Goal: Information Seeking & Learning: Check status

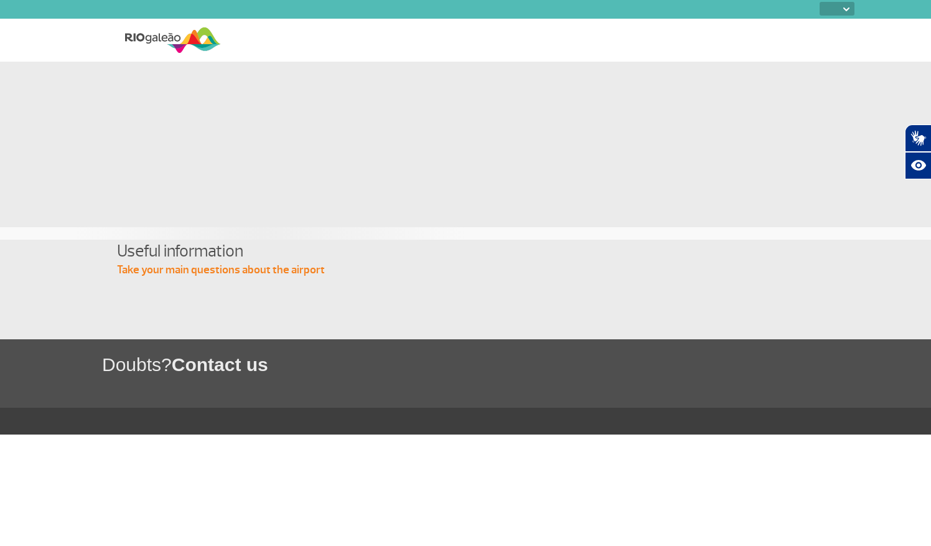
select select
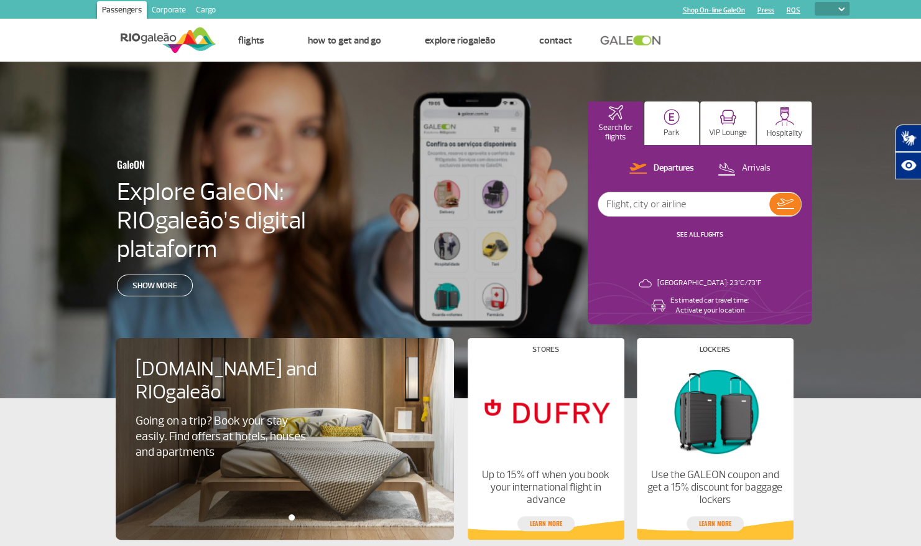
click at [858, 136] on div "GaleON Explore GaleON: RIOgaleão’s digital plataform Show more Search for fligh…" at bounding box center [460, 230] width 921 height 336
click at [664, 266] on div "Departures Arrivals SEE ALL FLIGHTS Rio de Janeiro: 23°C/73°F Estimated car tra…" at bounding box center [700, 234] width 224 height 179
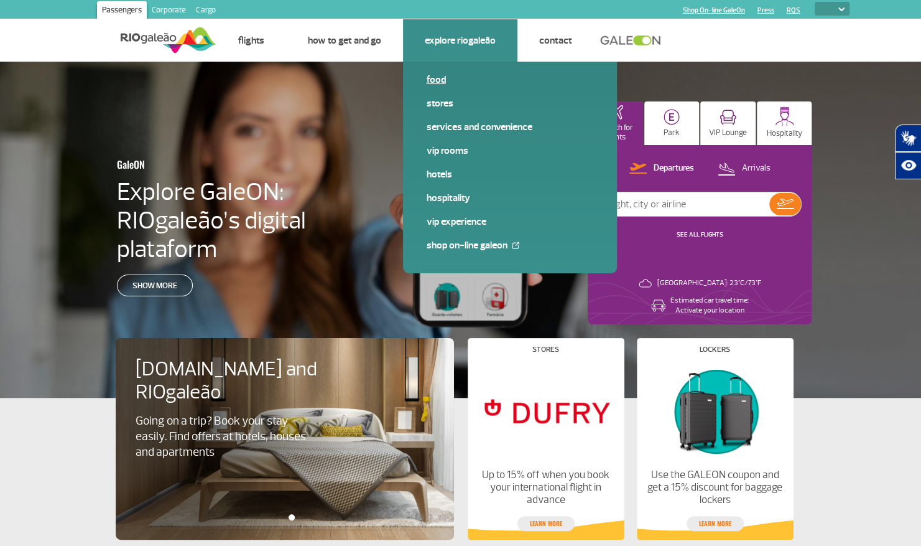
click at [438, 81] on link "Food" at bounding box center [510, 80] width 167 height 14
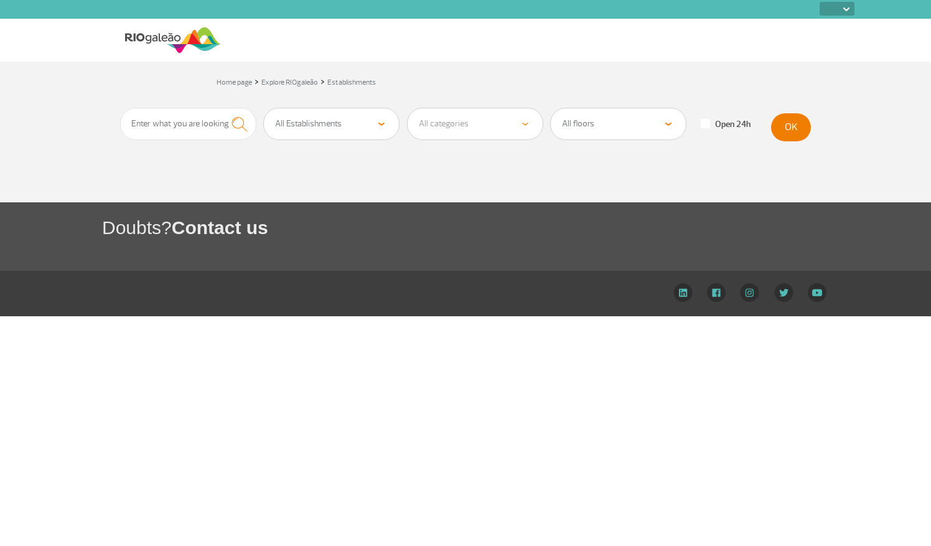
select select
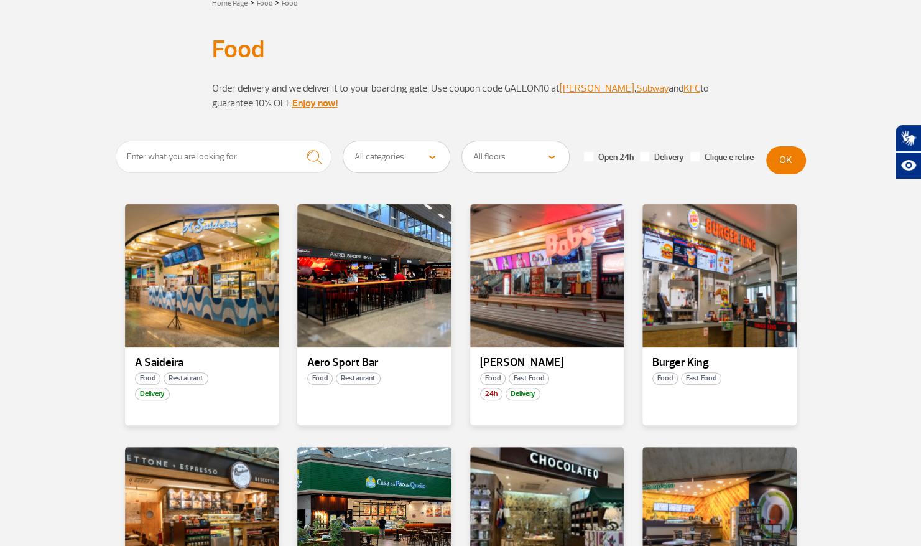
scroll to position [183, 0]
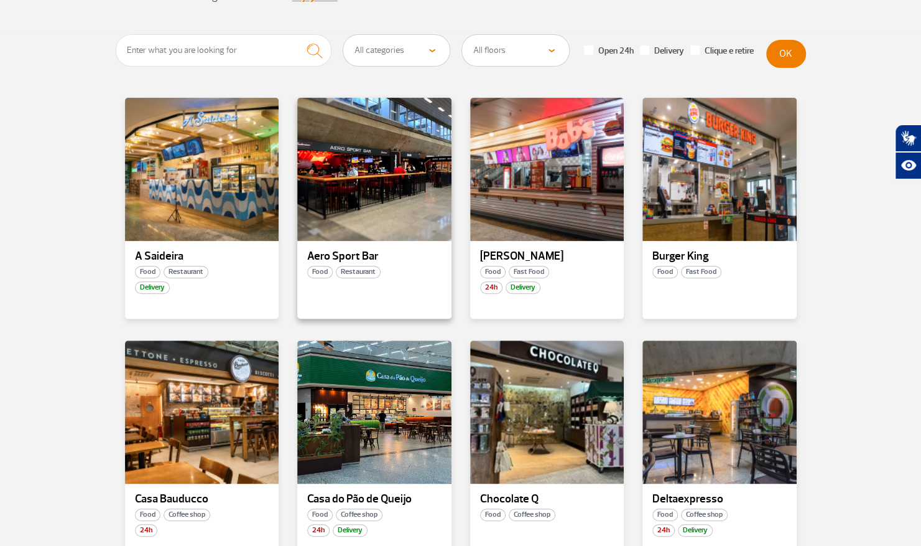
click at [383, 251] on p "Aero Sport Bar" at bounding box center [374, 256] width 134 height 12
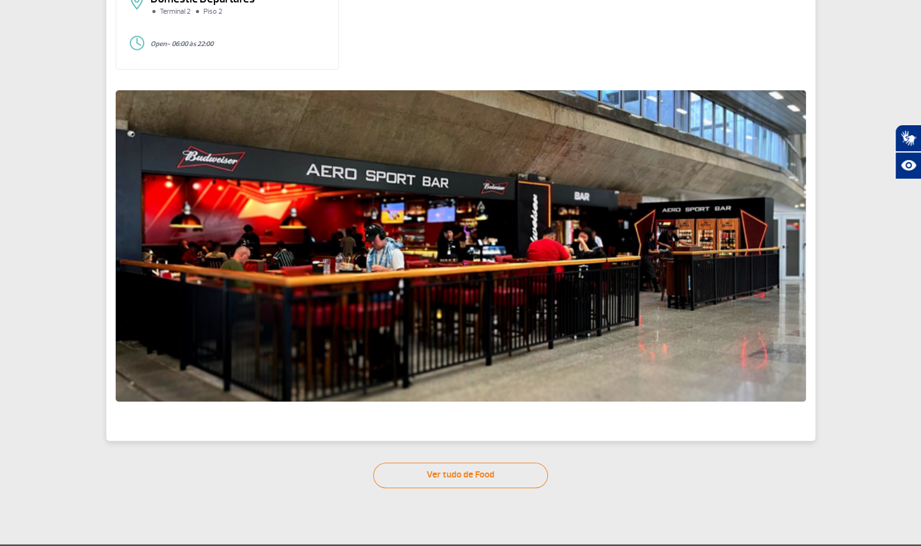
scroll to position [188, 0]
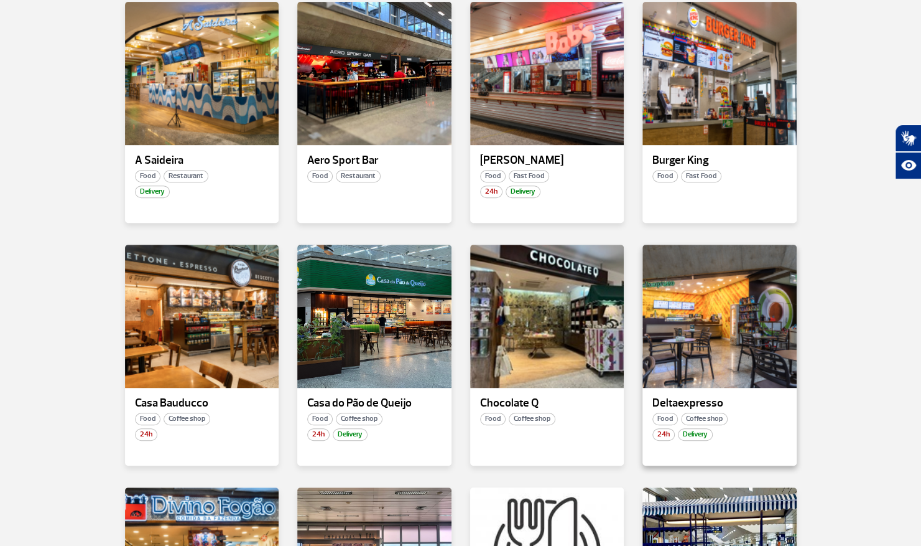
scroll to position [374, 0]
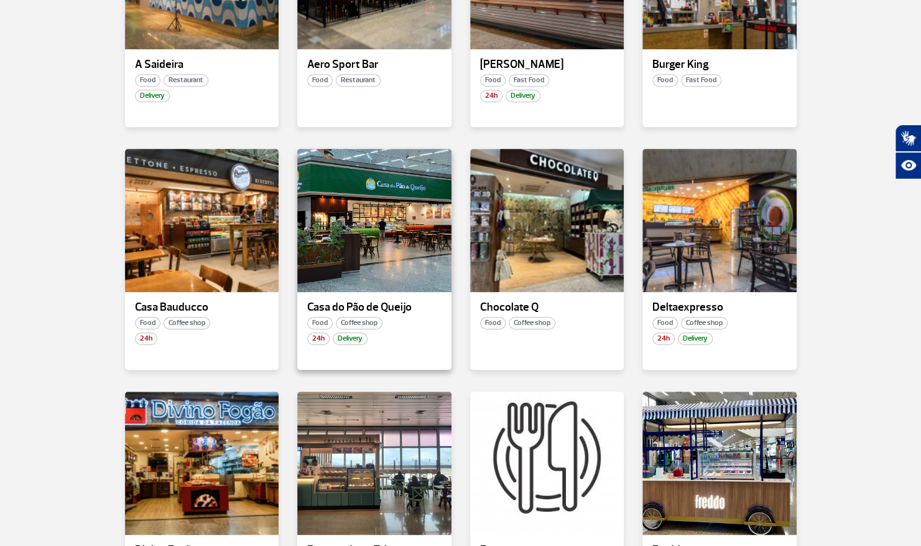
click at [427, 314] on div "Casa do Pão de Queijo Food Coffee shop 24h Delivery" at bounding box center [374, 259] width 154 height 221
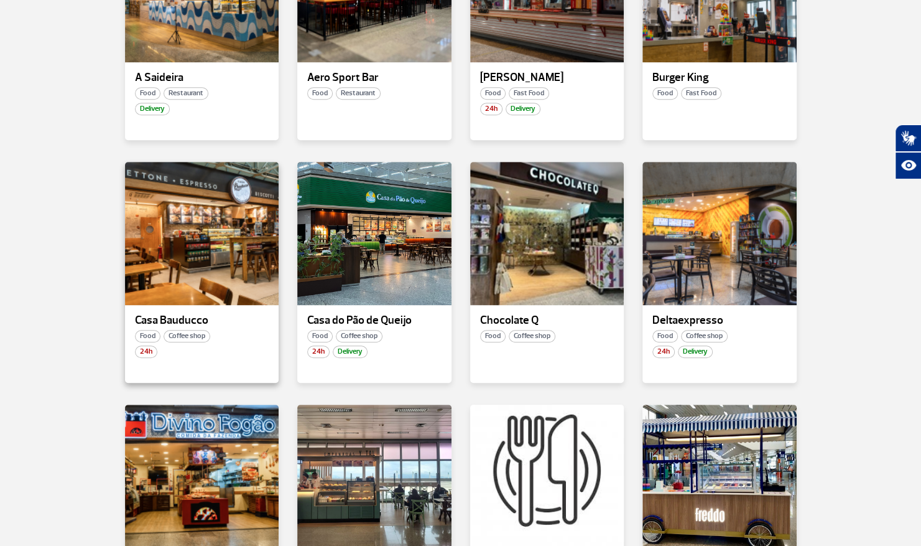
scroll to position [363, 0]
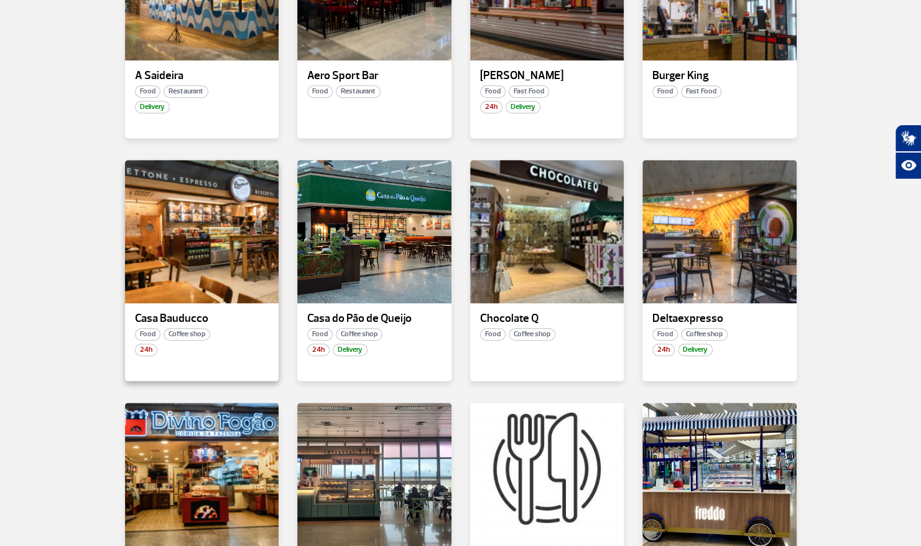
click at [250, 320] on p "Casa Bauducco" at bounding box center [202, 318] width 134 height 12
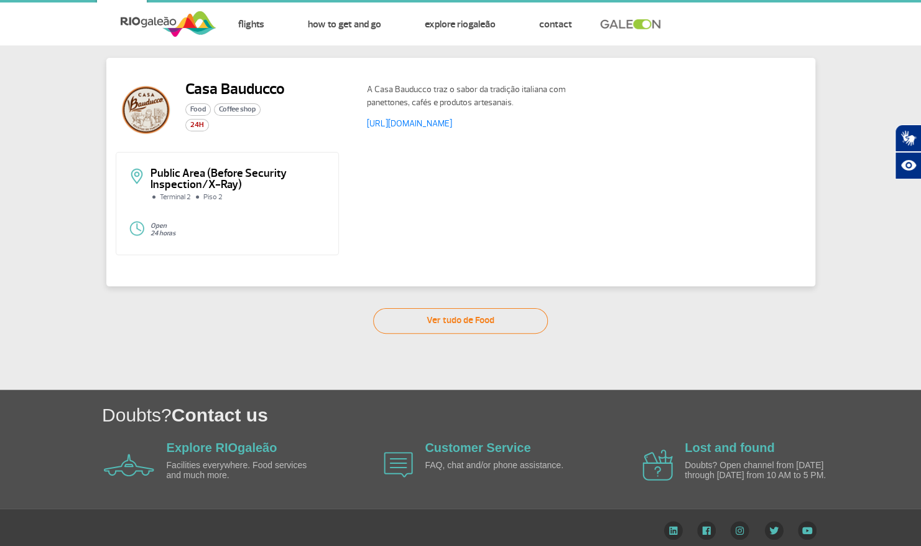
scroll to position [24, 0]
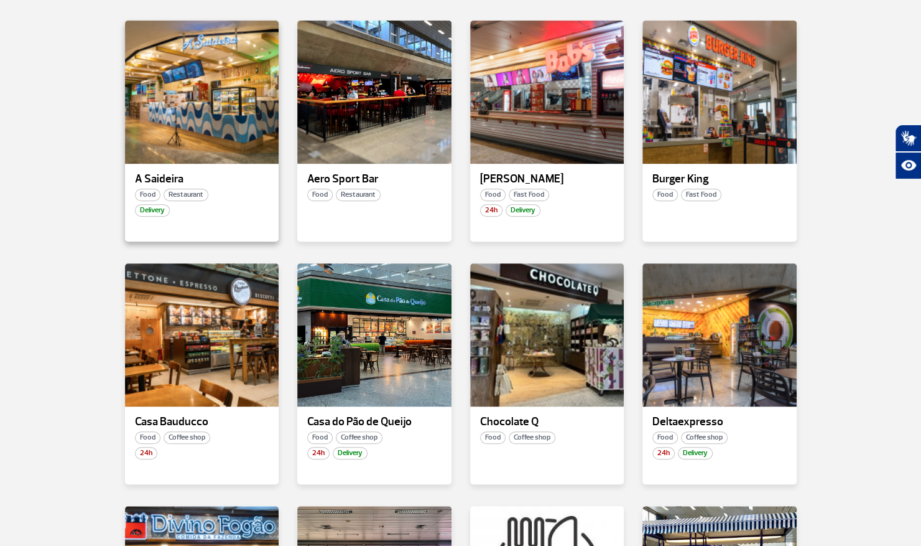
scroll to position [302, 0]
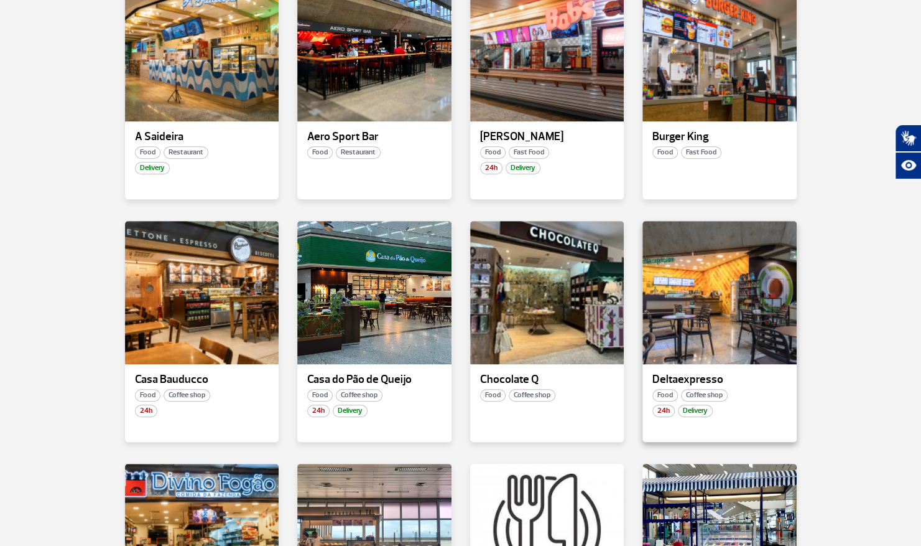
click at [741, 384] on p "Deltaexpresso" at bounding box center [720, 379] width 134 height 12
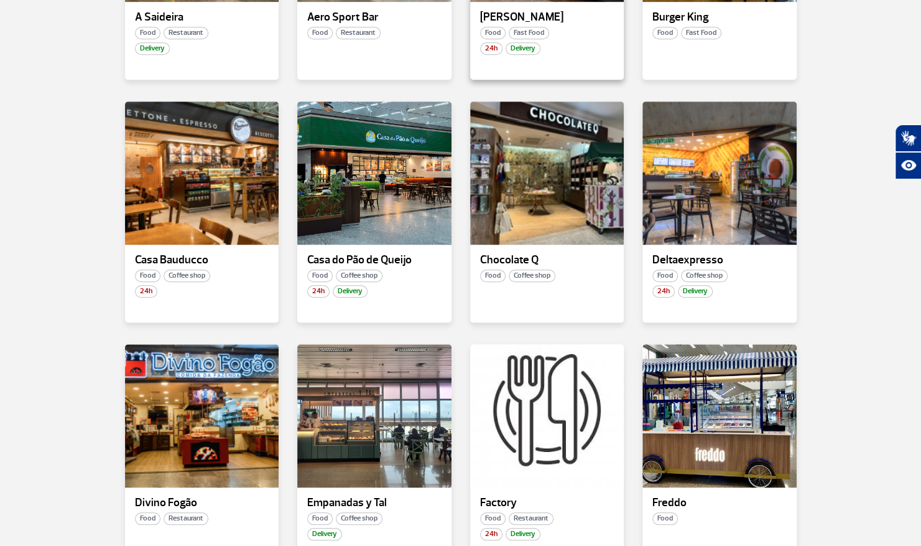
scroll to position [523, 0]
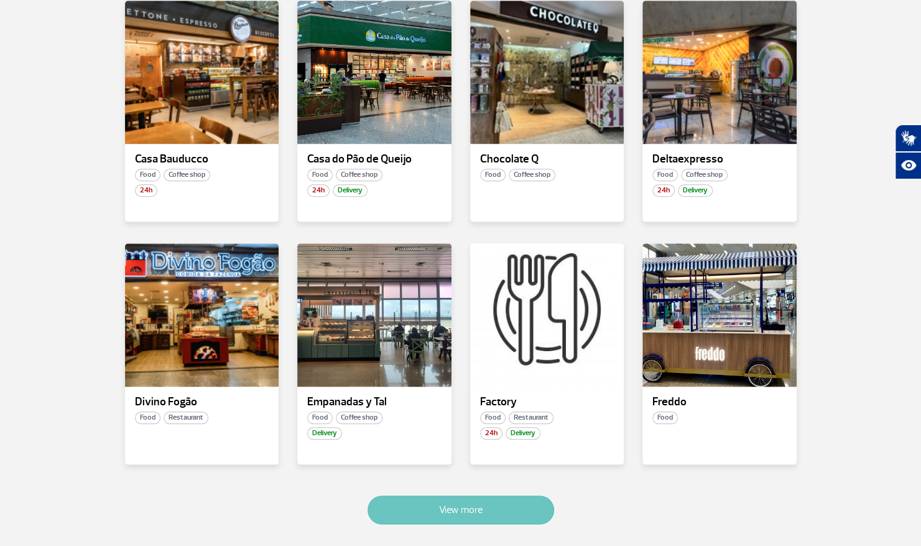
click at [503, 504] on button "View more" at bounding box center [461, 509] width 187 height 29
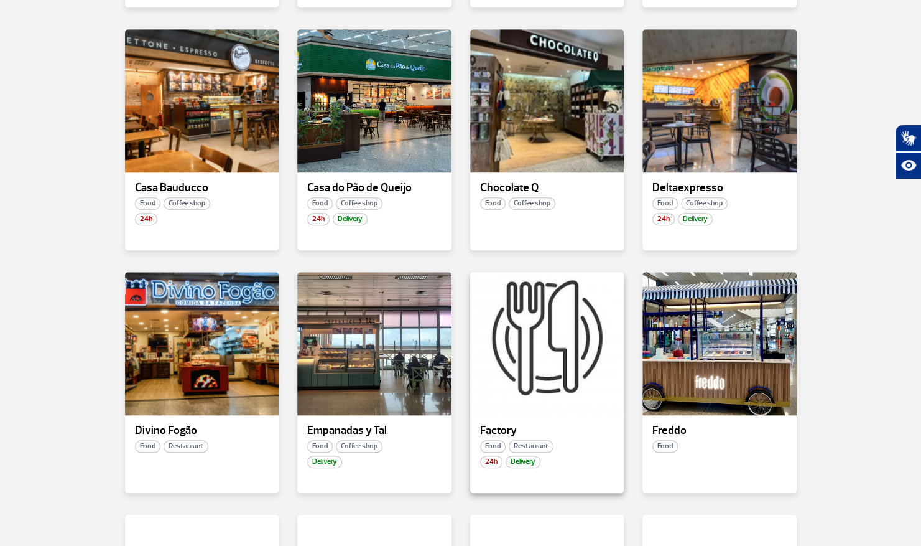
scroll to position [480, 0]
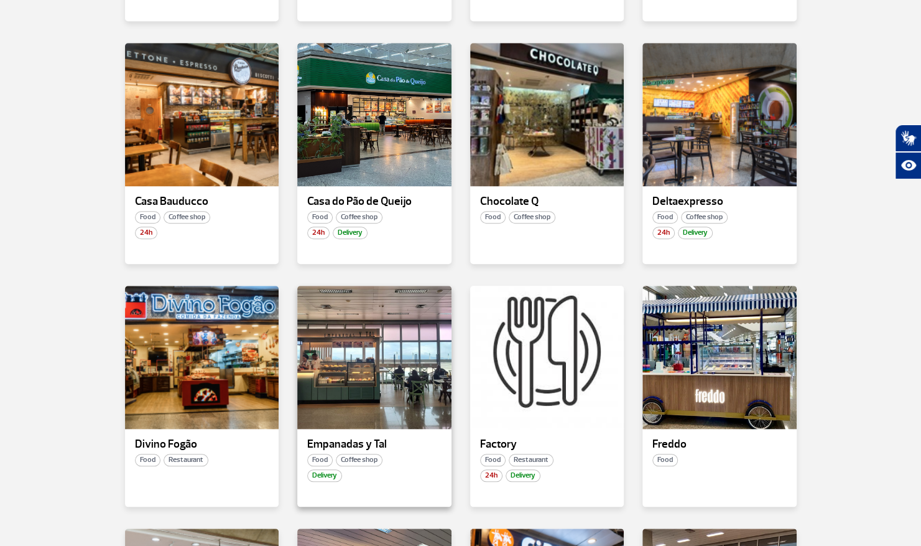
click at [404, 436] on div "Empanadas y Tal Food Coffee shop Delivery" at bounding box center [374, 396] width 154 height 221
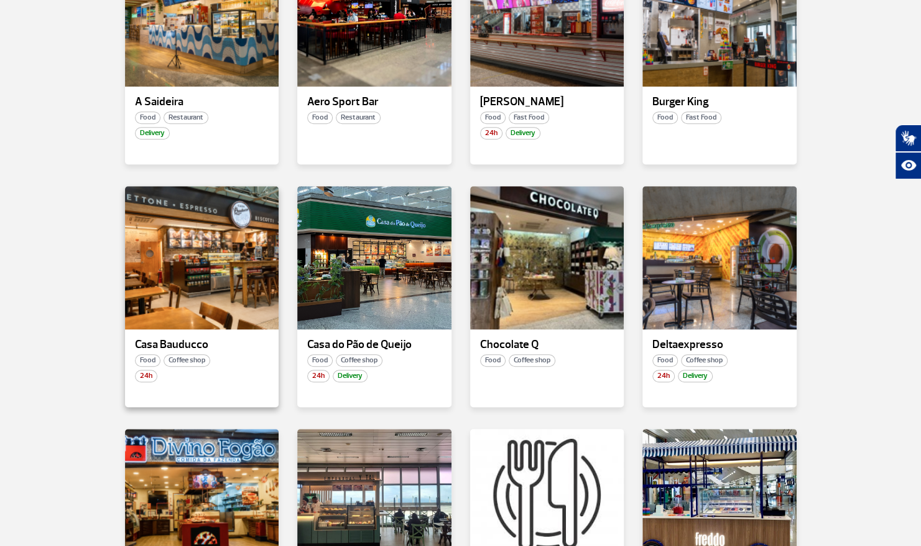
scroll to position [613, 0]
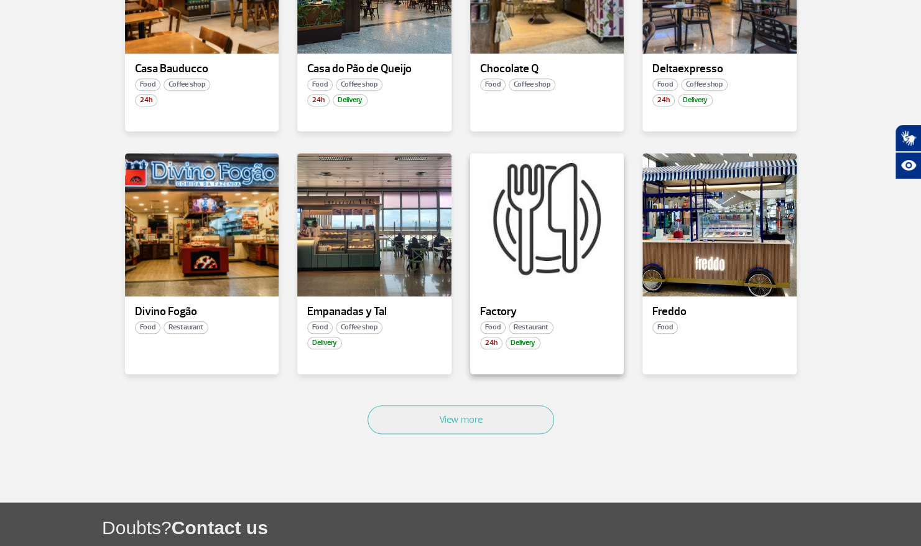
click at [567, 323] on div "Food Restaurant" at bounding box center [547, 327] width 154 height 12
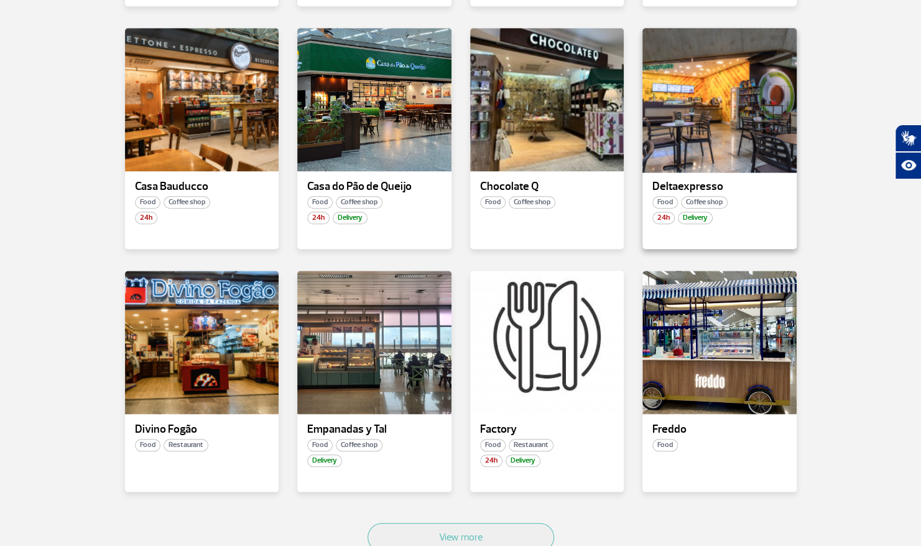
scroll to position [574, 0]
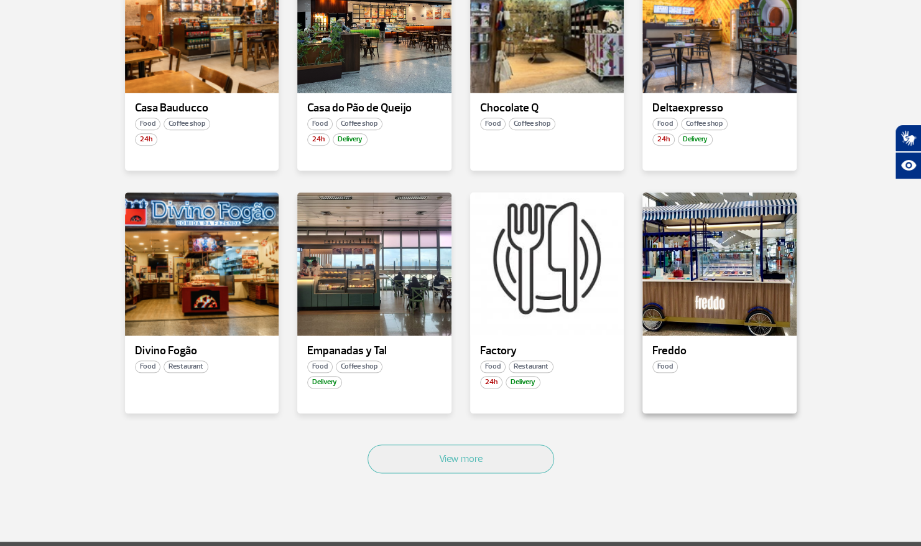
click at [709, 358] on div "Freddo Food" at bounding box center [720, 302] width 154 height 221
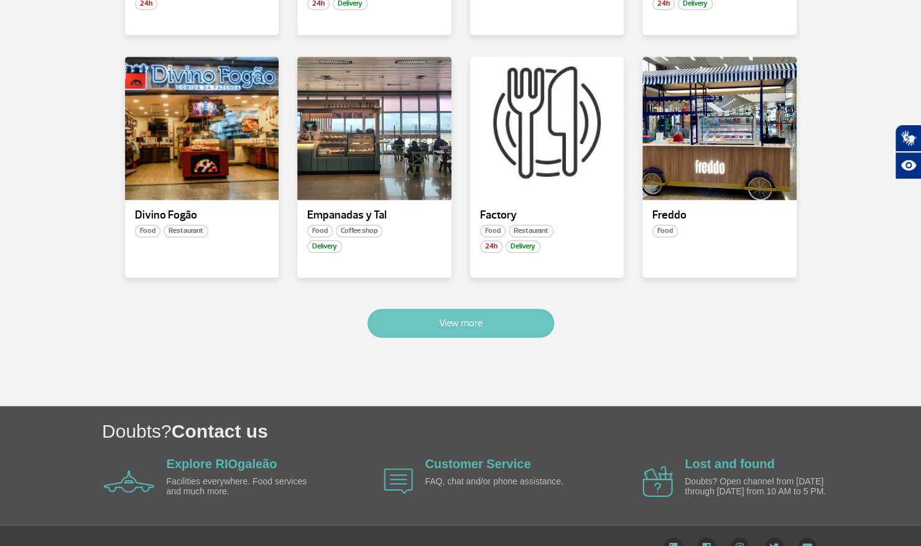
click at [404, 325] on button "View more" at bounding box center [461, 323] width 187 height 29
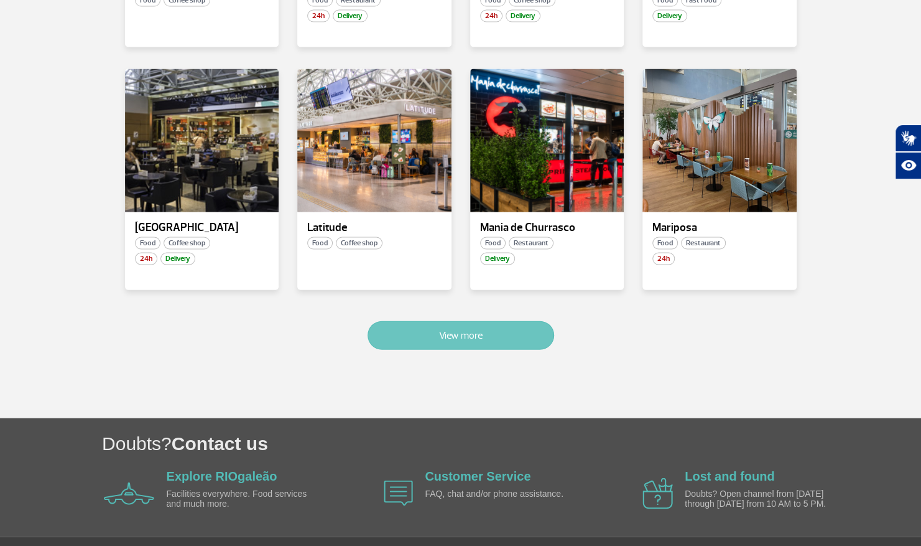
click at [401, 323] on button "View more" at bounding box center [461, 335] width 187 height 29
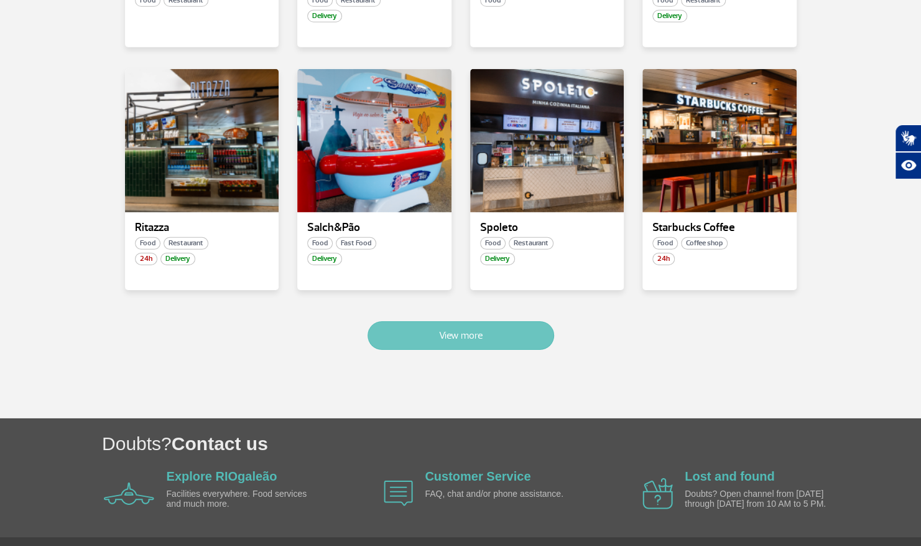
click at [414, 321] on button "View more" at bounding box center [461, 335] width 187 height 29
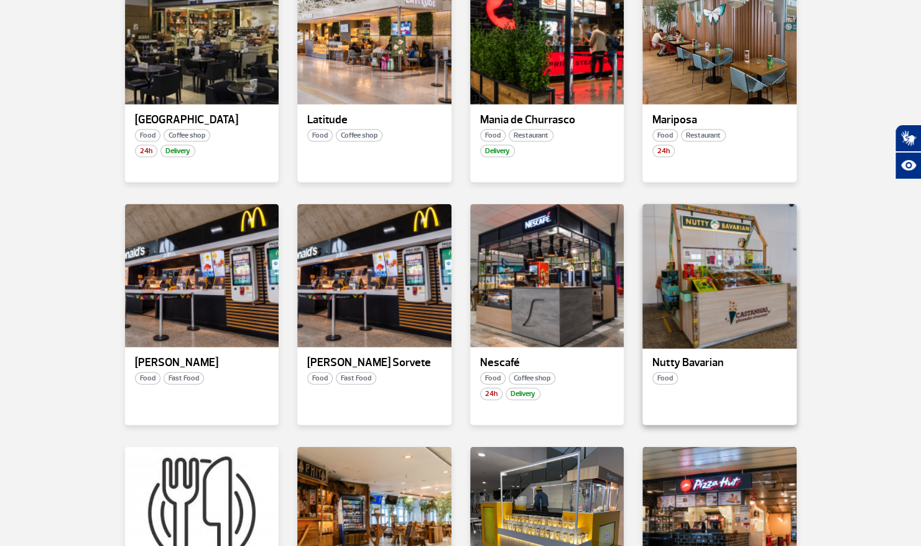
scroll to position [1265, 0]
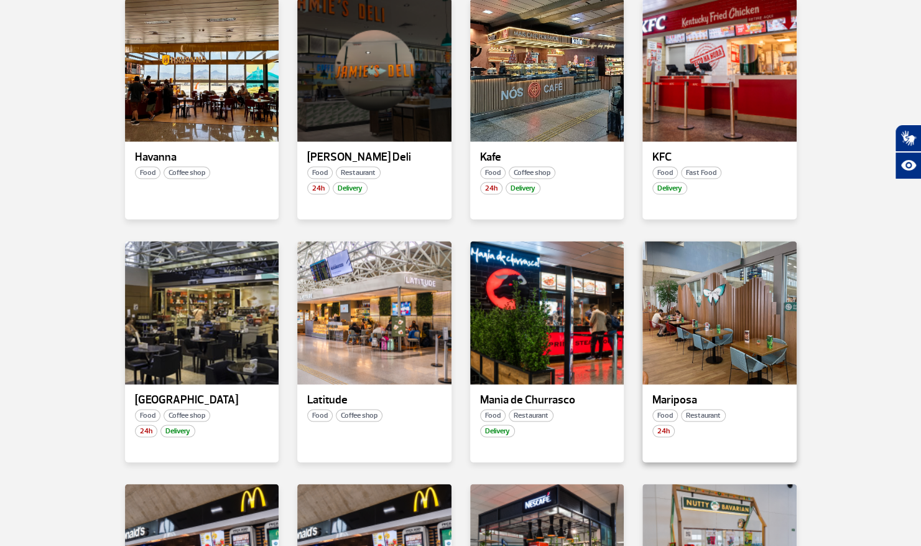
click at [704, 379] on div "Mariposa Food Restaurant 24h" at bounding box center [720, 351] width 154 height 221
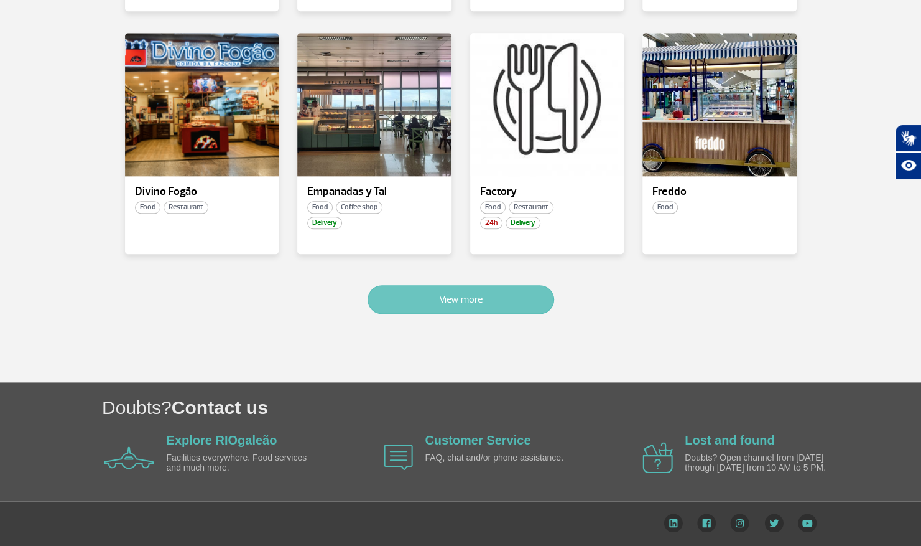
click at [452, 288] on button "View more" at bounding box center [461, 299] width 187 height 29
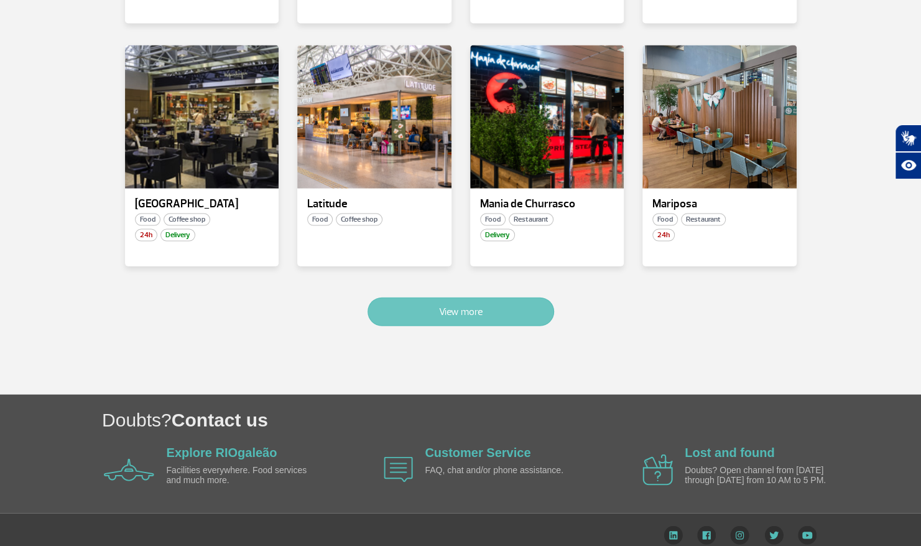
click at [455, 302] on button "View more" at bounding box center [461, 311] width 187 height 29
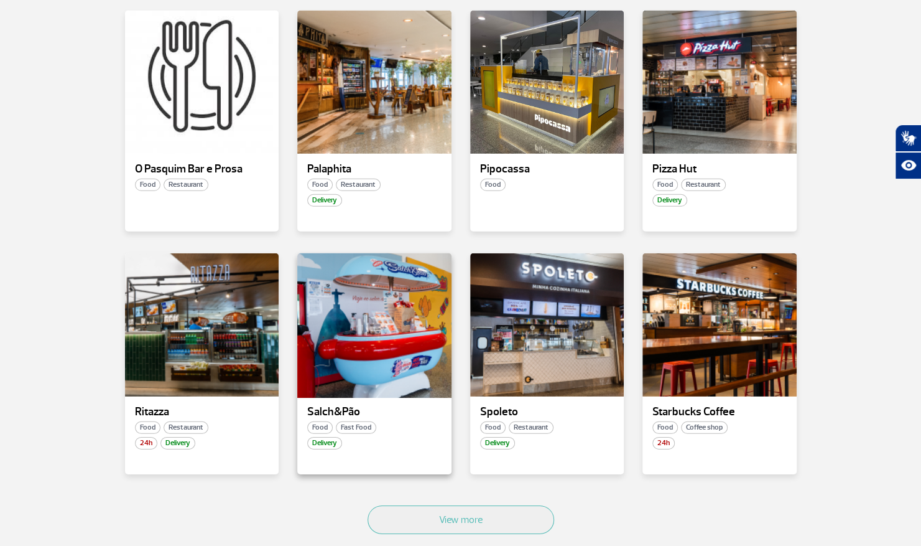
scroll to position [1975, 0]
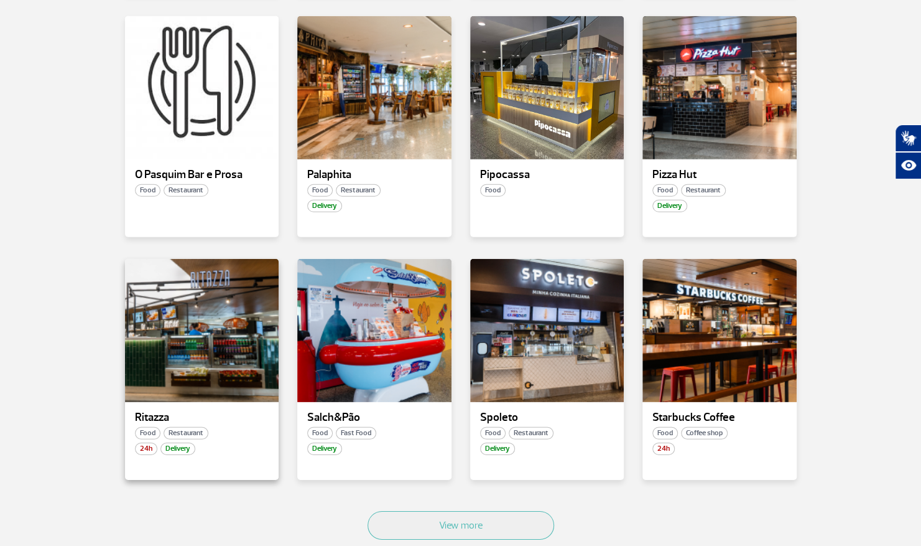
click at [249, 427] on div "Food Restaurant" at bounding box center [202, 433] width 154 height 12
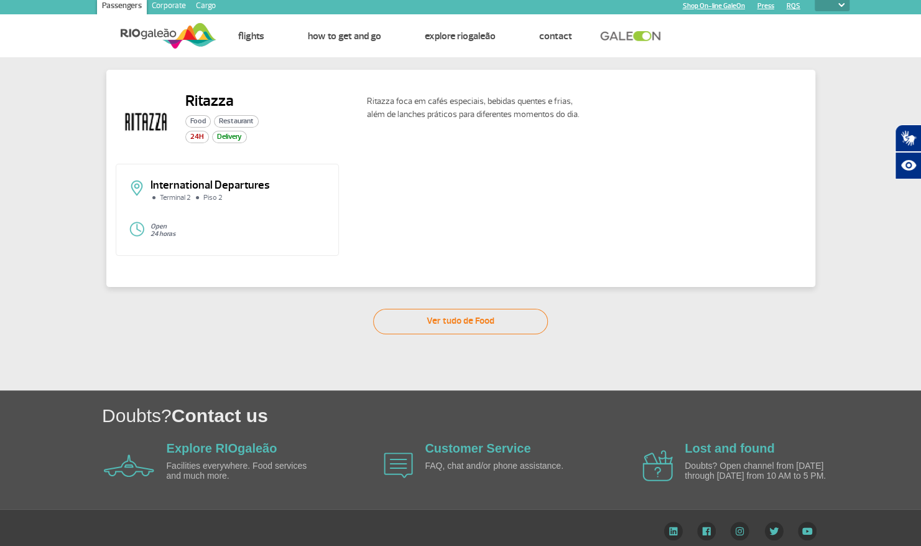
scroll to position [12, 0]
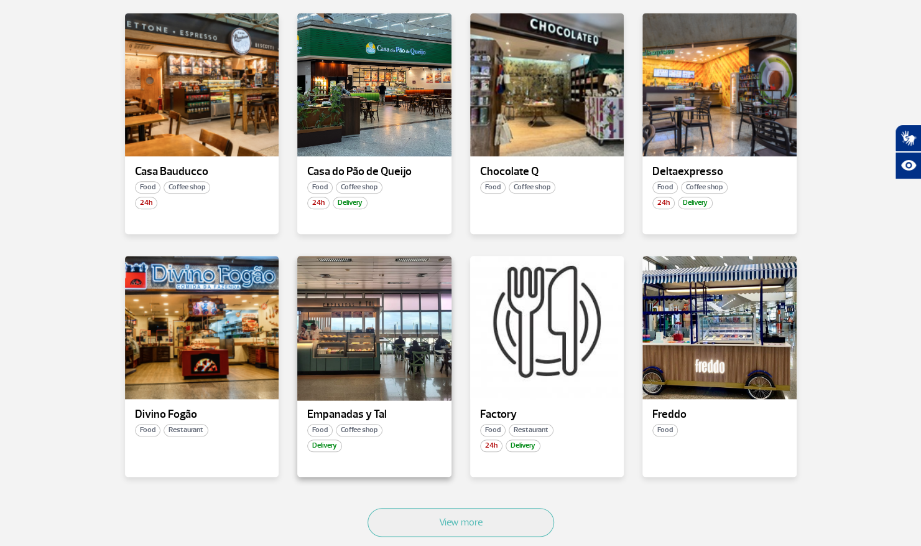
scroll to position [567, 0]
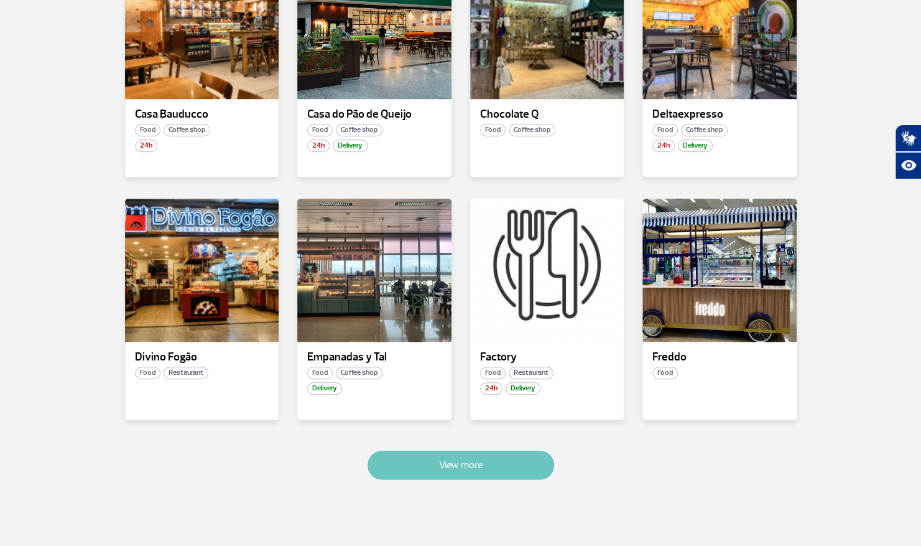
drag, startPoint x: 466, startPoint y: 467, endPoint x: 467, endPoint y: 460, distance: 6.3
click at [467, 461] on button "View more" at bounding box center [461, 464] width 187 height 29
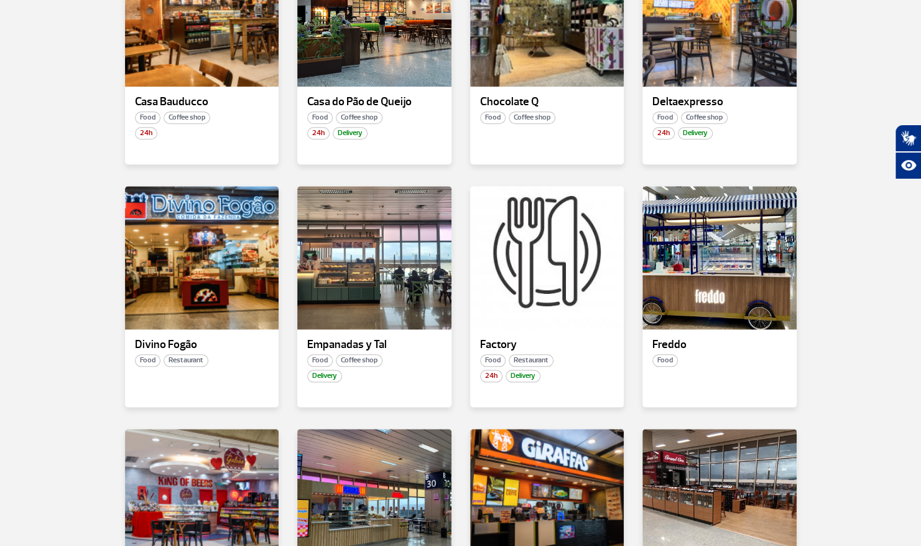
scroll to position [1295, 0]
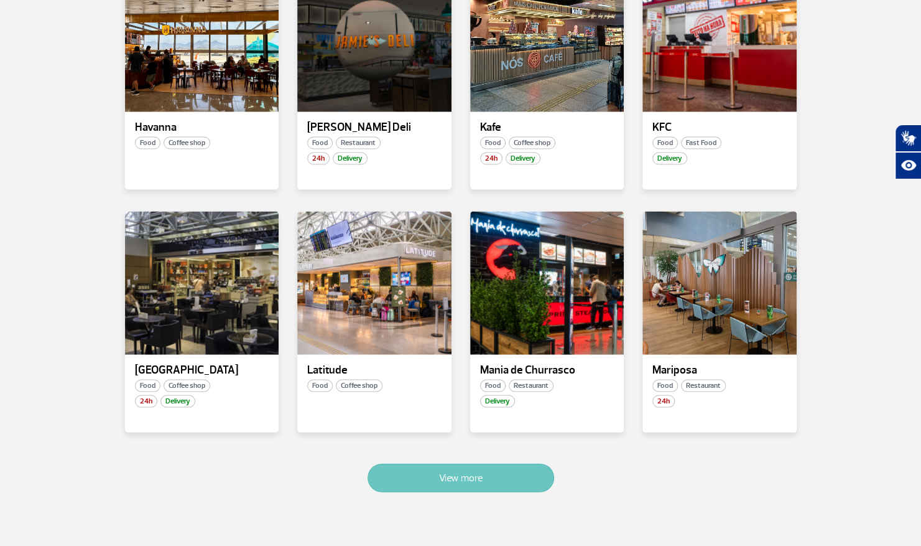
click at [484, 463] on button "View more" at bounding box center [461, 477] width 187 height 29
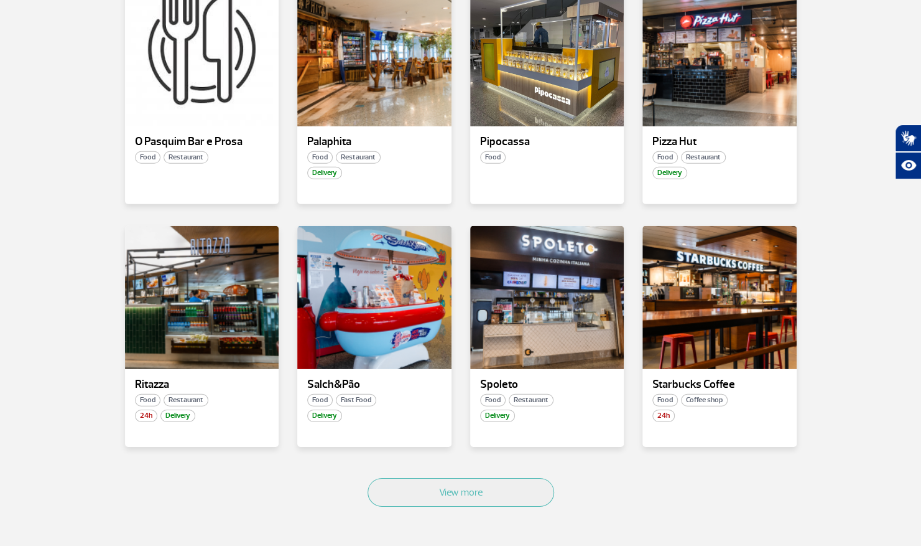
scroll to position [2009, 0]
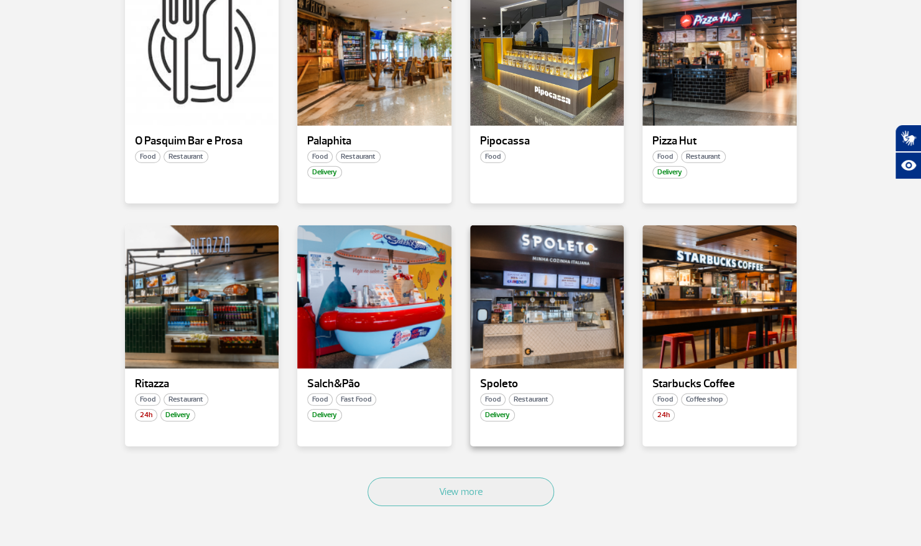
click at [539, 378] on p "Spoleto" at bounding box center [547, 384] width 134 height 12
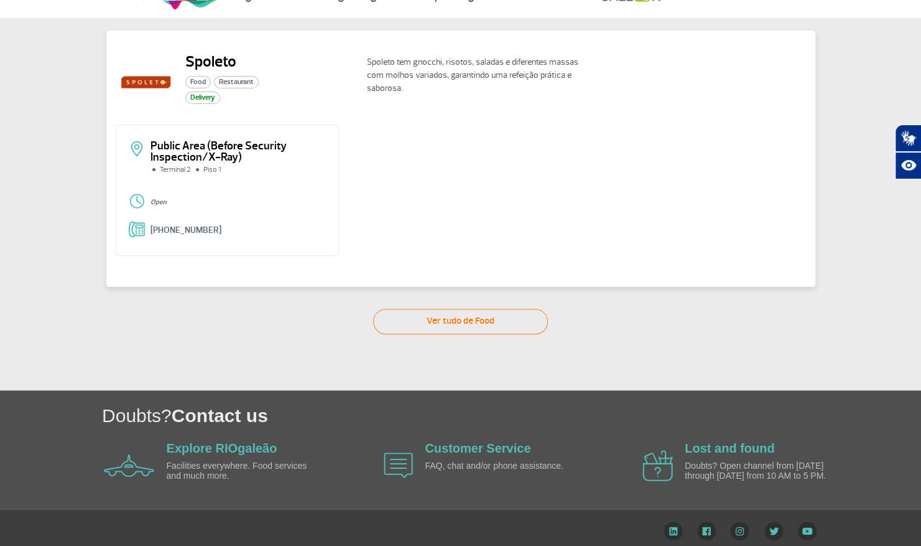
scroll to position [52, 0]
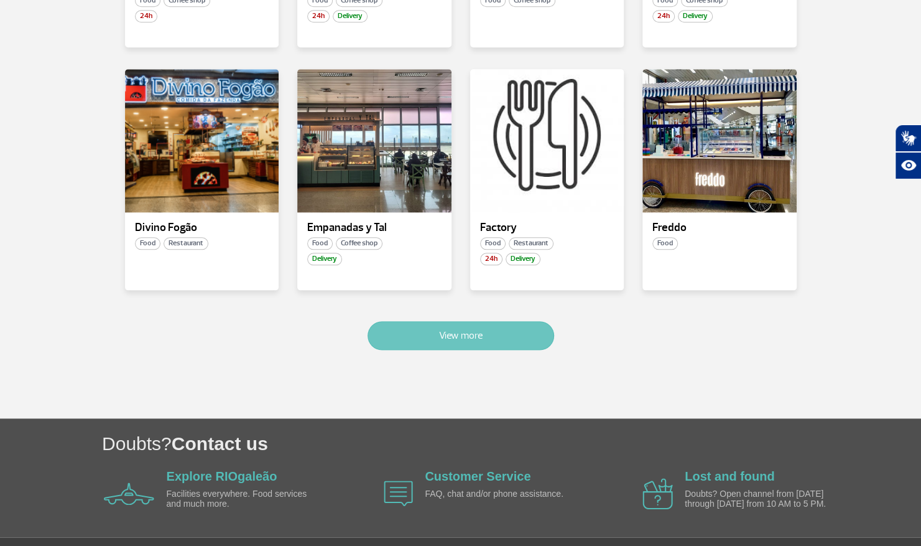
click at [511, 337] on button "View more" at bounding box center [461, 335] width 187 height 29
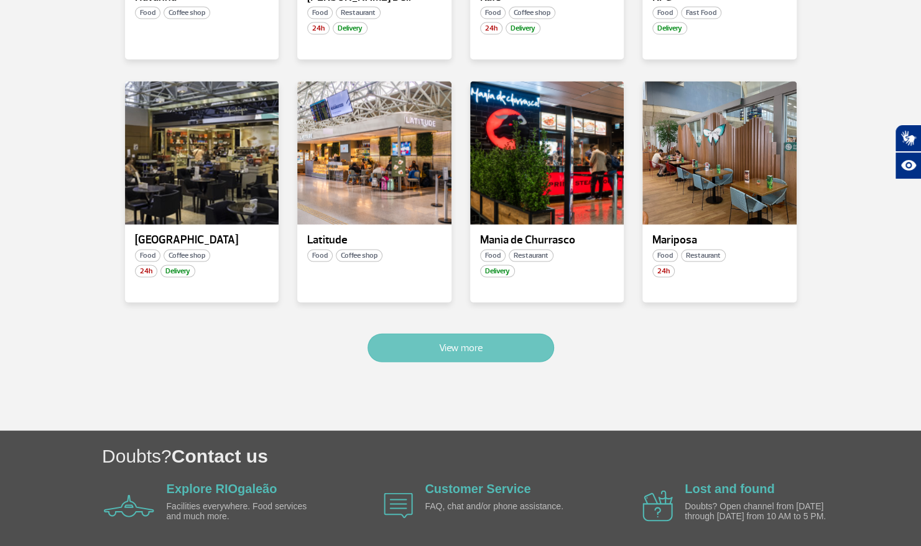
click at [511, 337] on button "View more" at bounding box center [461, 347] width 187 height 29
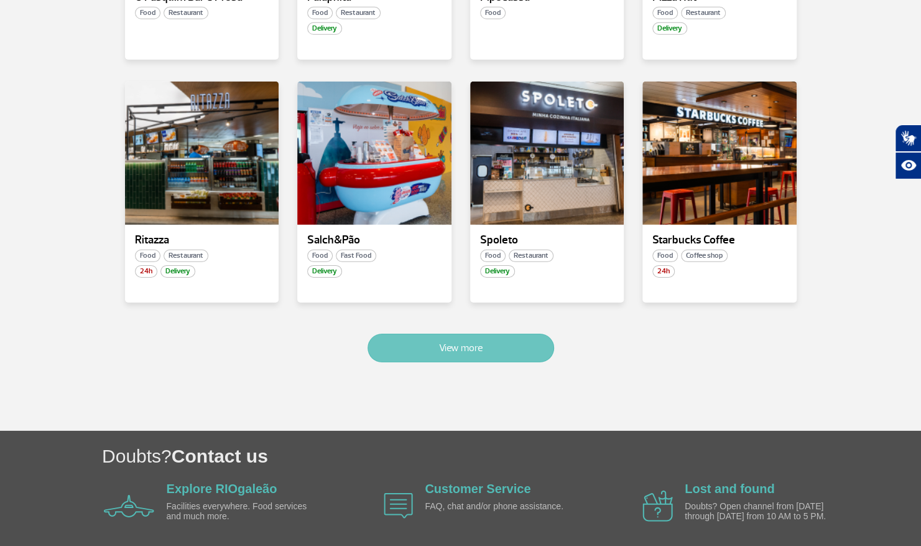
click at [511, 337] on button "View more" at bounding box center [461, 347] width 187 height 29
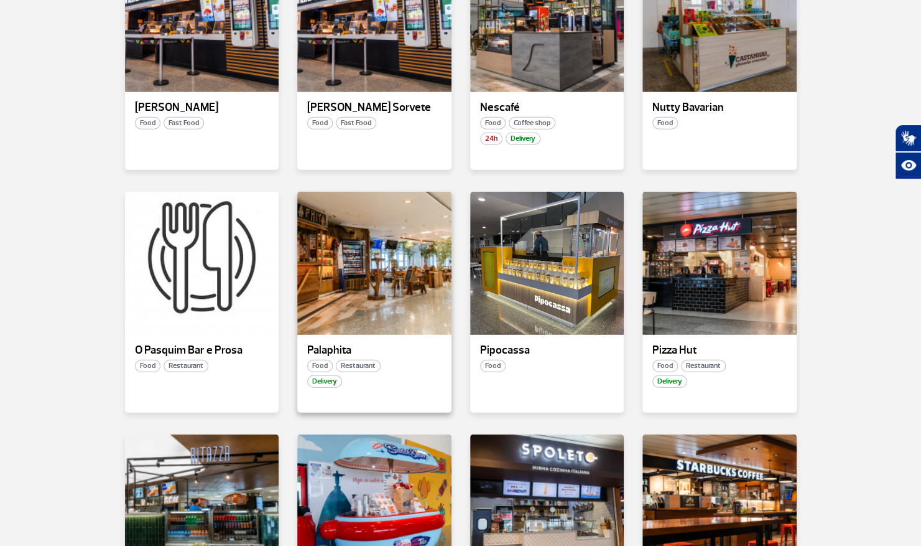
scroll to position [1806, 0]
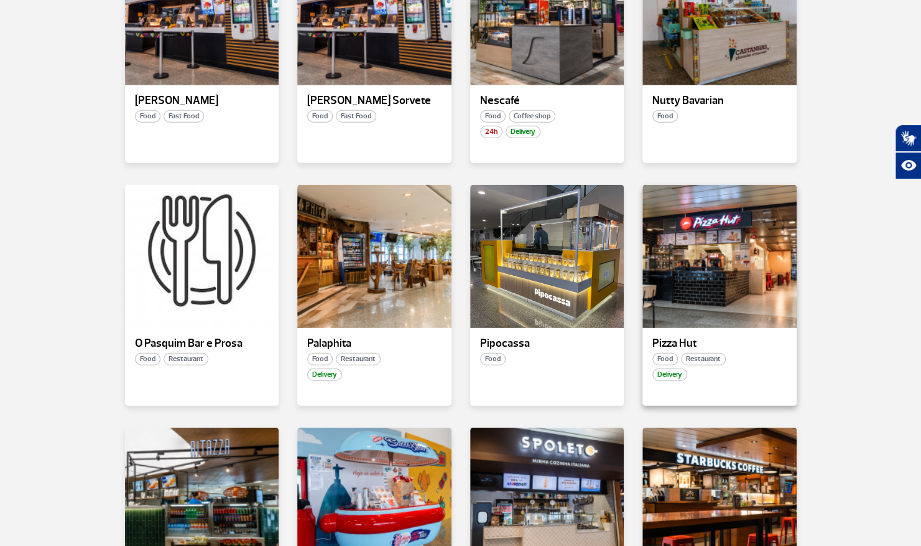
click at [720, 337] on p "Pizza Hut" at bounding box center [720, 343] width 134 height 12
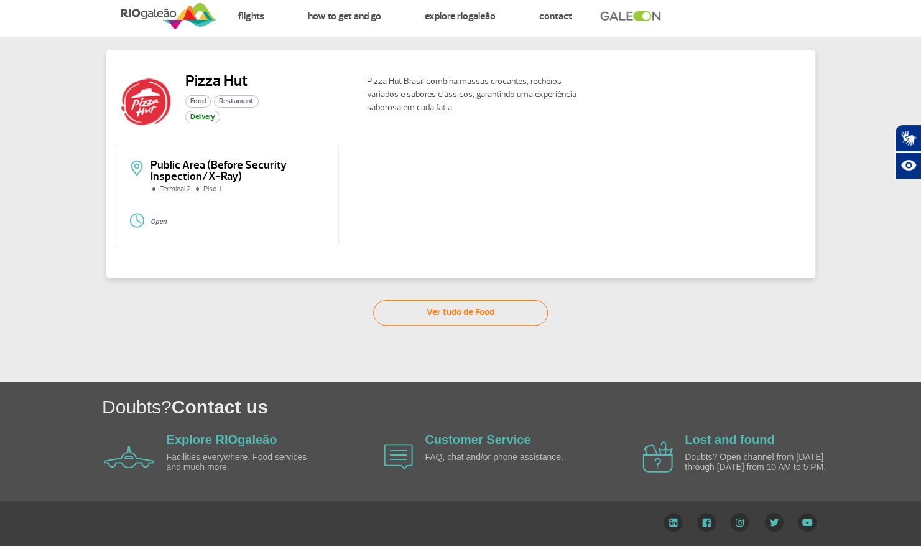
scroll to position [24, 0]
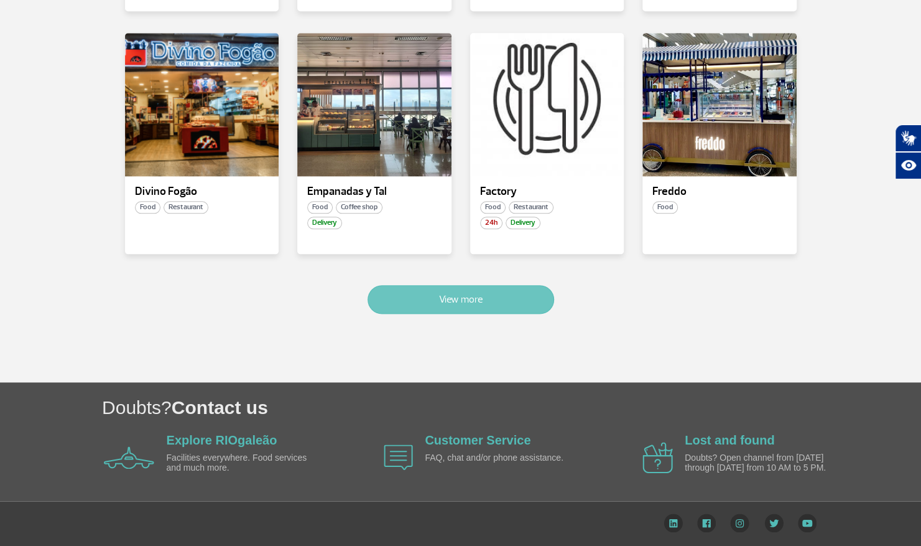
click at [441, 301] on button "View more" at bounding box center [461, 299] width 187 height 29
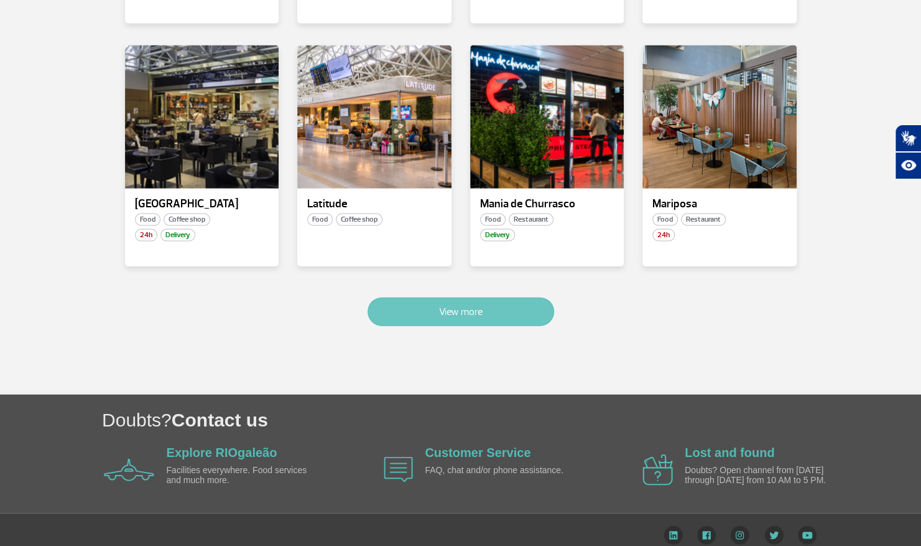
click at [442, 301] on button "View more" at bounding box center [461, 311] width 187 height 29
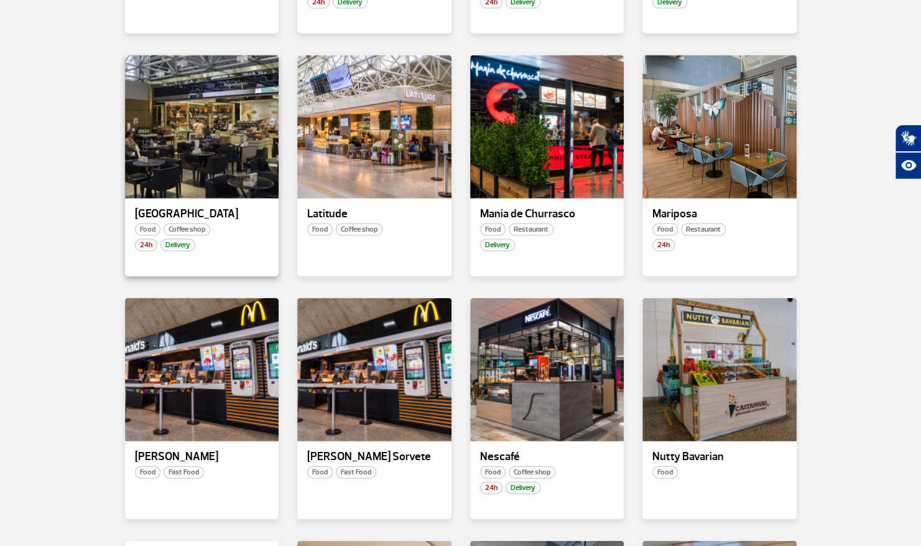
scroll to position [1444, 0]
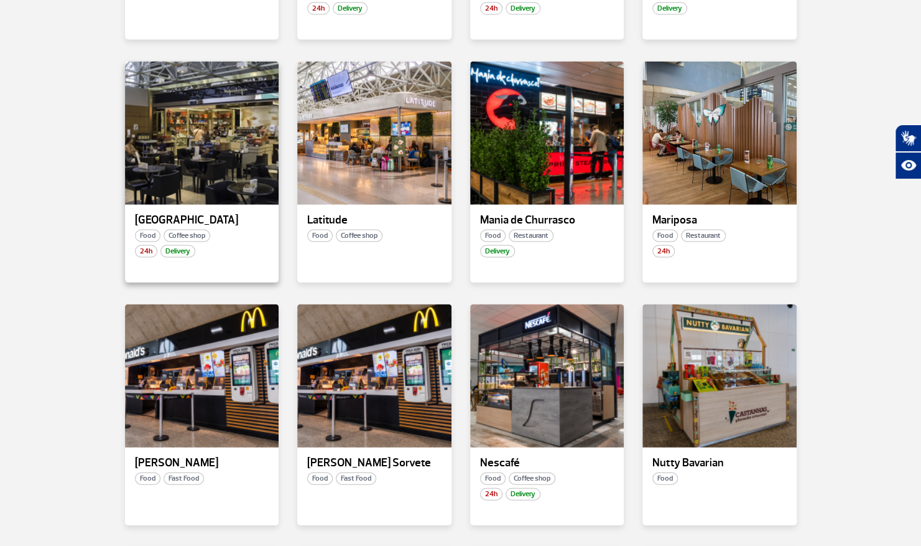
click at [256, 230] on div "Food Coffee shop" at bounding box center [202, 236] width 154 height 12
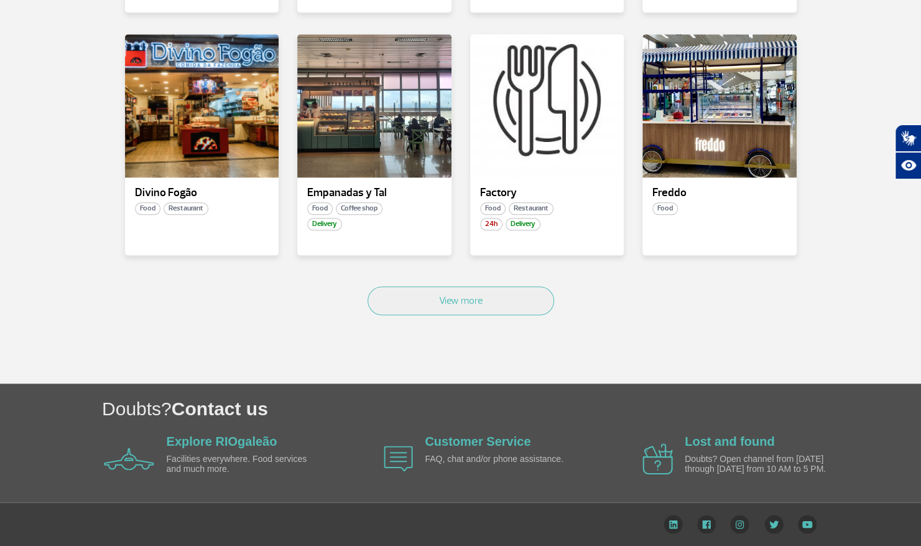
scroll to position [733, 0]
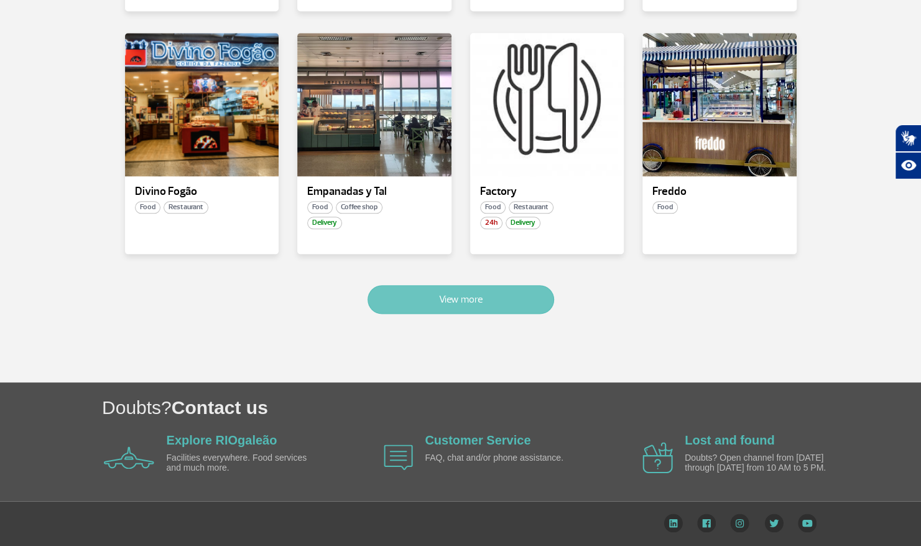
click at [420, 286] on button "View more" at bounding box center [461, 299] width 187 height 29
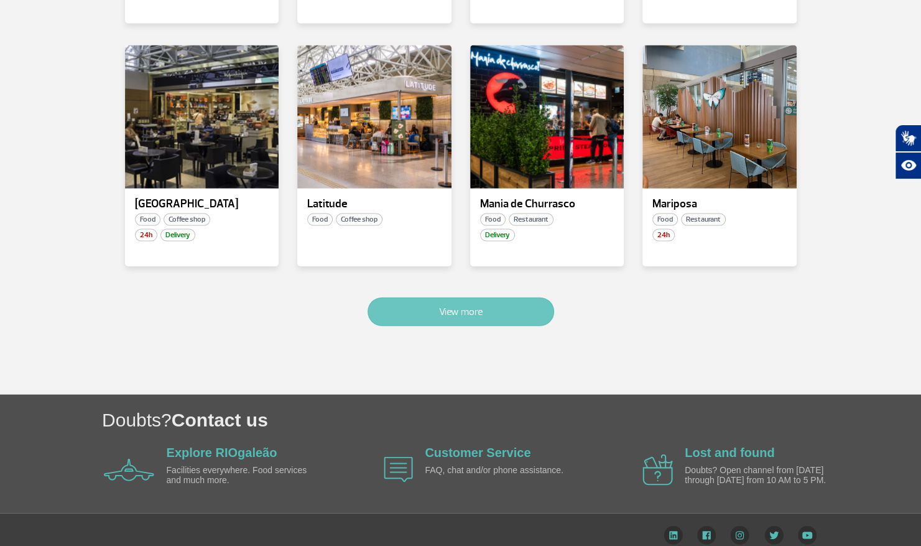
click at [442, 297] on button "View more" at bounding box center [461, 311] width 187 height 29
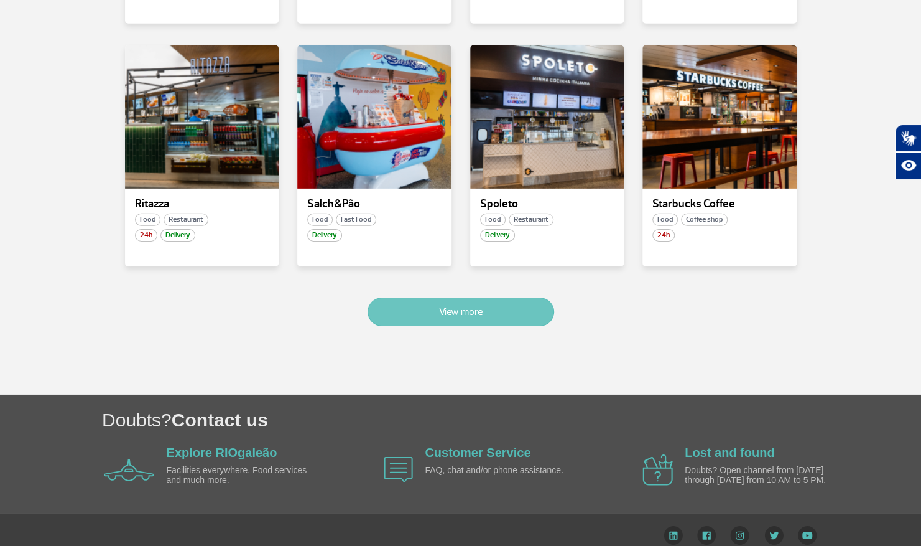
click at [442, 297] on button "View more" at bounding box center [461, 311] width 187 height 29
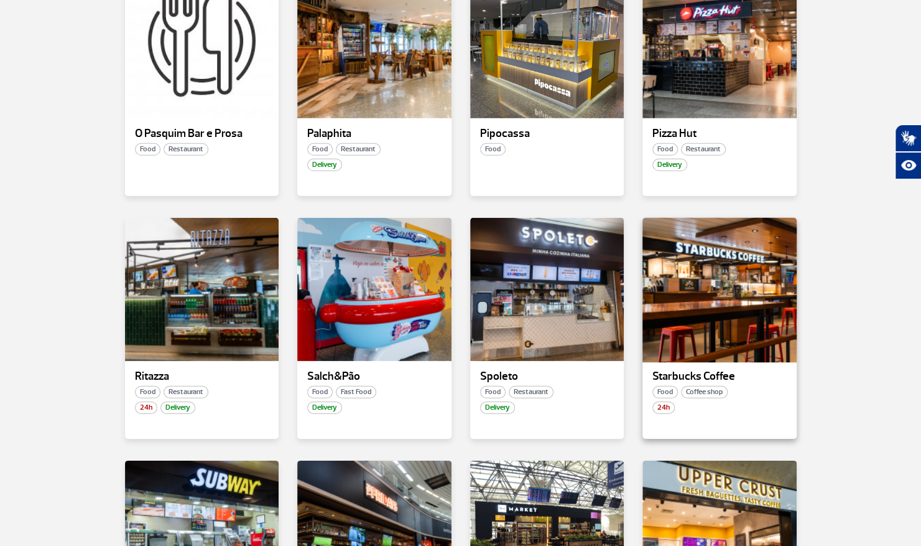
scroll to position [2020, 0]
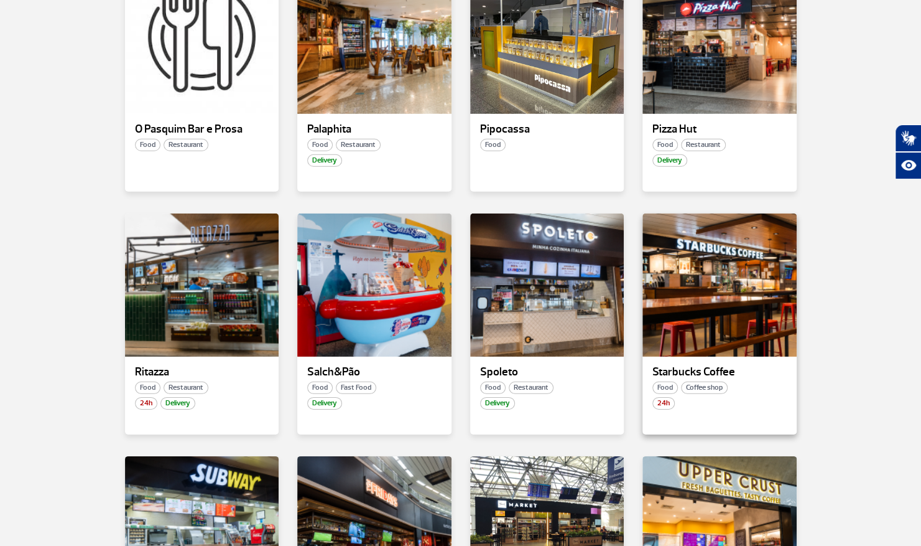
click at [720, 366] on p "Starbucks Coffee" at bounding box center [720, 372] width 134 height 12
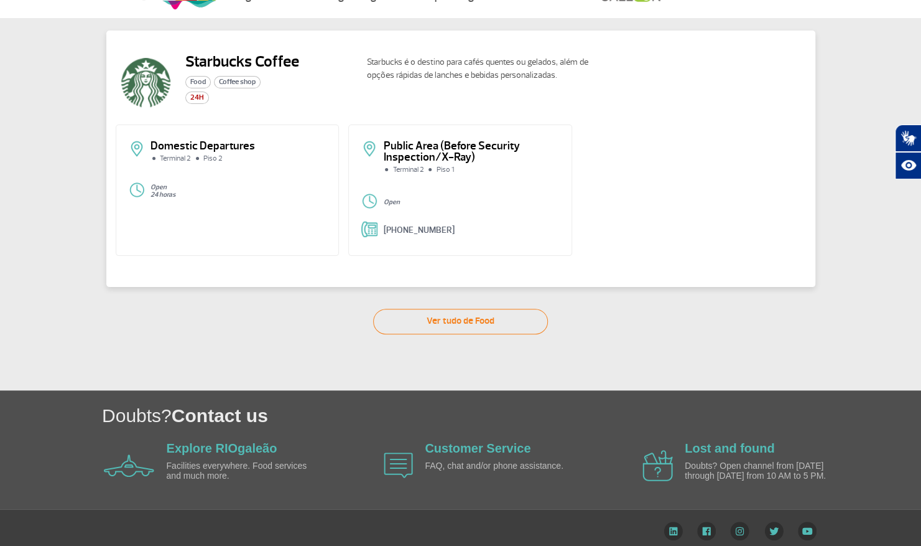
scroll to position [52, 0]
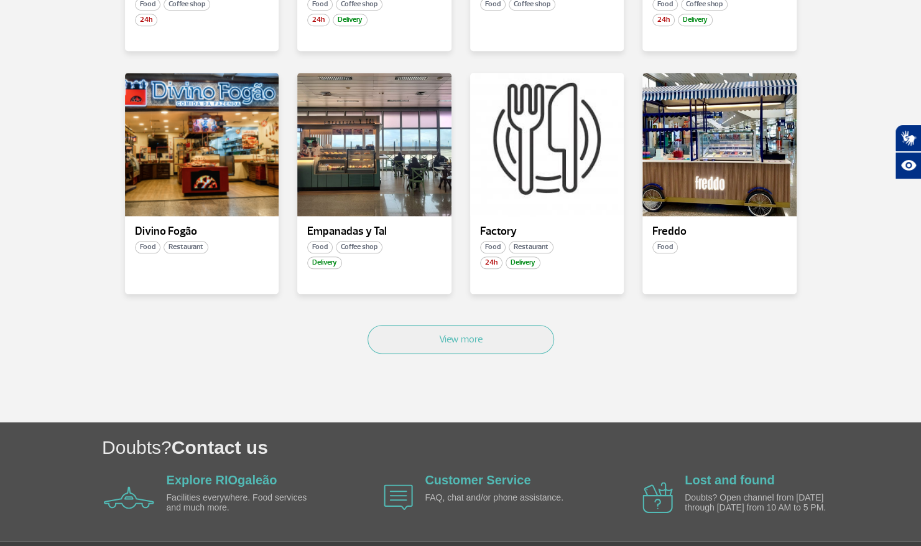
scroll to position [733, 0]
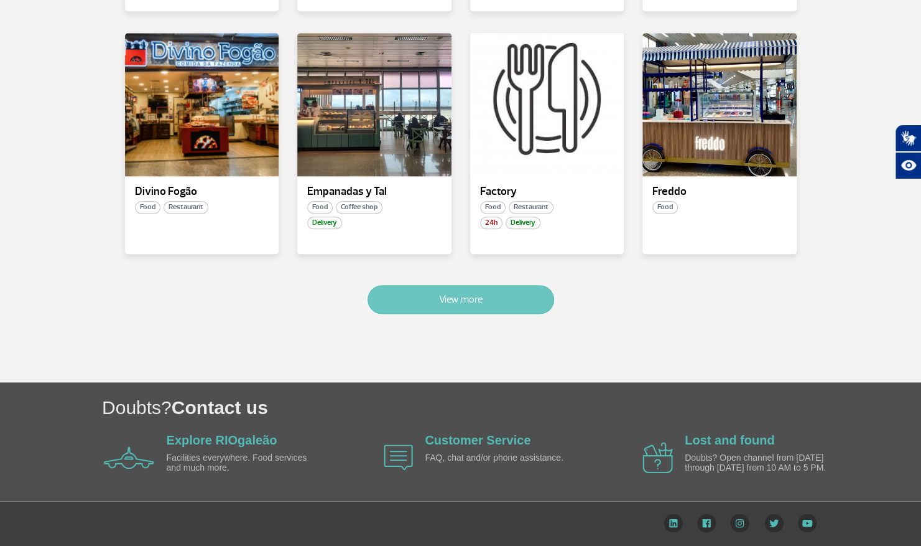
click at [454, 286] on button "View more" at bounding box center [461, 299] width 187 height 29
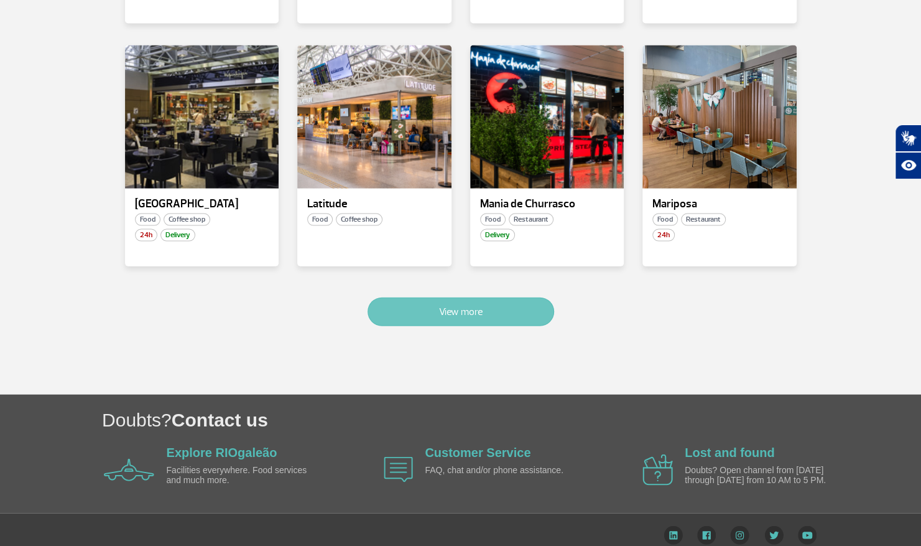
click at [449, 297] on button "View more" at bounding box center [461, 311] width 187 height 29
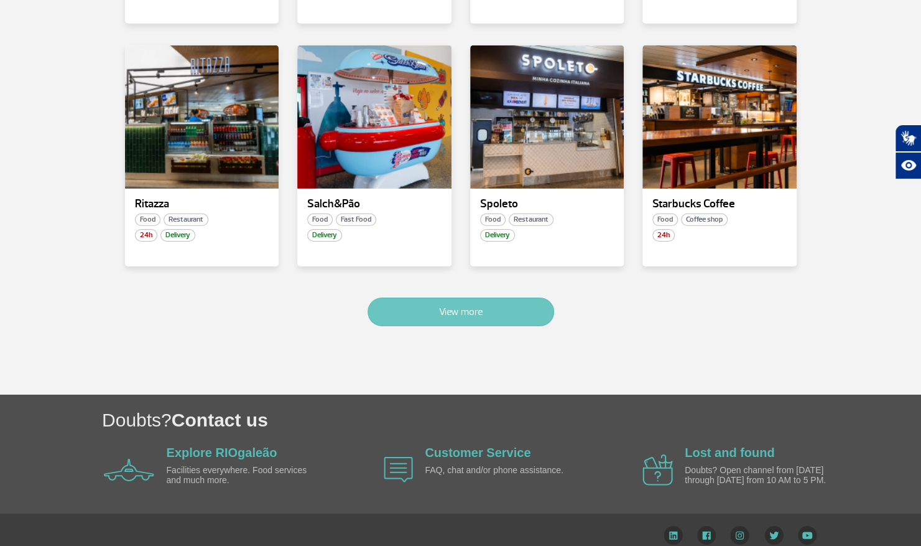
click at [449, 297] on button "View more" at bounding box center [461, 311] width 187 height 29
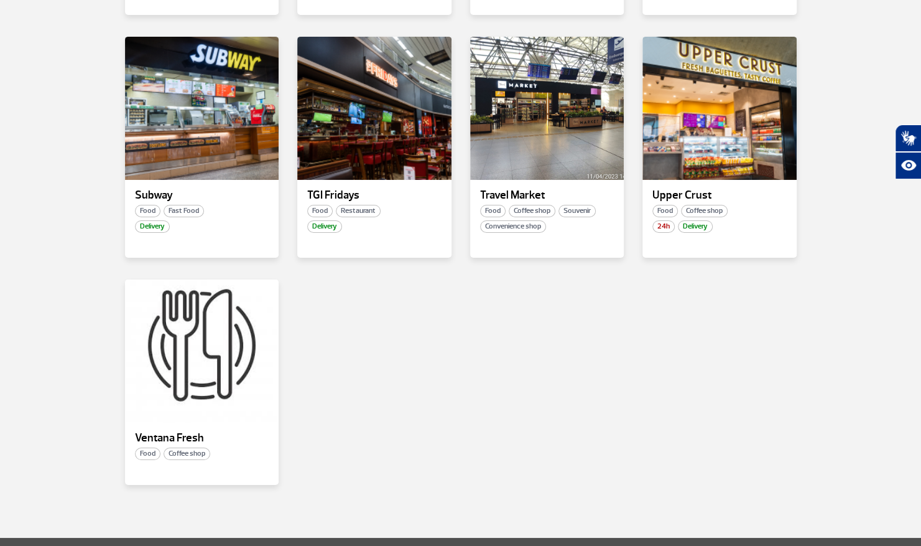
scroll to position [2411, 0]
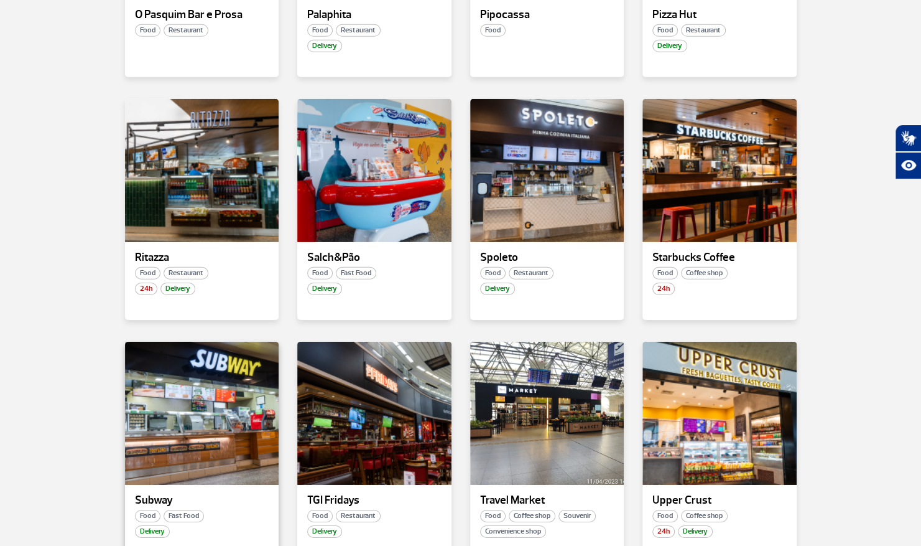
click at [208, 494] on p "Subway" at bounding box center [202, 500] width 134 height 12
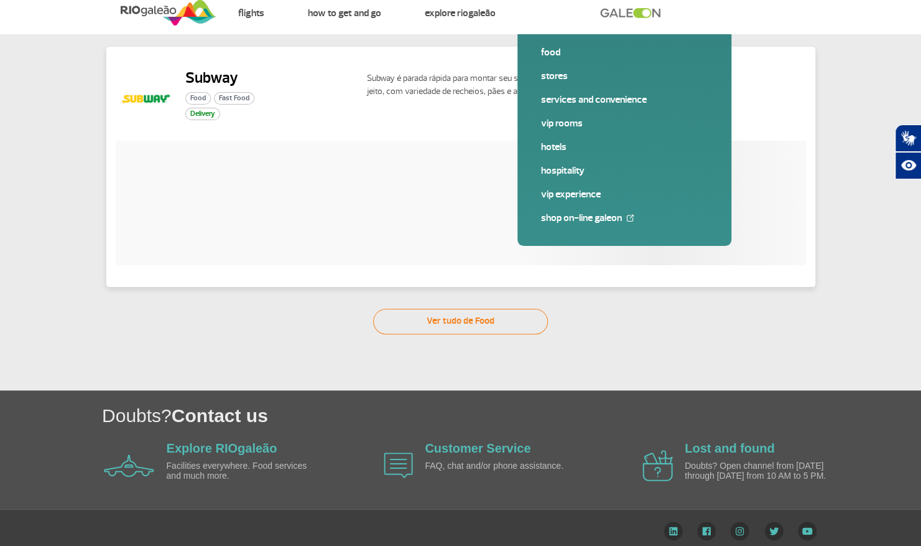
scroll to position [24, 0]
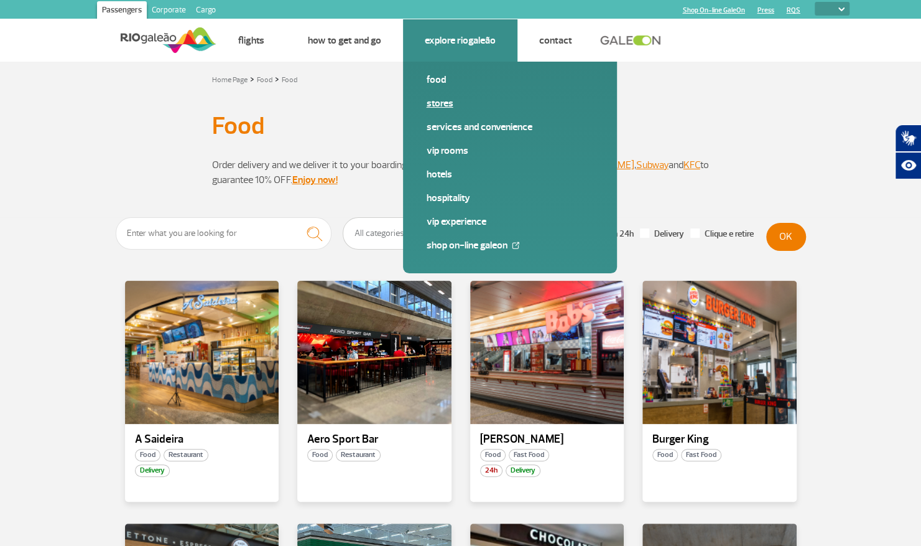
click at [442, 106] on link "Stores" at bounding box center [510, 103] width 167 height 14
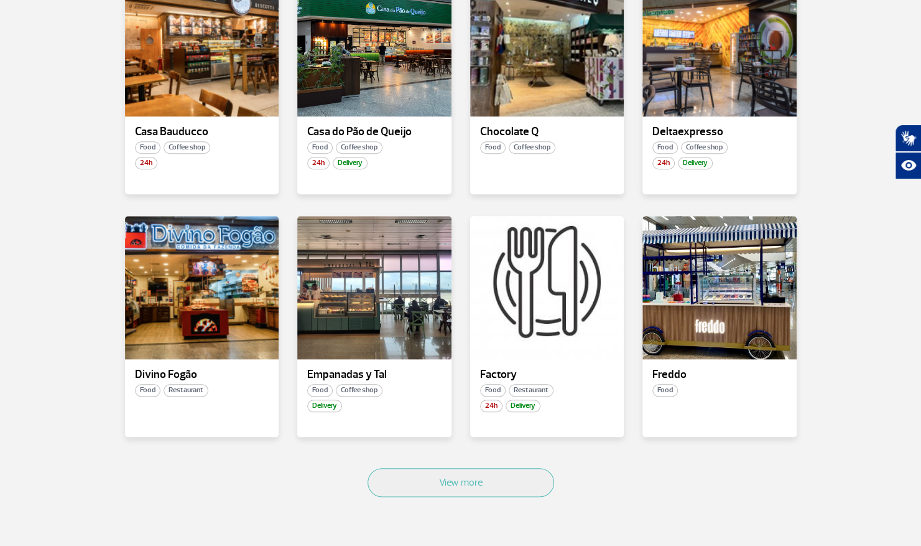
scroll to position [672, 0]
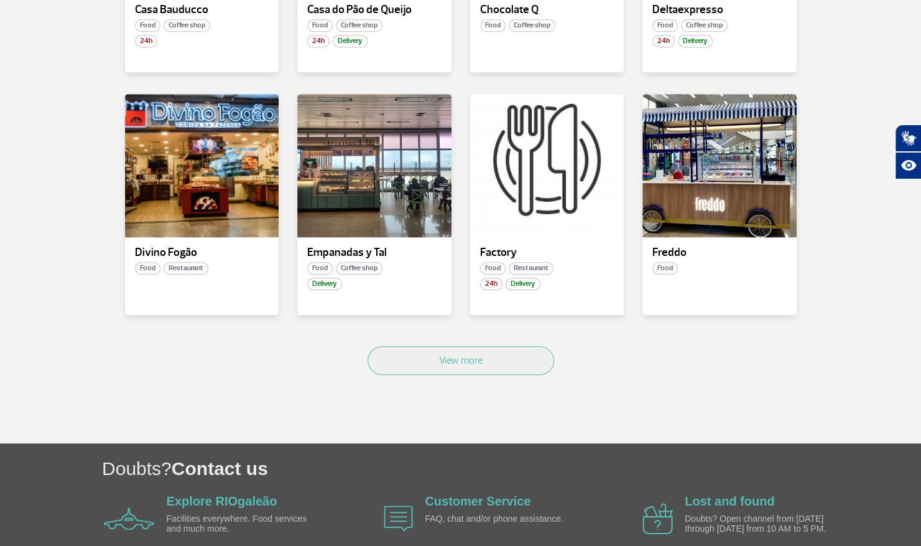
click at [493, 389] on div "View more" at bounding box center [461, 374] width 690 height 75
click at [493, 358] on button "View more" at bounding box center [461, 360] width 187 height 29
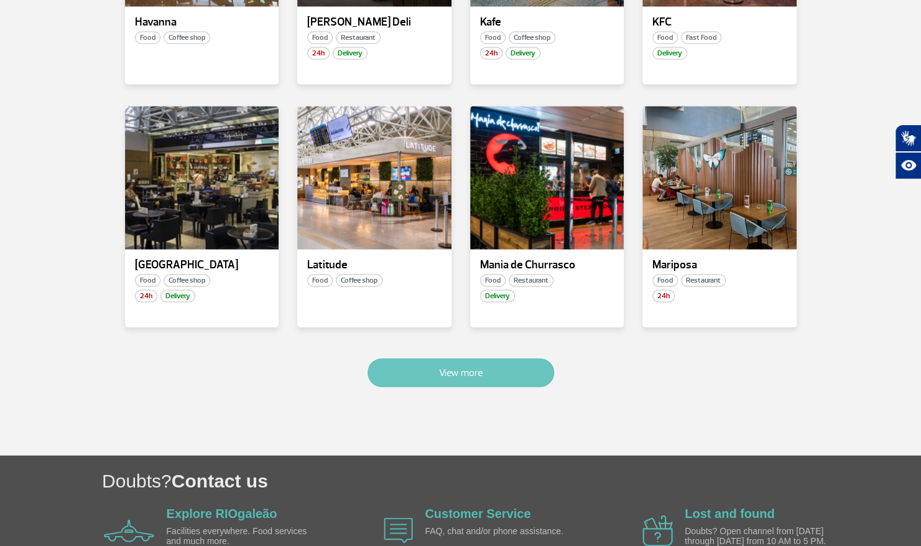
click at [483, 360] on button "View more" at bounding box center [461, 372] width 187 height 29
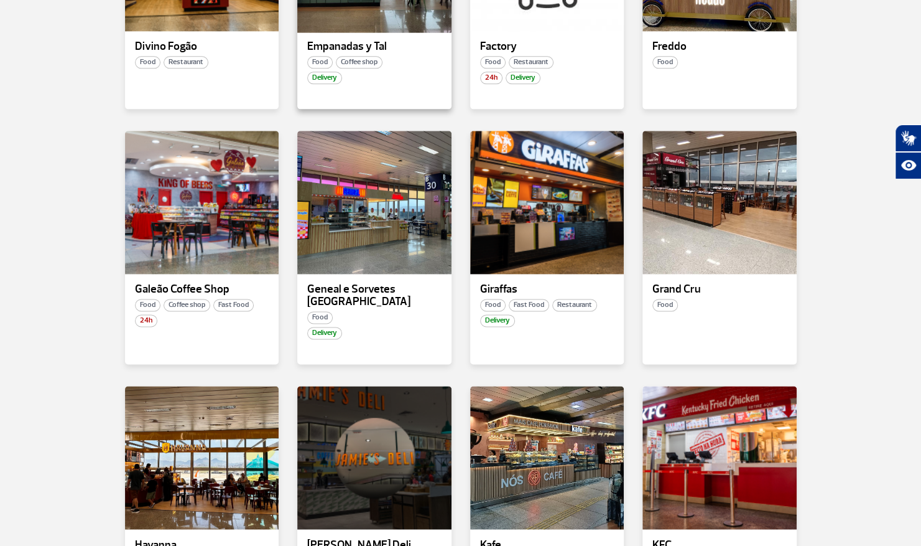
scroll to position [878, 0]
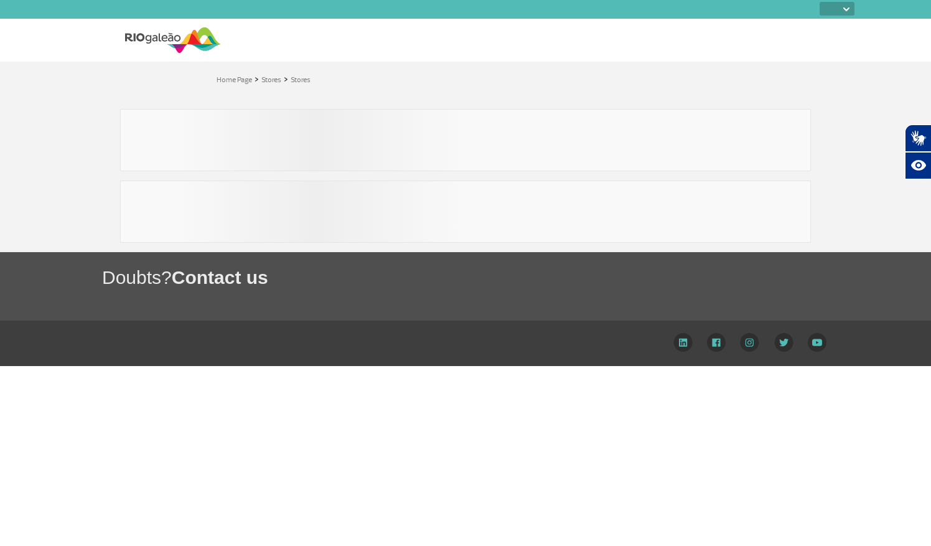
select select
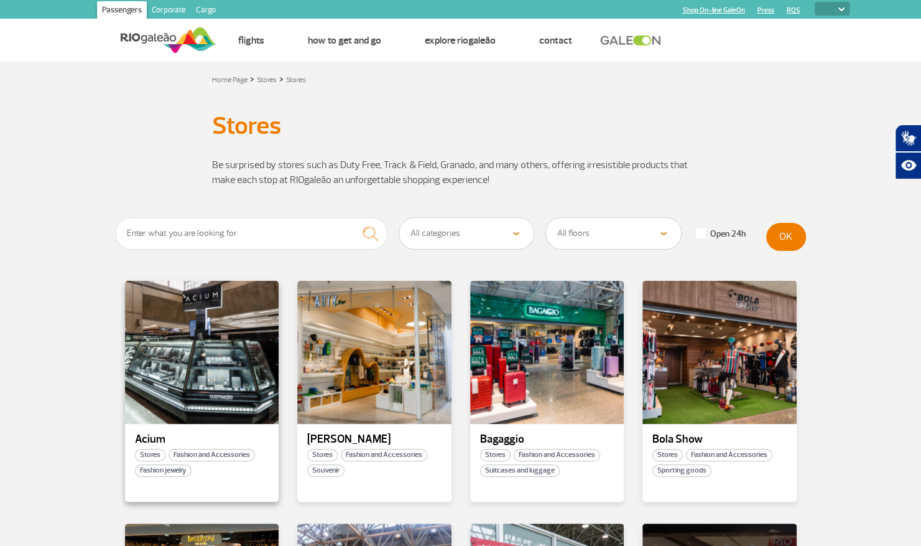
click at [192, 430] on div "Acium Stores Fashion and Accessories Fashion jewelry" at bounding box center [202, 391] width 154 height 221
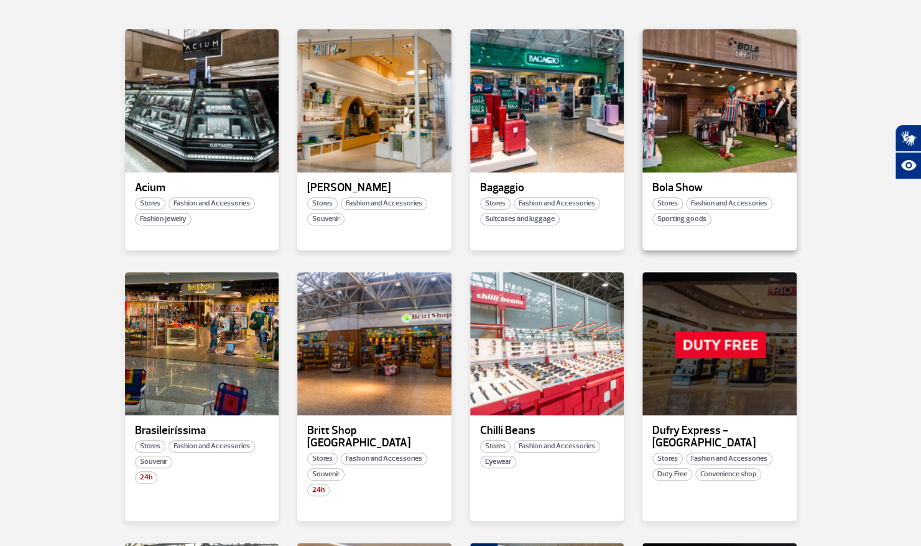
scroll to position [248, 0]
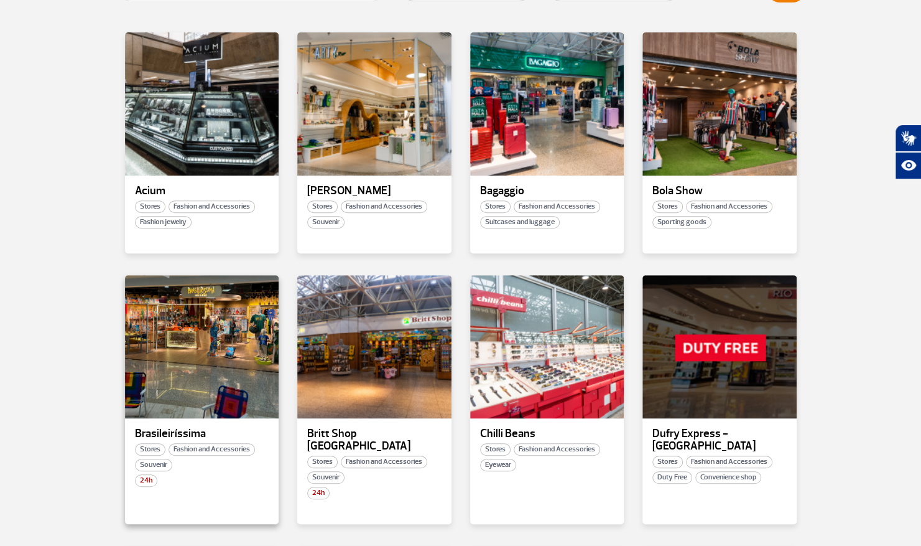
click at [188, 430] on p "Brasileiríssima" at bounding box center [202, 433] width 134 height 12
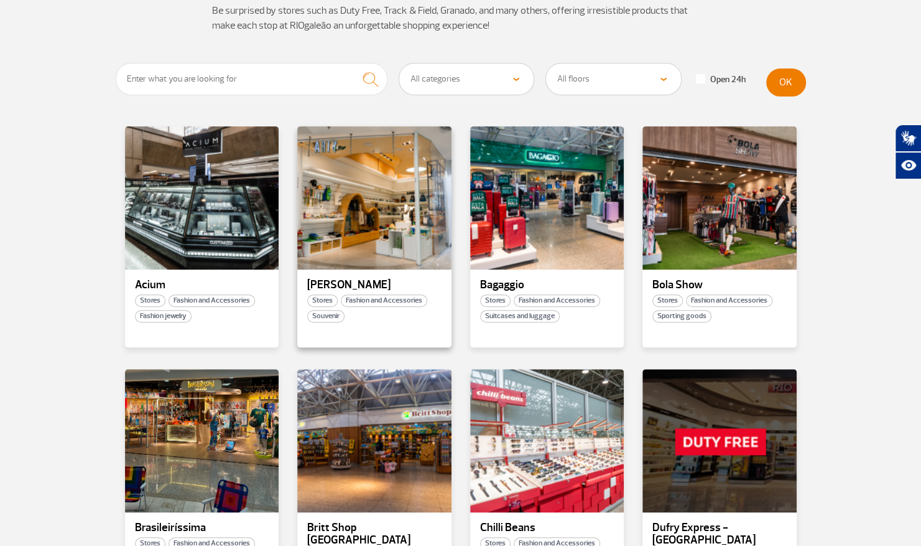
scroll to position [164, 0]
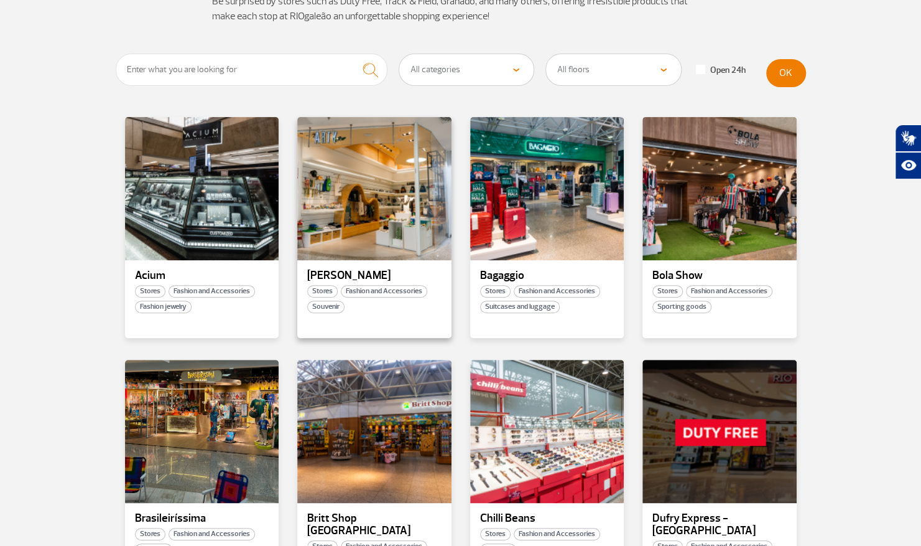
click at [338, 272] on p "Arty Rio" at bounding box center [374, 275] width 134 height 12
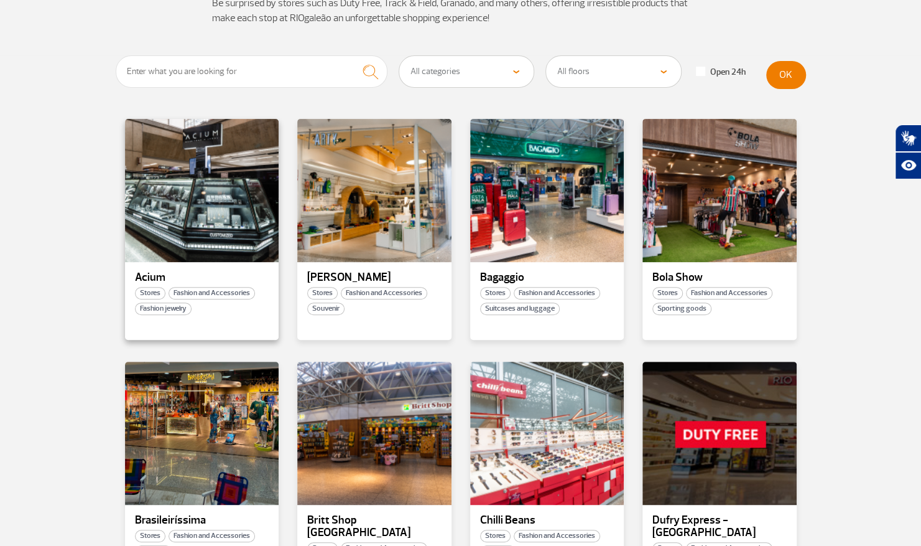
click at [205, 272] on p "Acium" at bounding box center [202, 277] width 134 height 12
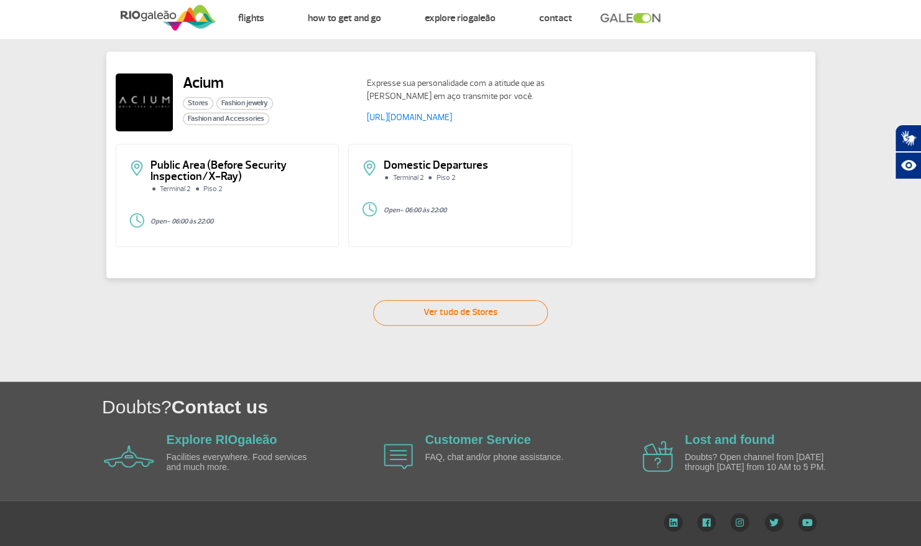
scroll to position [21, 0]
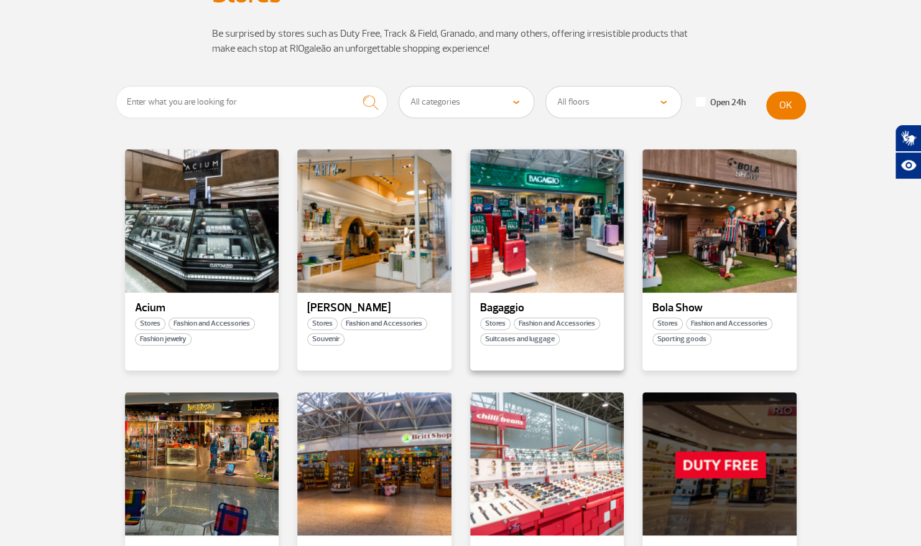
scroll to position [134, 0]
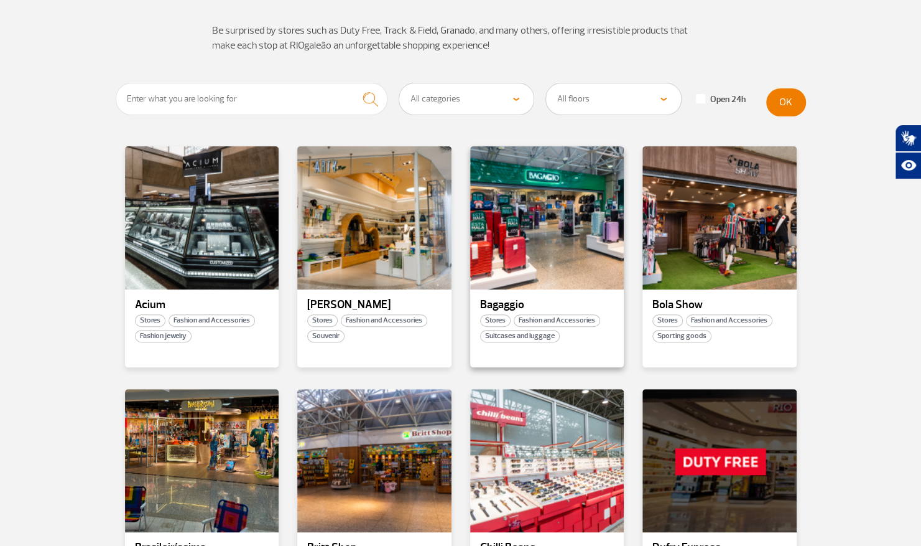
click at [556, 295] on div "Bagaggio Stores Fashion and Accessories Suitcases and luggage" at bounding box center [547, 256] width 154 height 221
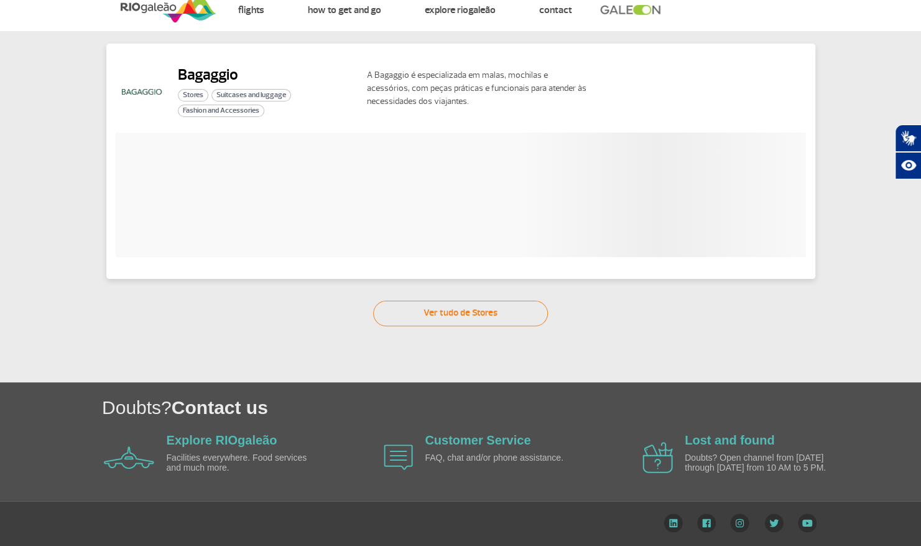
scroll to position [19, 0]
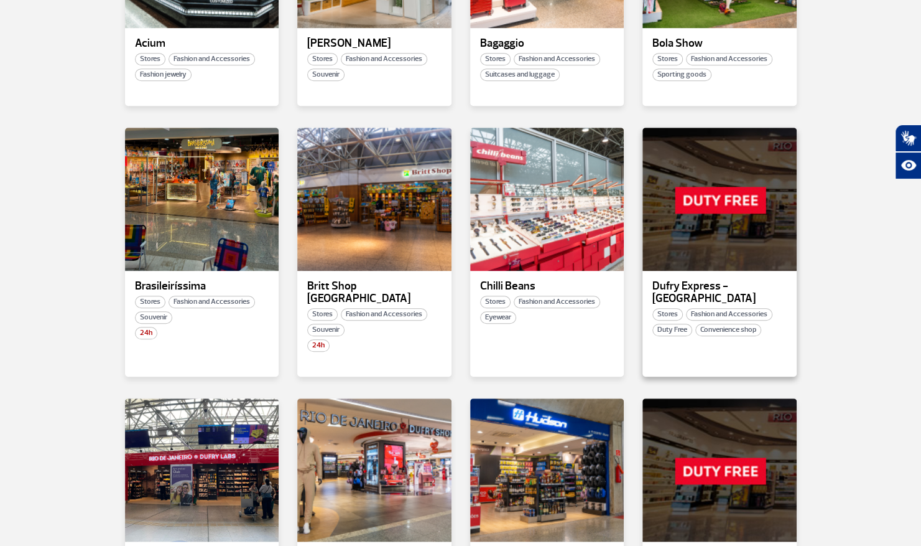
scroll to position [429, 0]
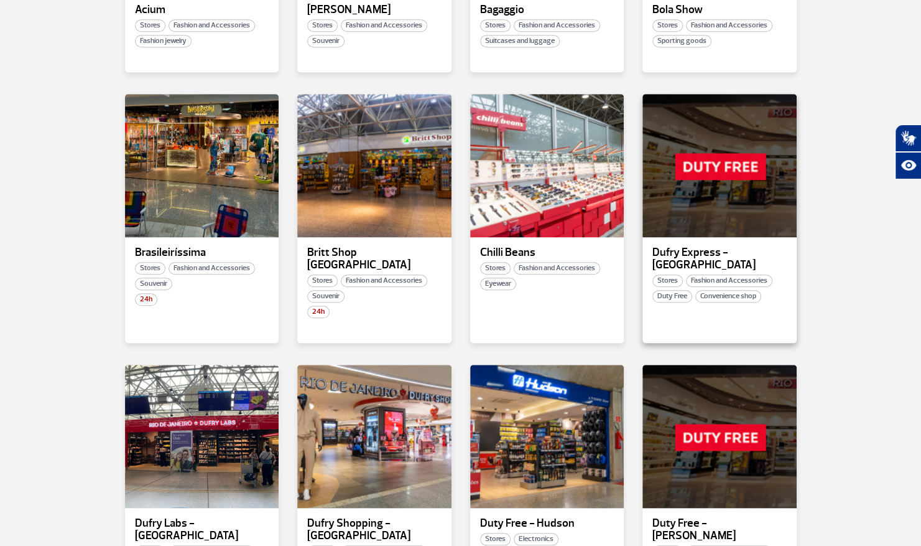
click at [684, 251] on p "Dufry Express - [GEOGRAPHIC_DATA]" at bounding box center [720, 258] width 134 height 25
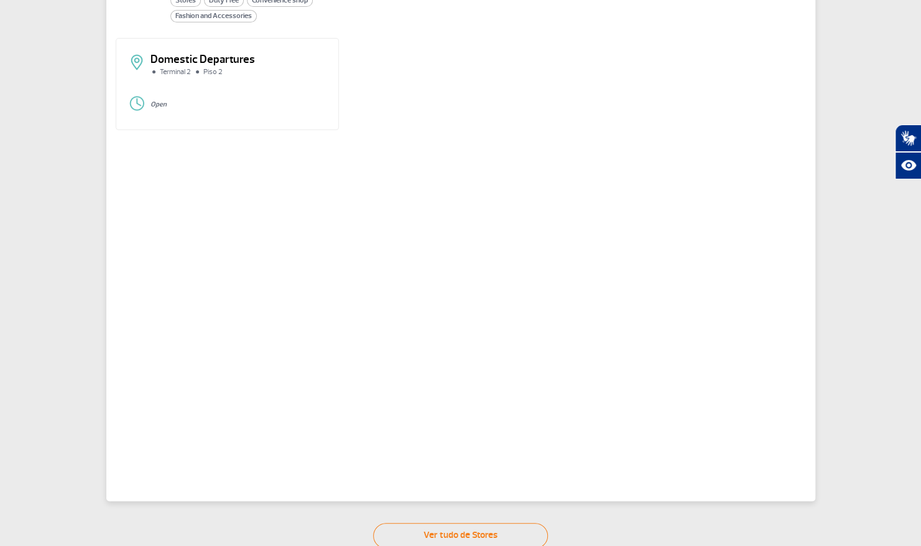
scroll to position [142, 0]
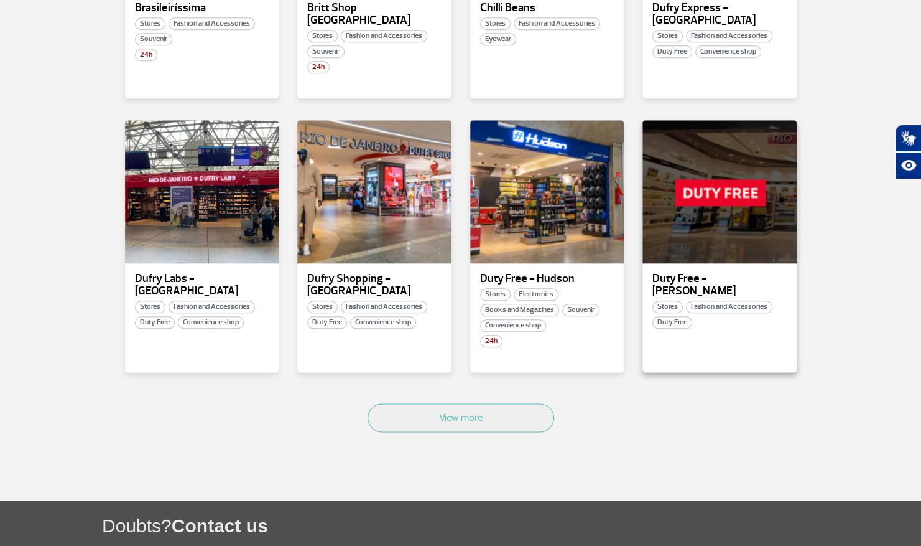
scroll to position [695, 0]
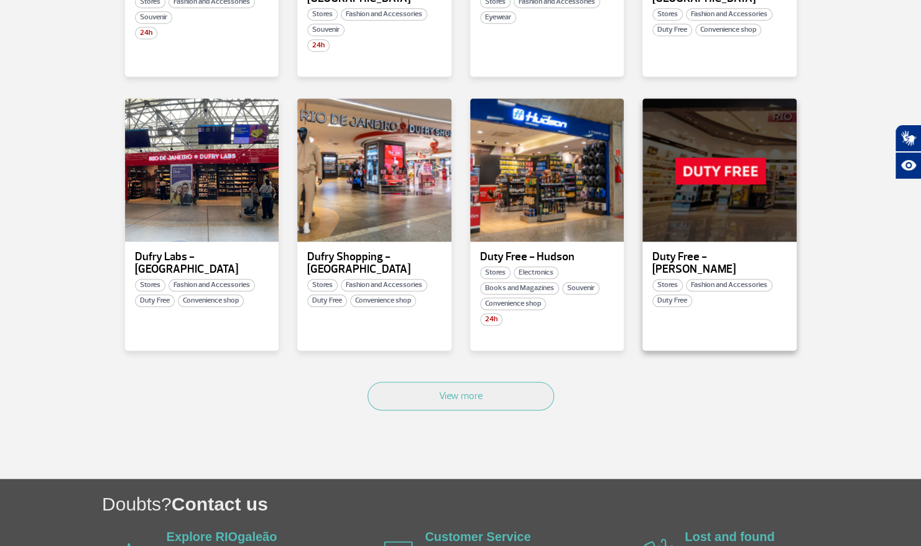
click at [690, 251] on p "Duty Free - [PERSON_NAME]" at bounding box center [720, 263] width 134 height 25
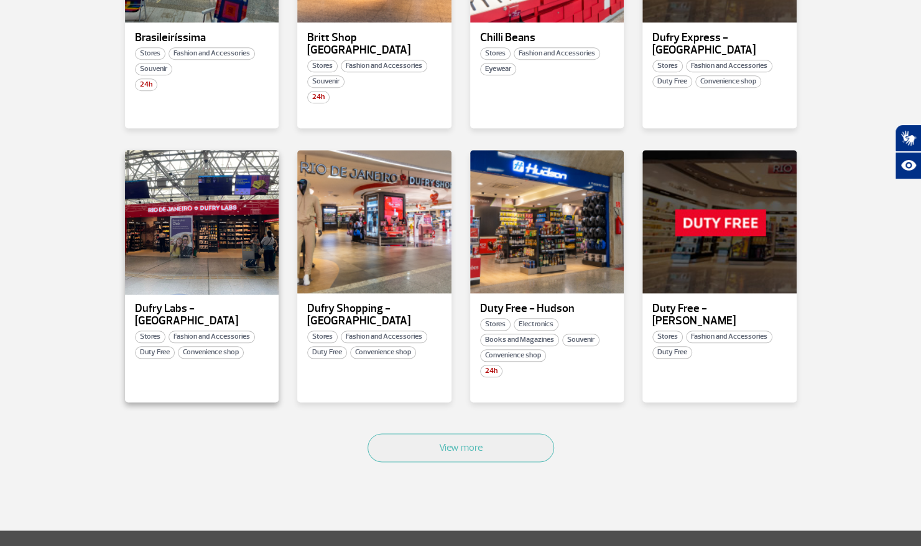
scroll to position [645, 0]
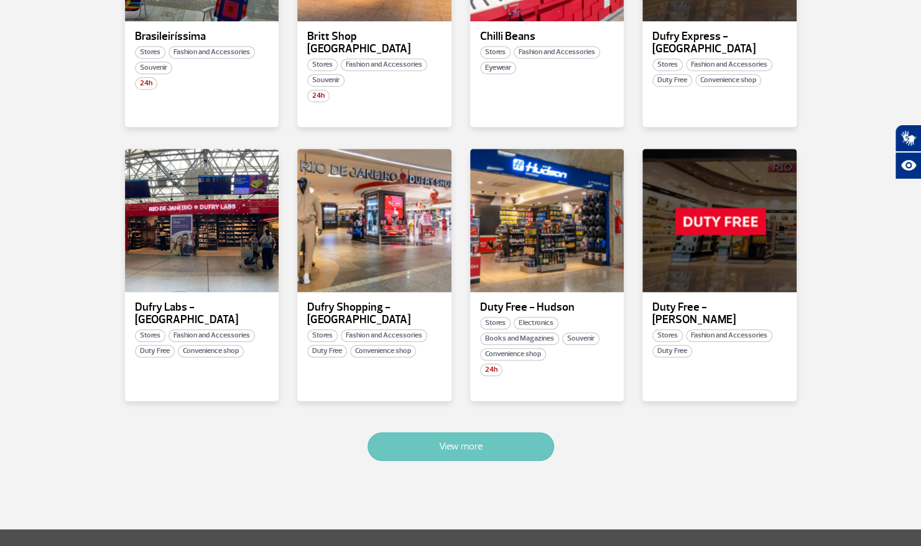
click at [391, 436] on button "View more" at bounding box center [461, 446] width 187 height 29
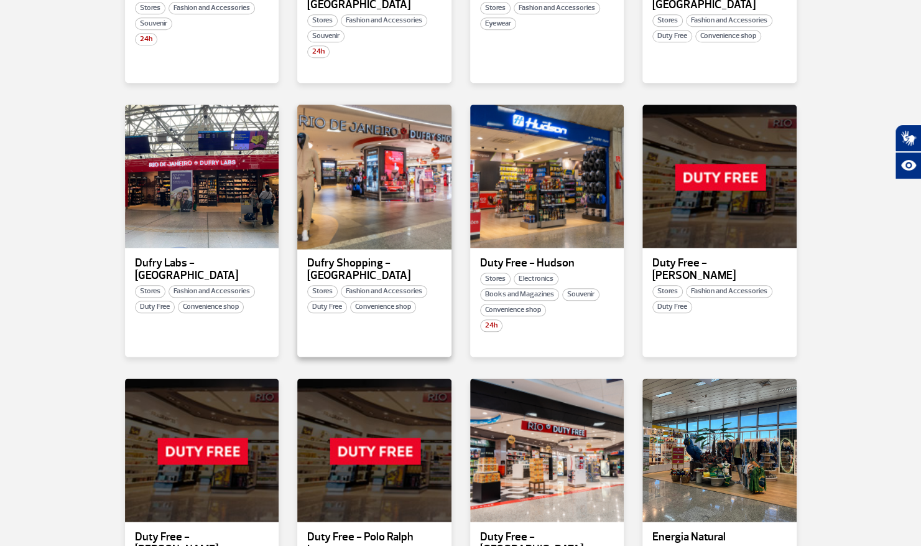
scroll to position [698, 0]
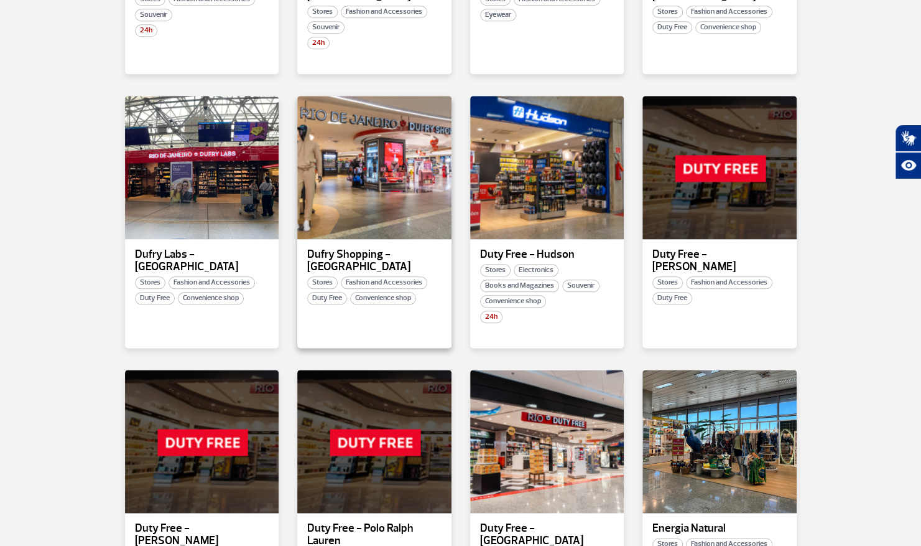
click at [366, 248] on p "Dufry Shopping - [GEOGRAPHIC_DATA]" at bounding box center [374, 260] width 134 height 25
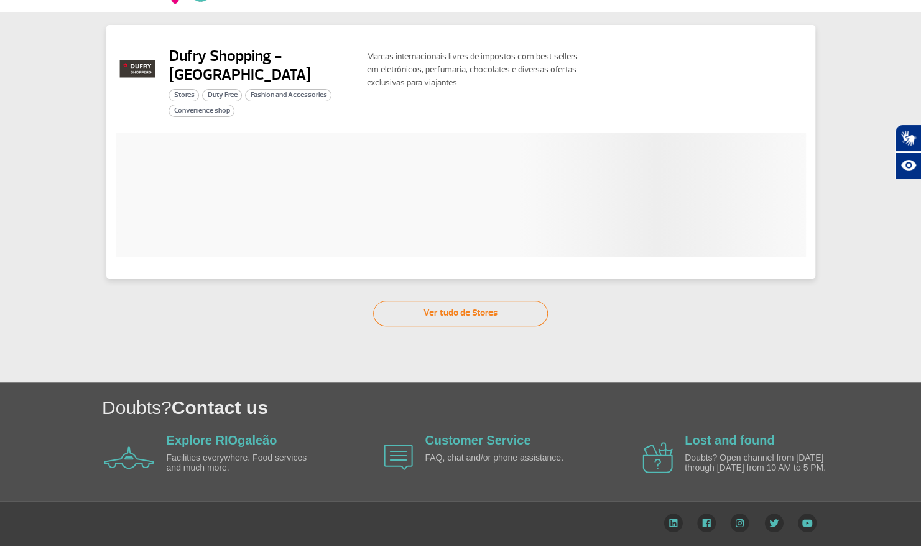
scroll to position [37, 0]
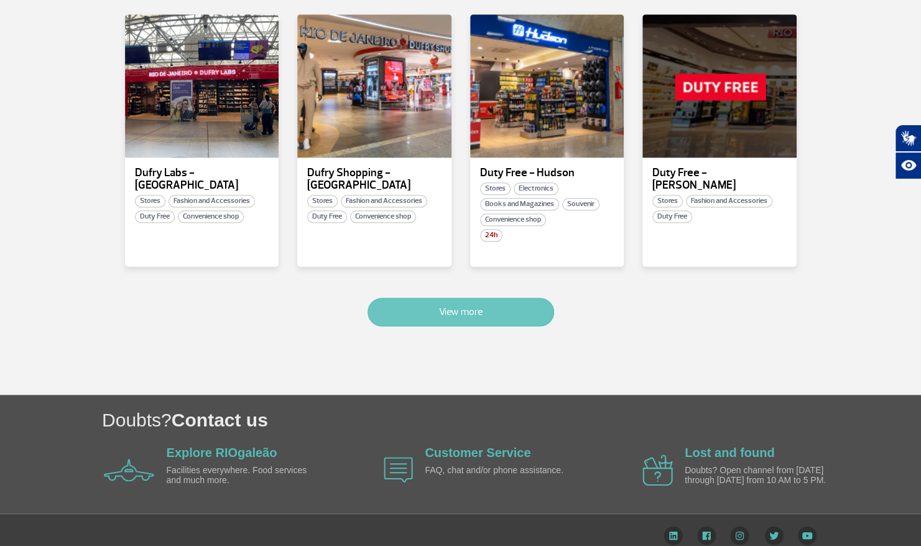
click at [419, 297] on button "View more" at bounding box center [461, 311] width 187 height 29
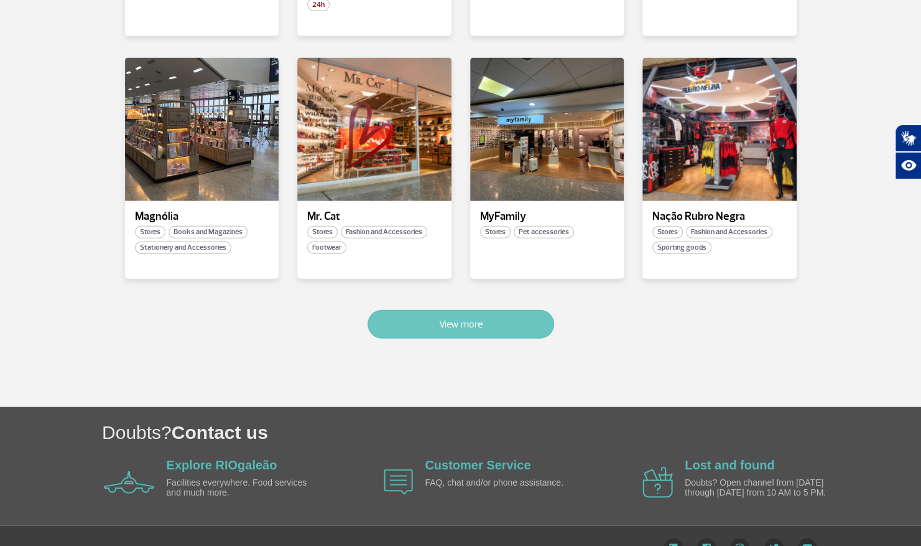
click at [427, 310] on button "View more" at bounding box center [461, 324] width 187 height 29
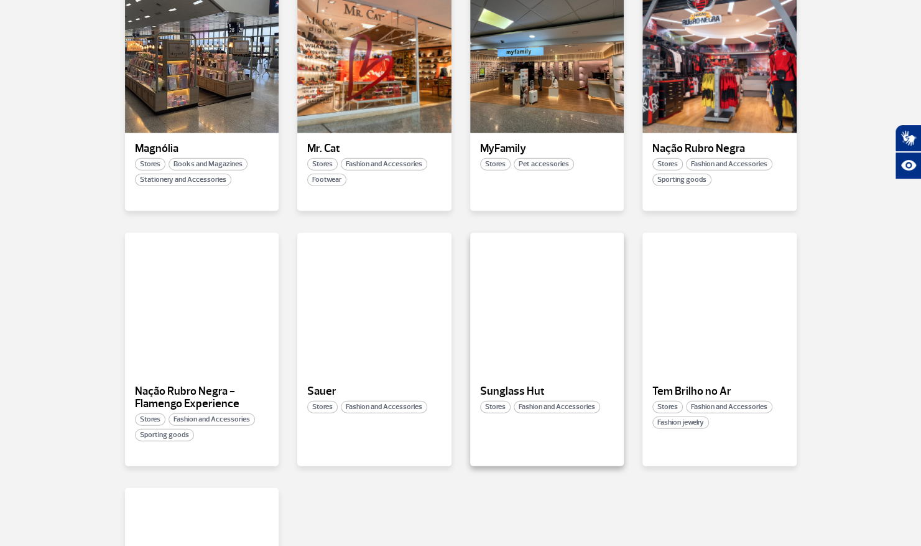
scroll to position [1614, 0]
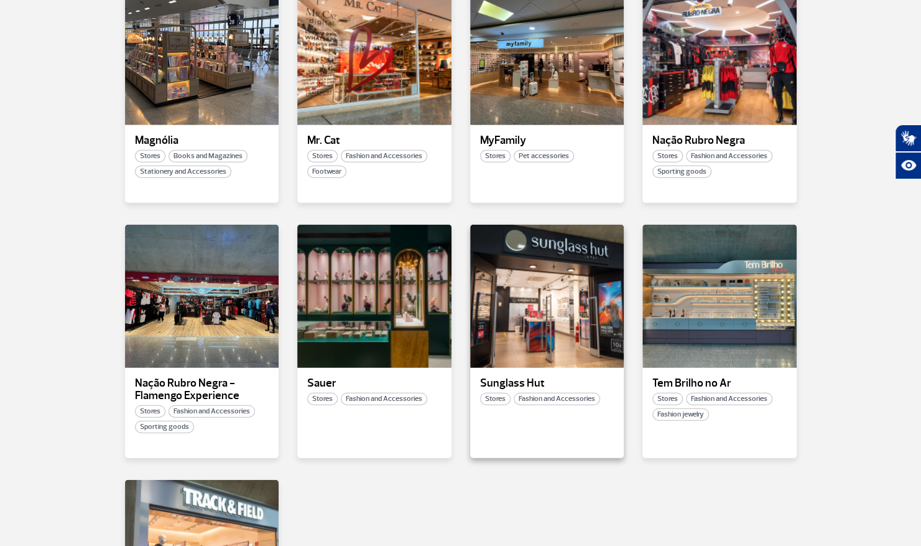
click at [574, 377] on p "Sunglass Hut" at bounding box center [547, 383] width 134 height 12
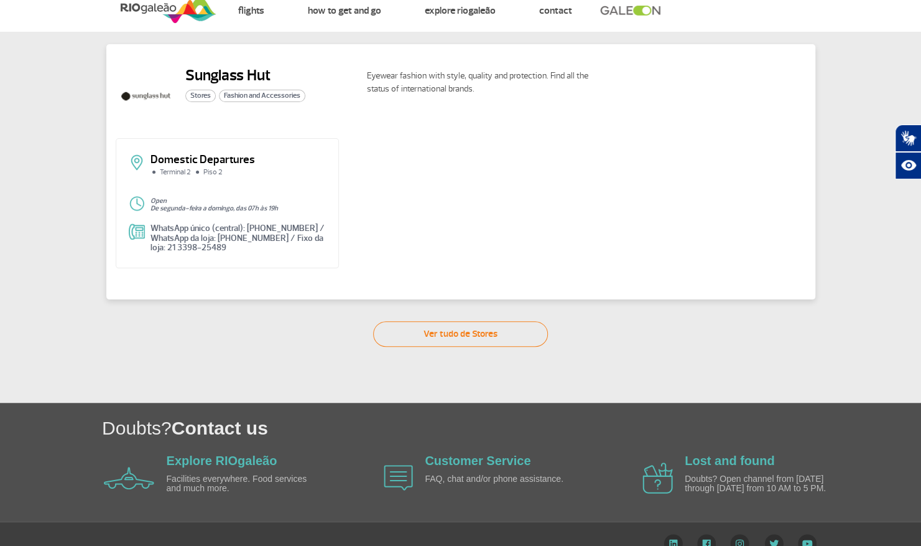
scroll to position [50, 0]
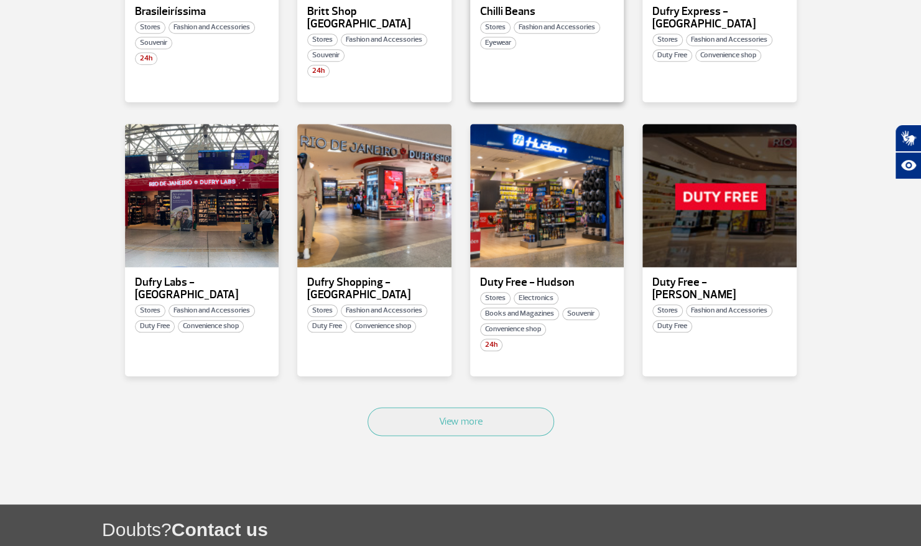
scroll to position [671, 0]
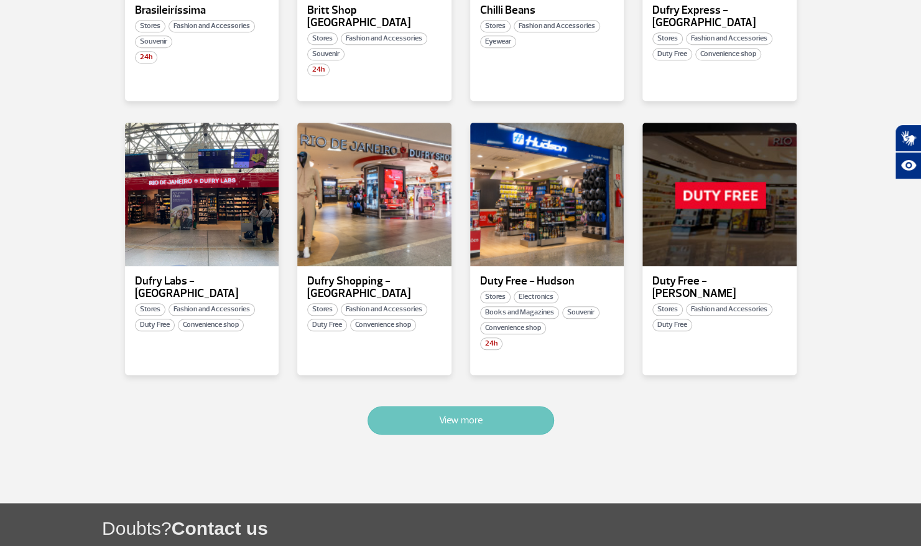
click at [493, 411] on button "View more" at bounding box center [461, 420] width 187 height 29
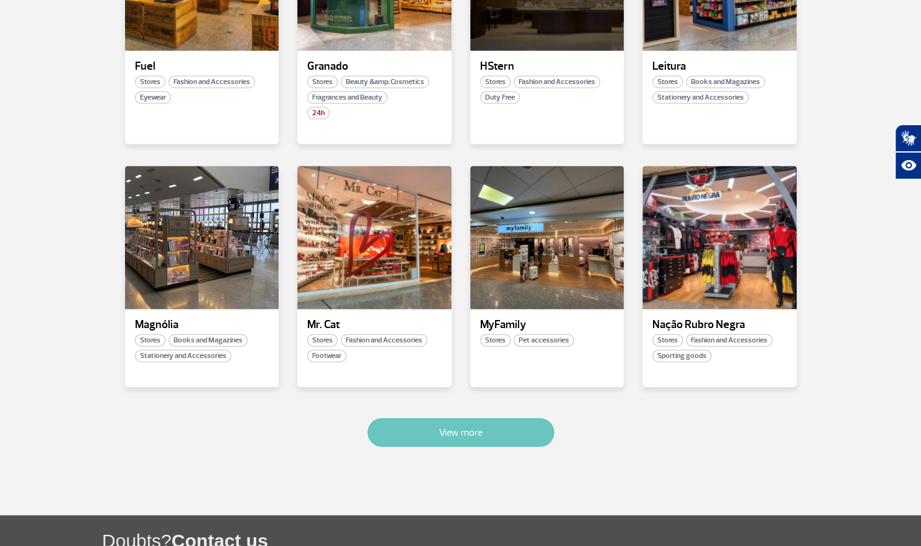
click at [493, 418] on button "View more" at bounding box center [461, 432] width 187 height 29
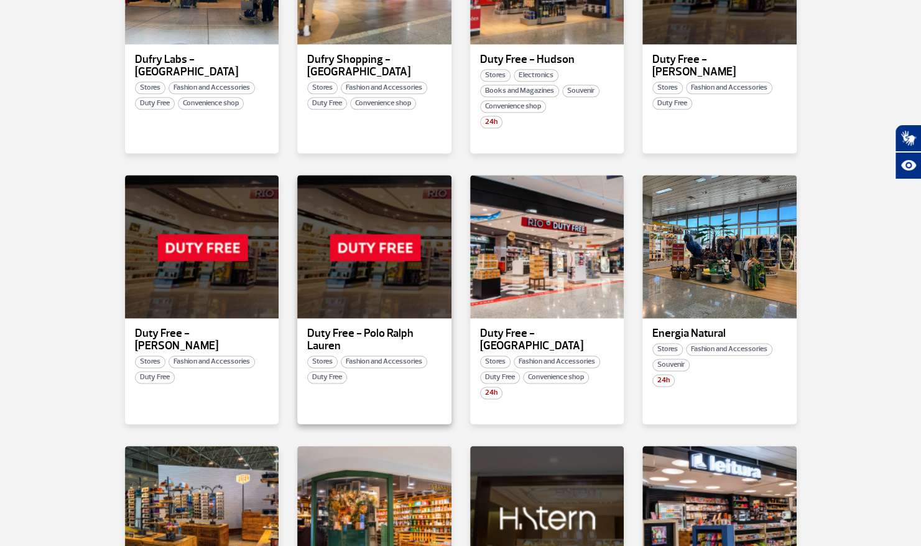
scroll to position [901, 0]
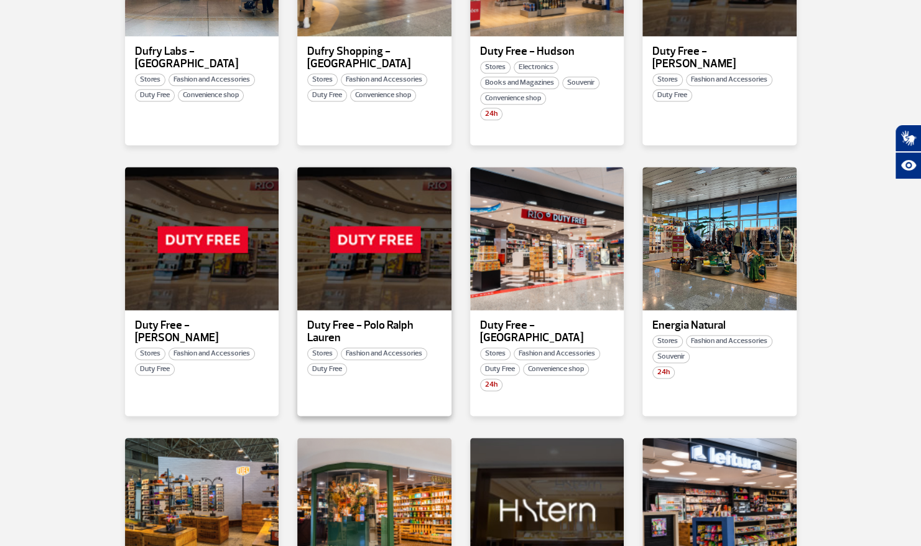
click at [351, 319] on p "Duty Free - Polo Ralph Lauren" at bounding box center [374, 331] width 134 height 25
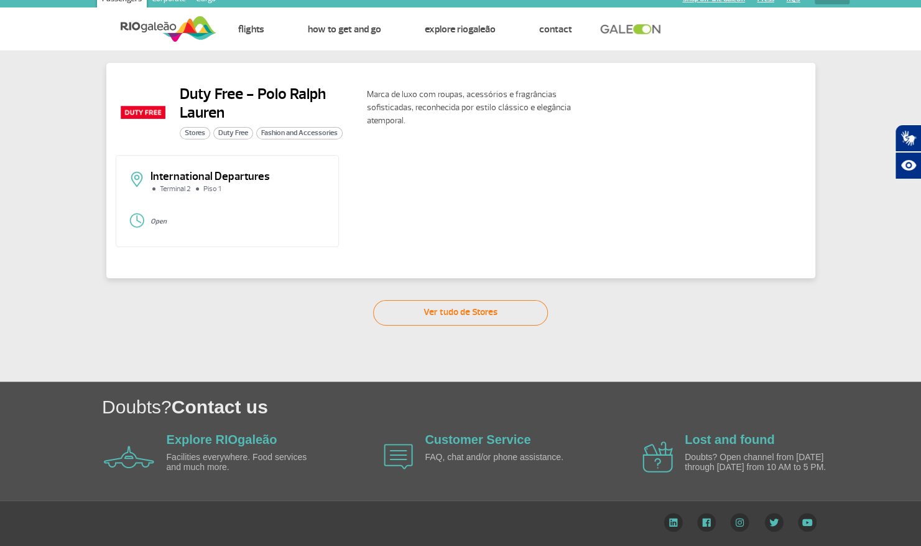
scroll to position [11, 0]
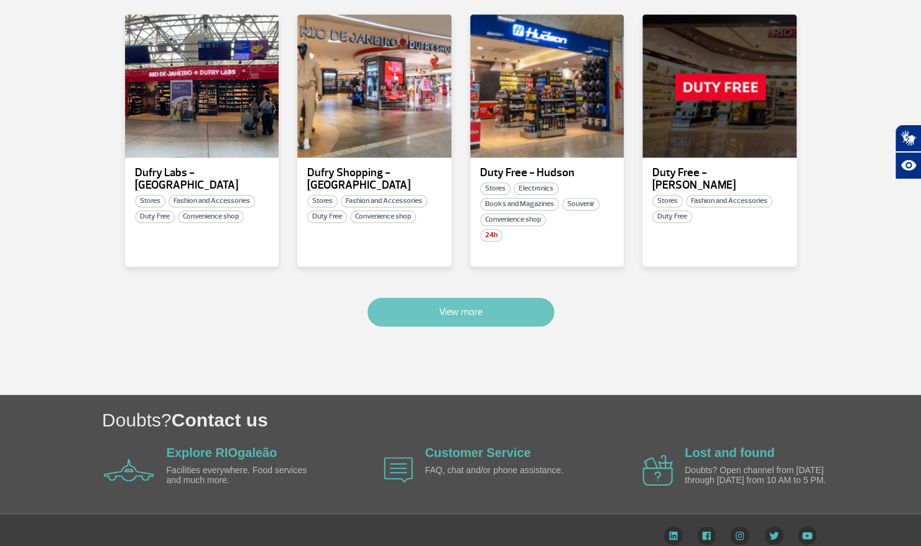
click at [394, 300] on button "View more" at bounding box center [461, 311] width 187 height 29
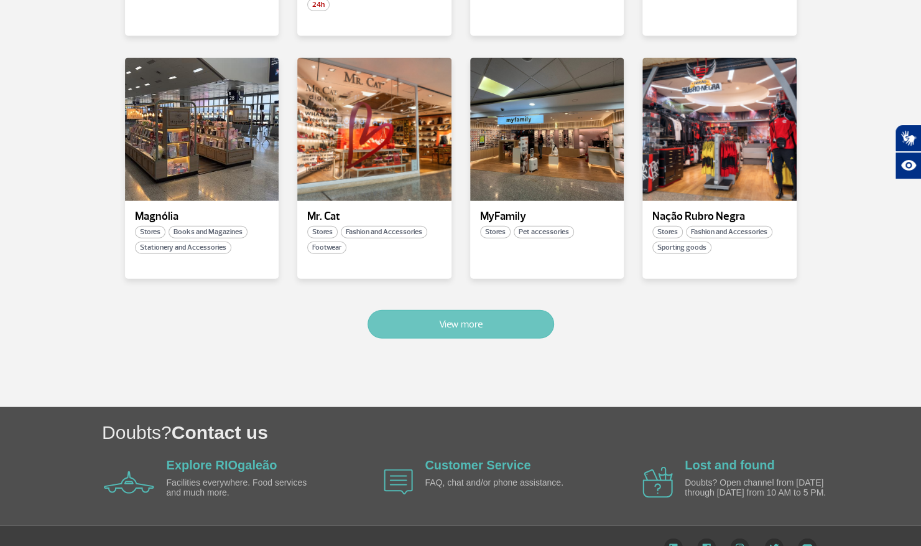
click at [430, 310] on button "View more" at bounding box center [461, 324] width 187 height 29
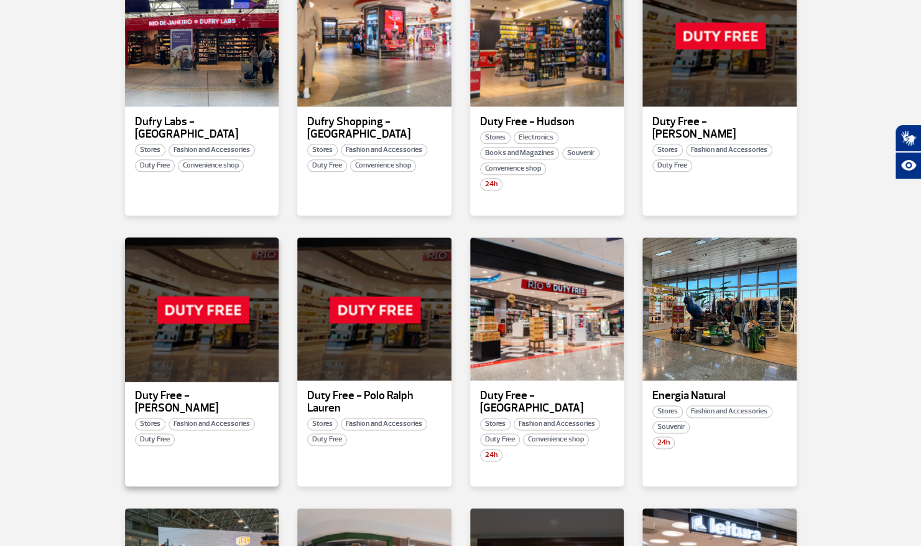
scroll to position [830, 0]
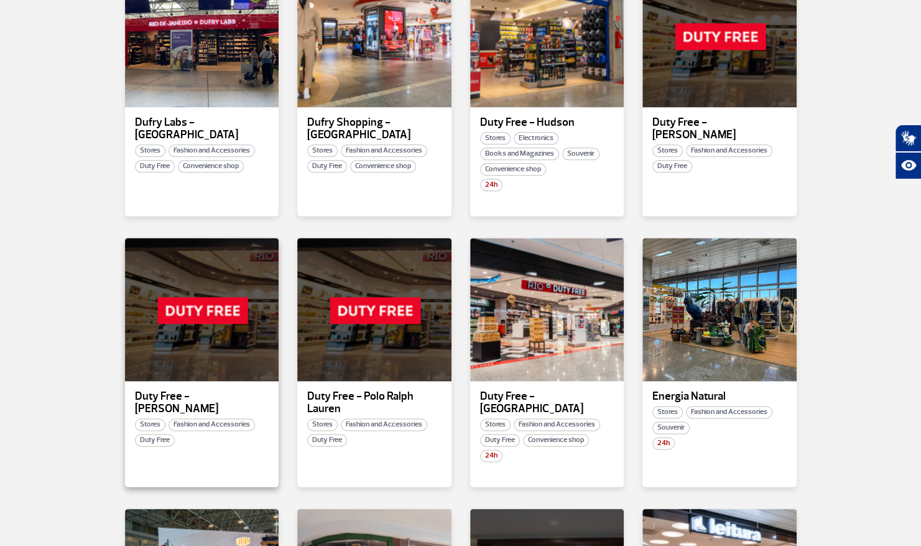
click at [227, 390] on p "Duty Free - [PERSON_NAME]" at bounding box center [202, 402] width 134 height 25
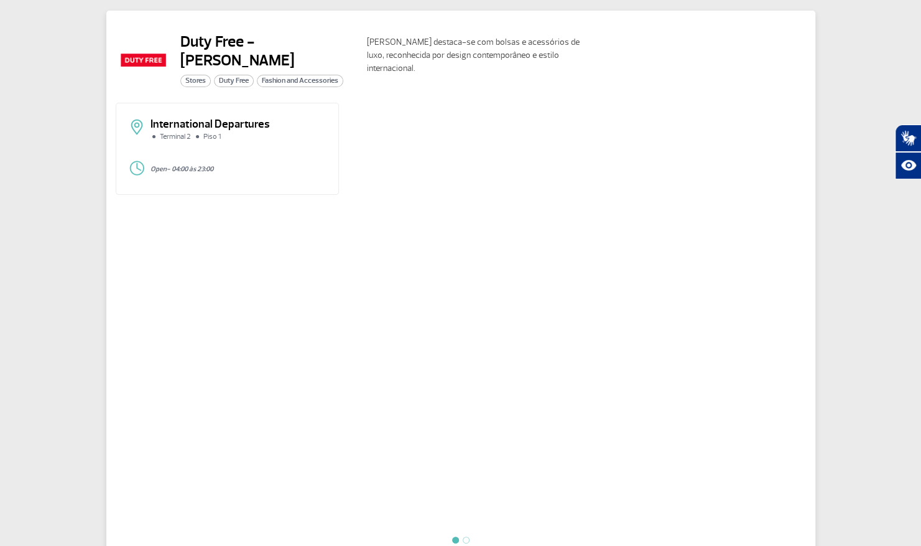
scroll to position [52, 0]
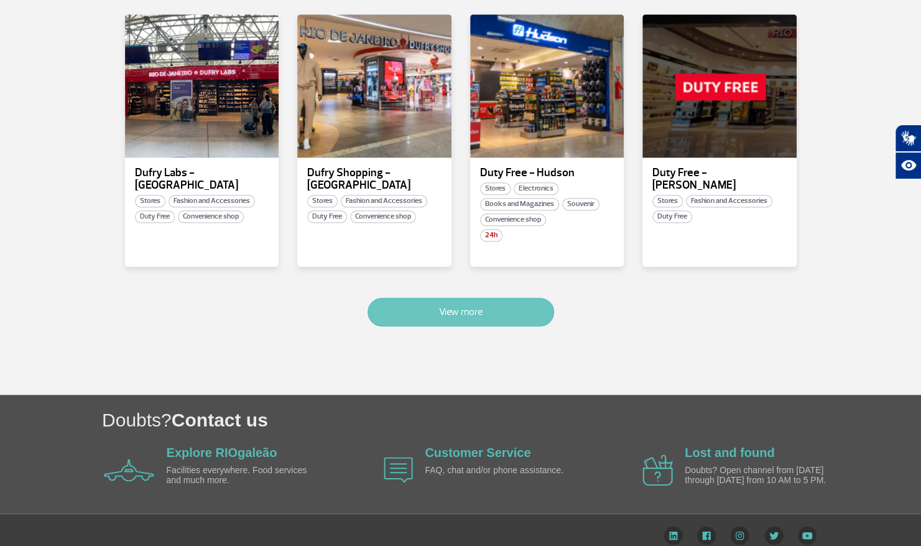
click at [437, 304] on button "View more" at bounding box center [461, 311] width 187 height 29
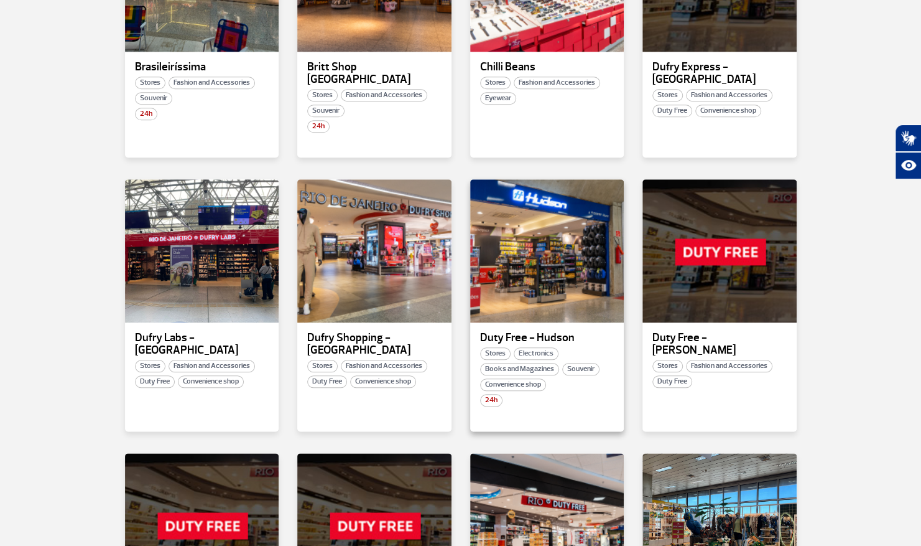
scroll to position [611, 0]
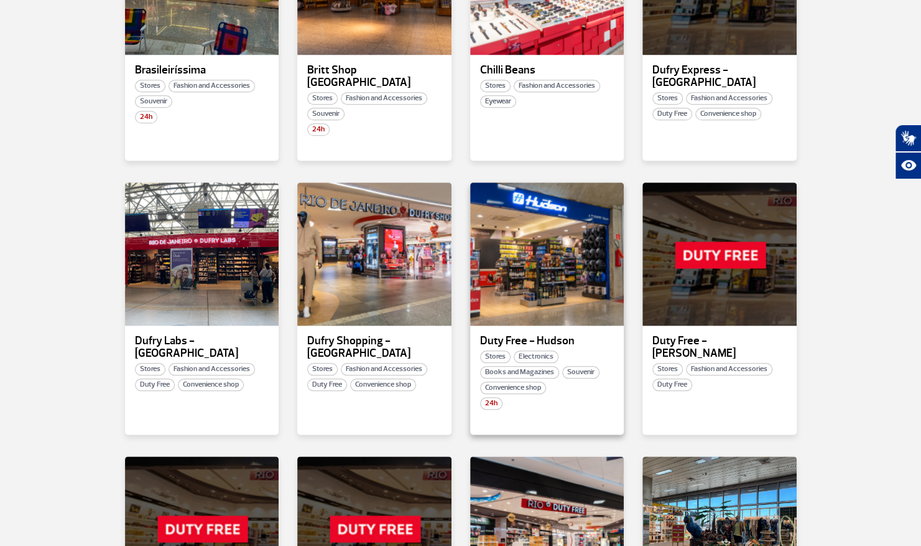
click at [571, 320] on div "Duty Free - Hudson Stores Electronics Books and Magazines Souvenir Convenience …" at bounding box center [547, 308] width 154 height 252
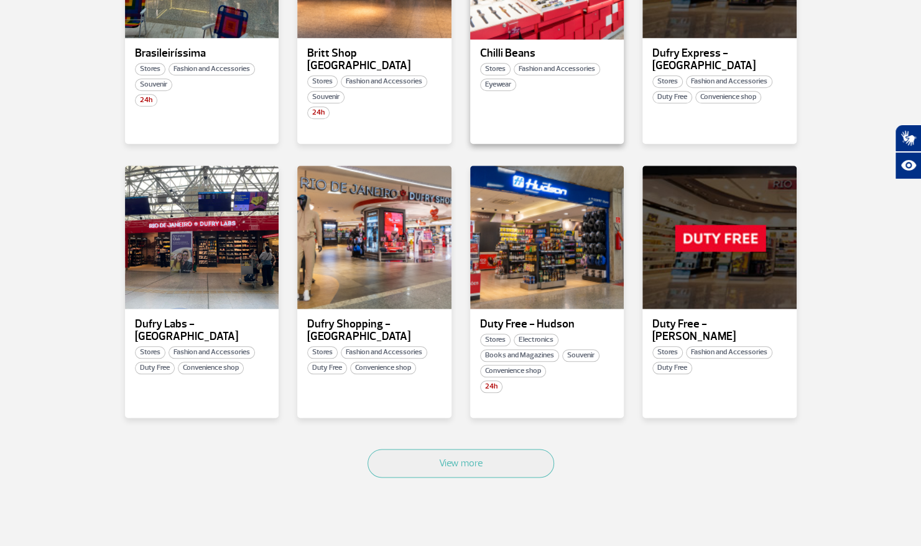
scroll to position [631, 0]
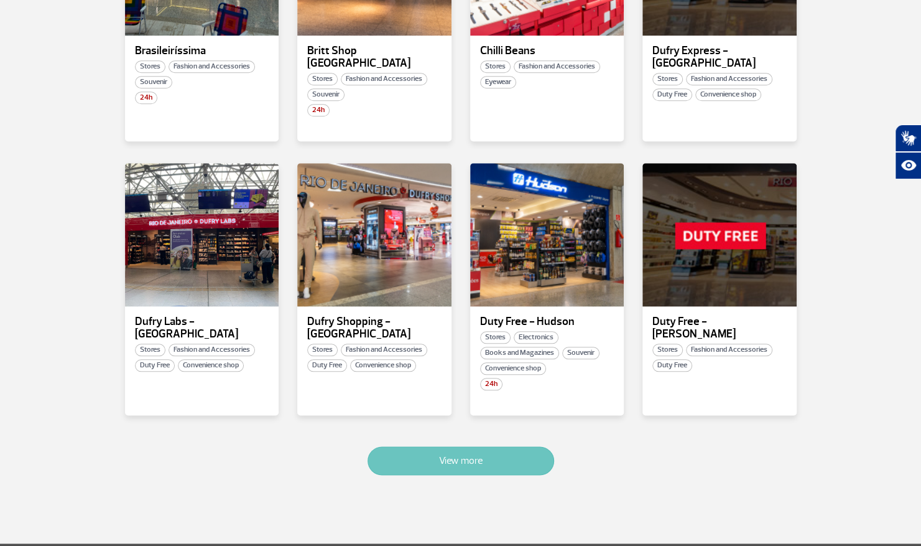
click at [482, 452] on button "View more" at bounding box center [461, 460] width 187 height 29
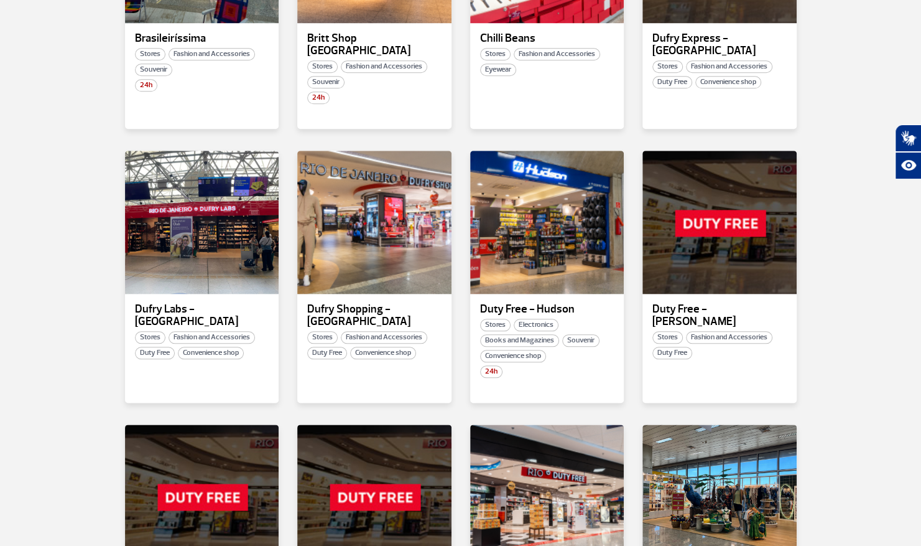
scroll to position [1390, 0]
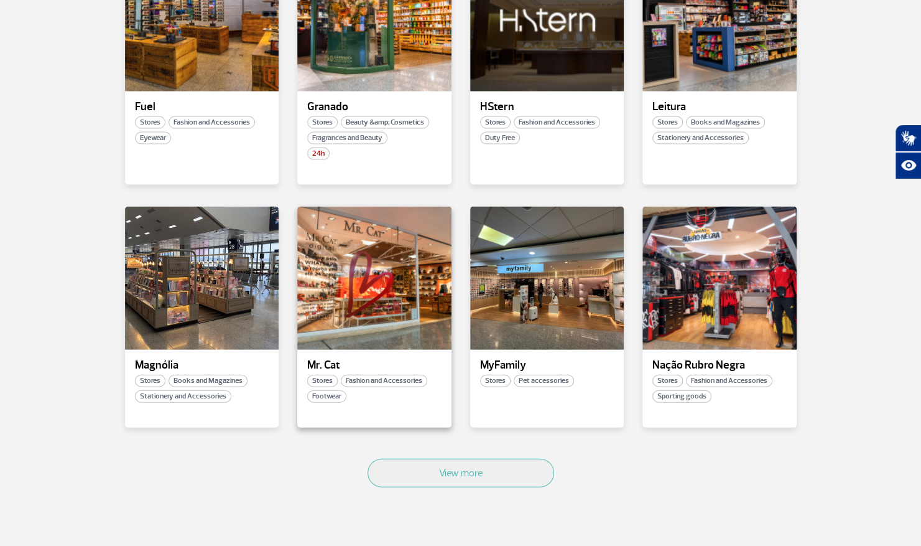
click at [333, 359] on p "Mr. Cat" at bounding box center [374, 365] width 134 height 12
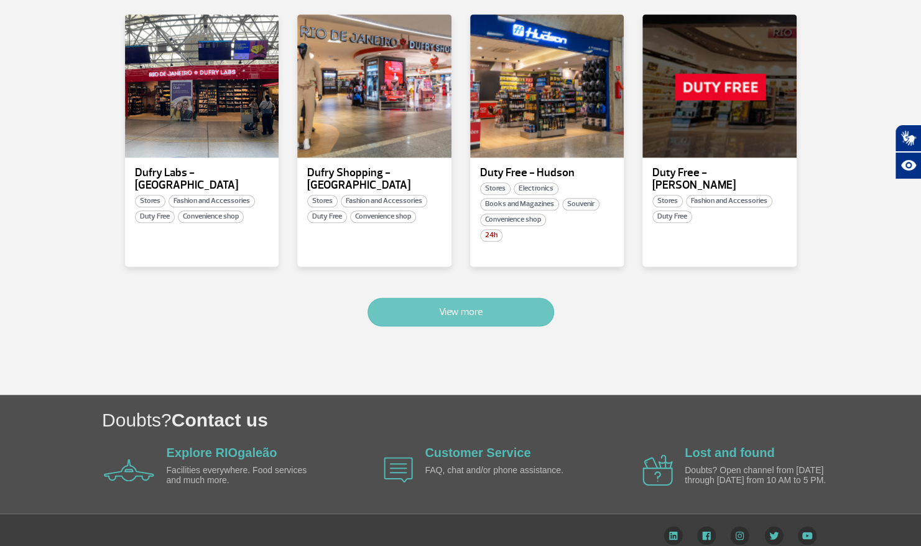
click at [413, 297] on button "View more" at bounding box center [461, 311] width 187 height 29
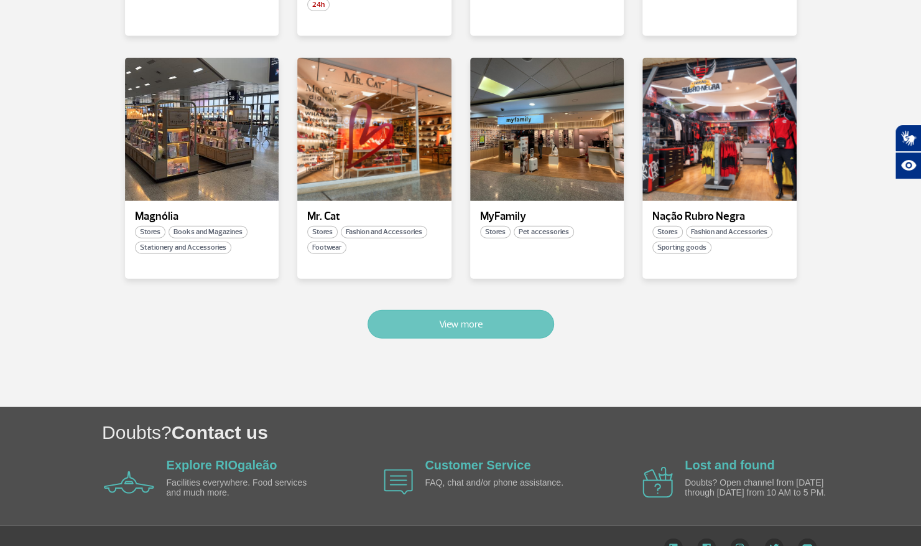
click at [411, 310] on button "View more" at bounding box center [461, 324] width 187 height 29
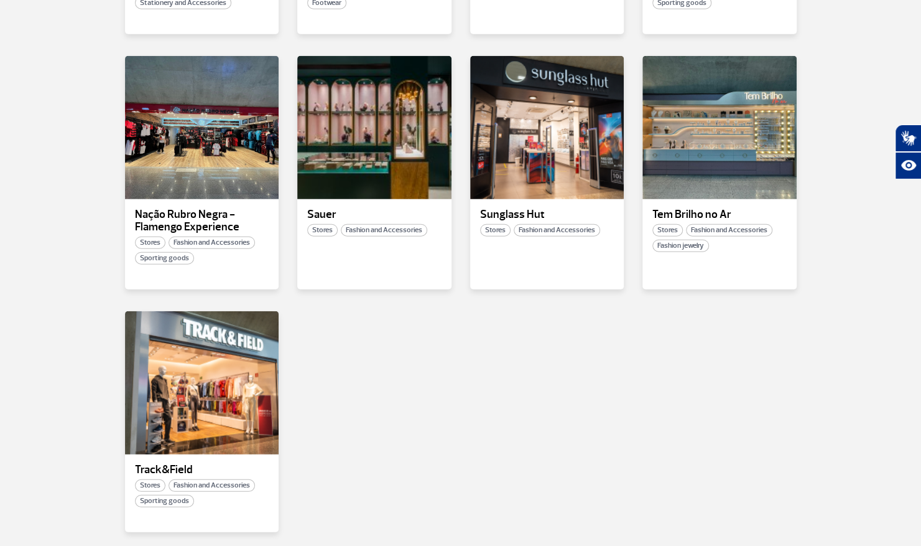
scroll to position [1885, 0]
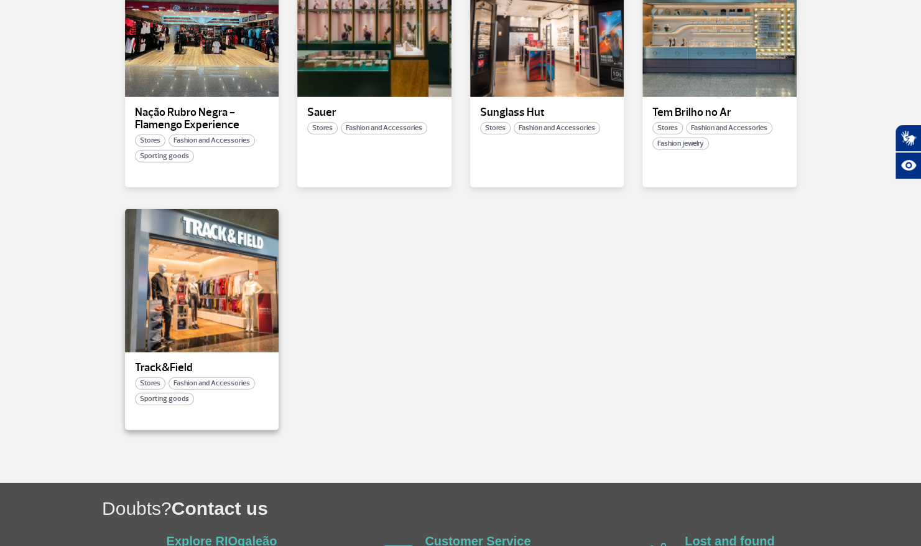
click at [208, 361] on p "Track&Field" at bounding box center [202, 367] width 134 height 12
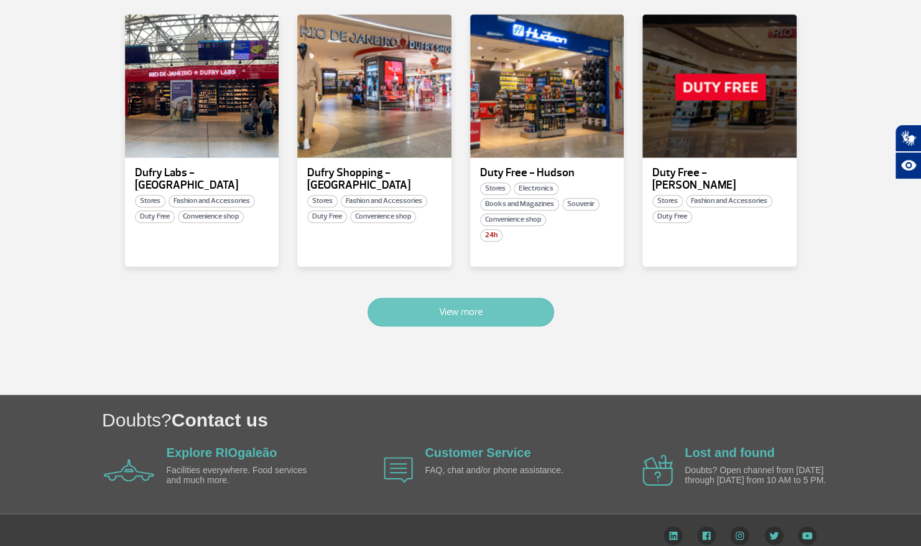
click at [419, 297] on button "View more" at bounding box center [461, 311] width 187 height 29
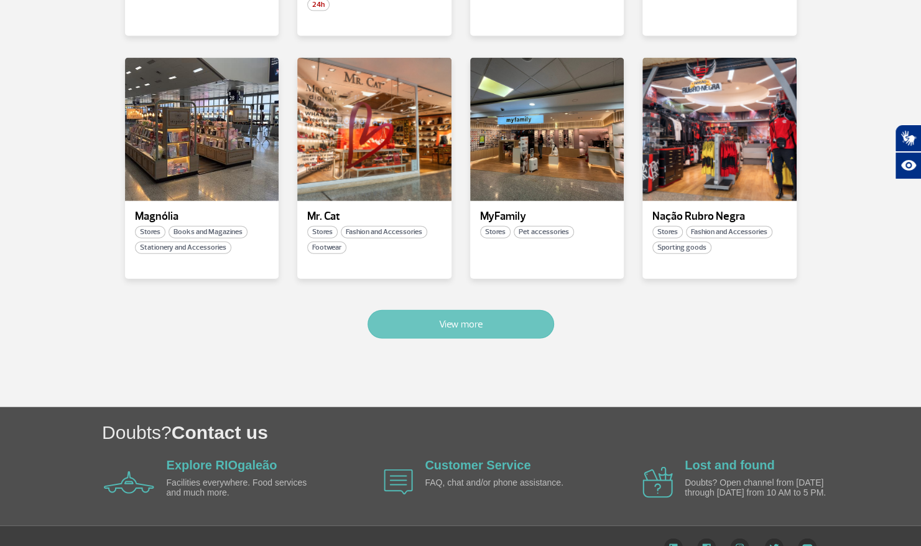
click at [419, 310] on button "View more" at bounding box center [461, 324] width 187 height 29
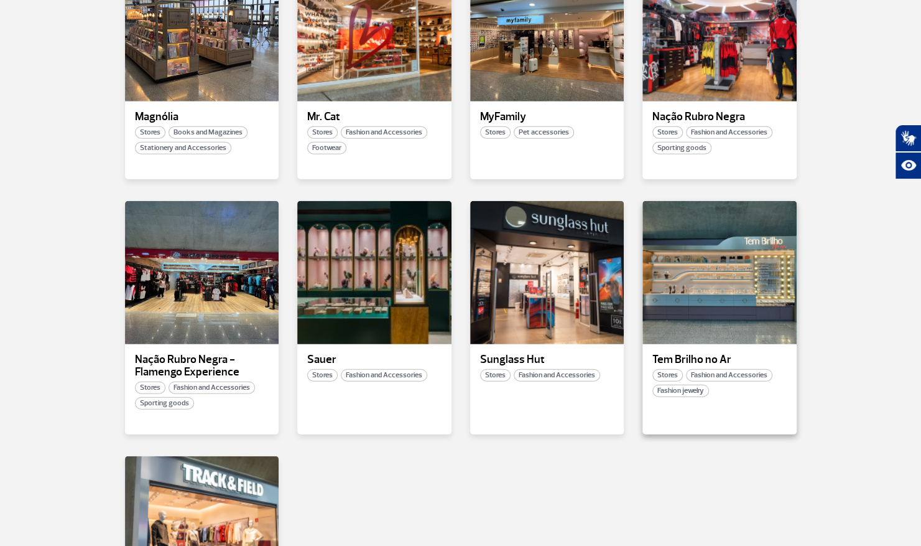
scroll to position [1631, 0]
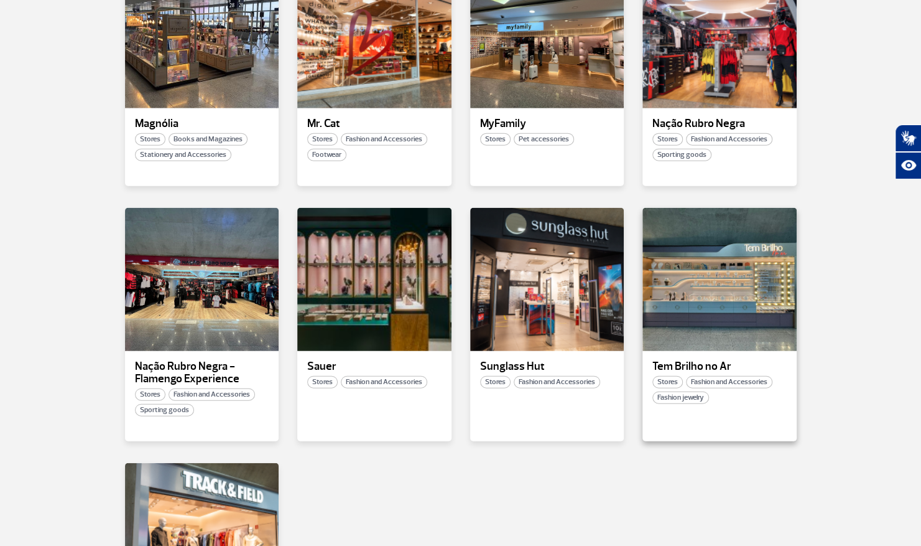
click at [697, 333] on div "Tem Brilho no Ar Stores Fashion and Accessories Fashion jewelry" at bounding box center [720, 324] width 154 height 233
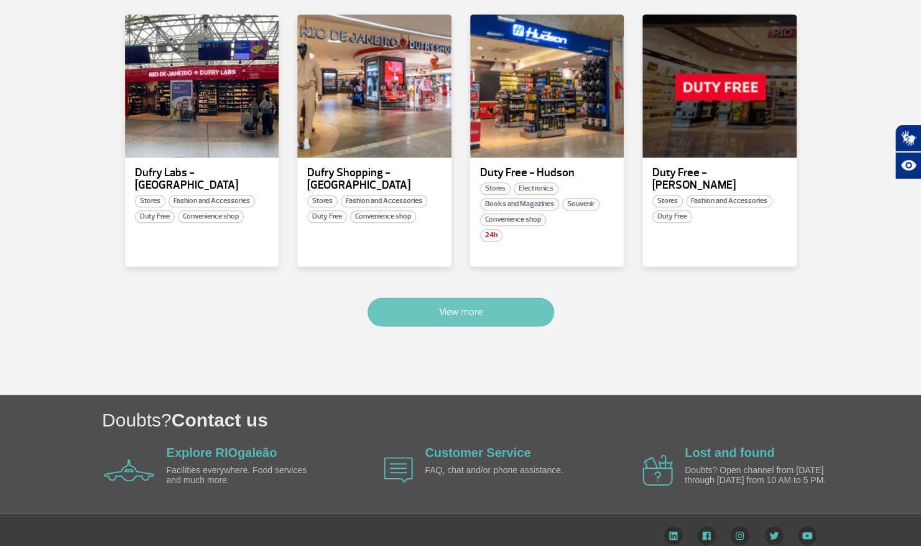
click at [439, 297] on button "View more" at bounding box center [461, 311] width 187 height 29
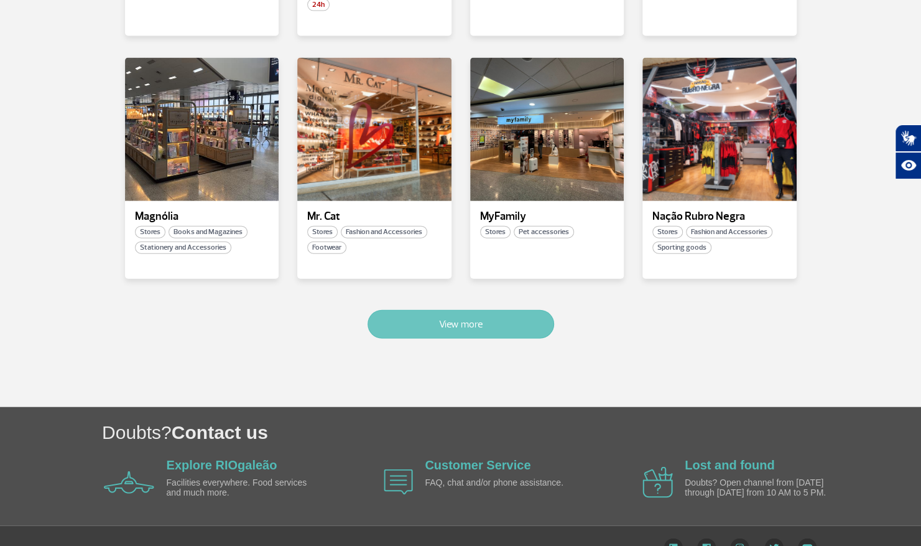
click at [439, 310] on button "View more" at bounding box center [461, 324] width 187 height 29
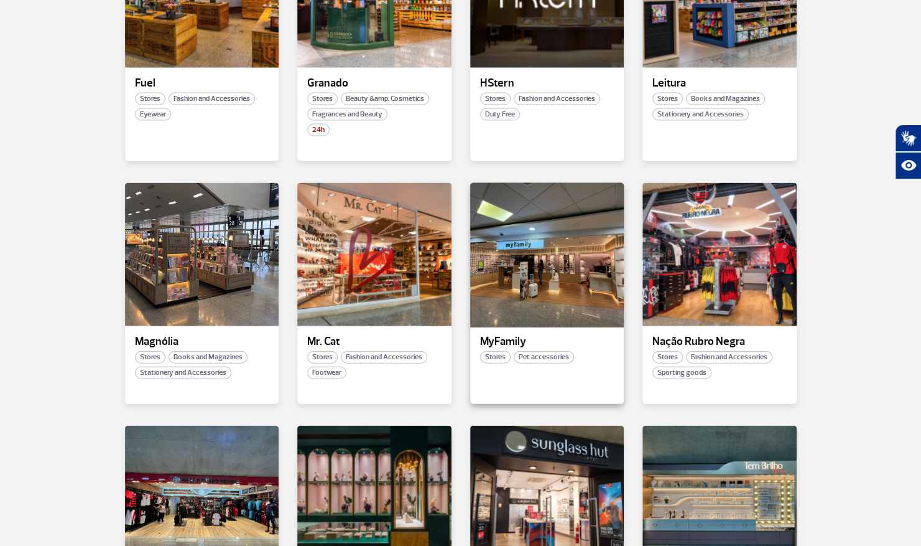
scroll to position [1392, 0]
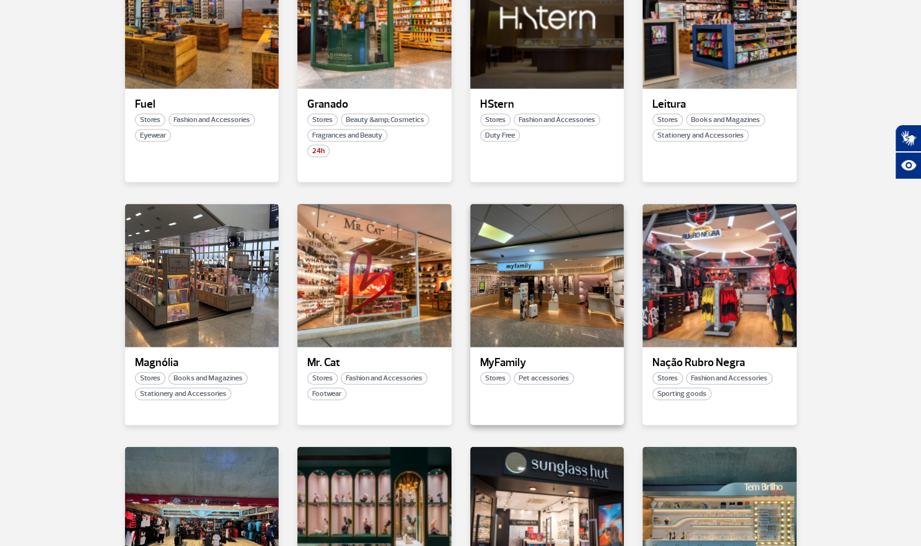
click at [516, 356] on p "MyFamily" at bounding box center [547, 362] width 134 height 12
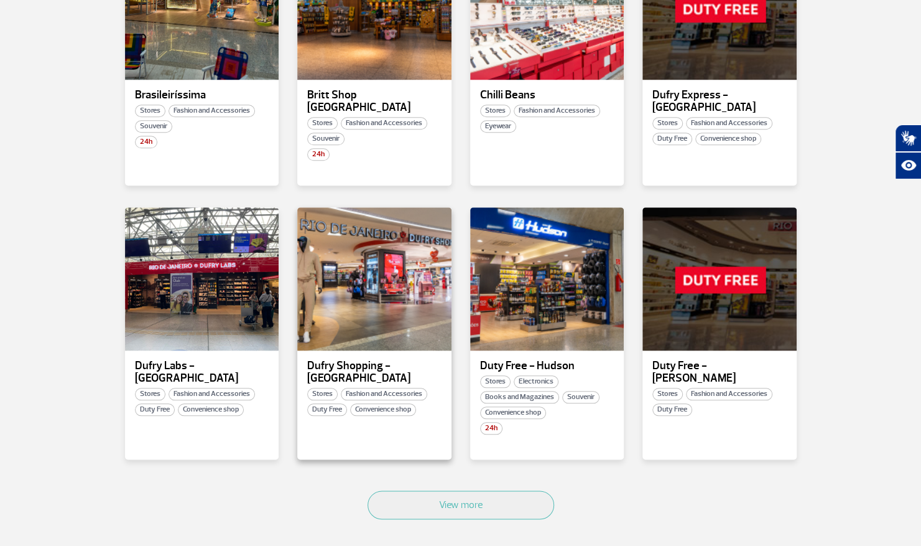
scroll to position [592, 0]
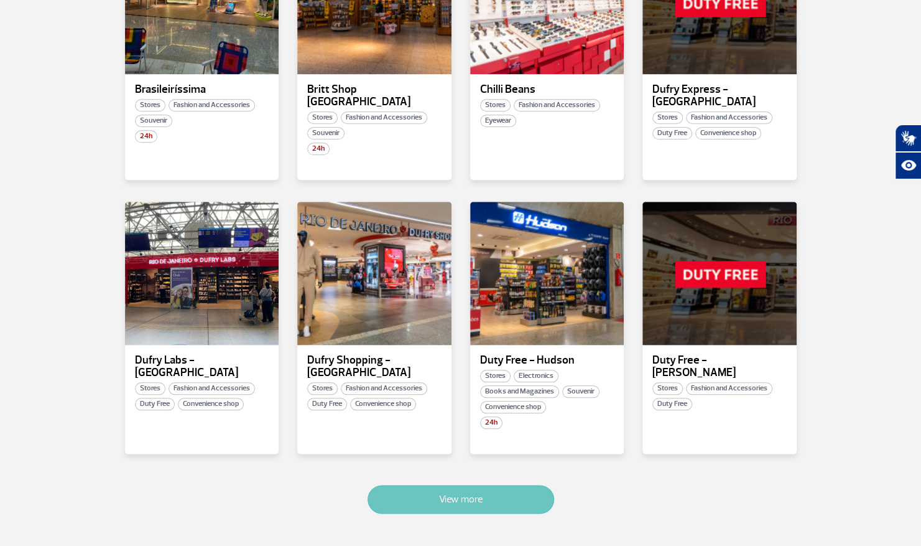
click at [421, 499] on button "View more" at bounding box center [461, 499] width 187 height 29
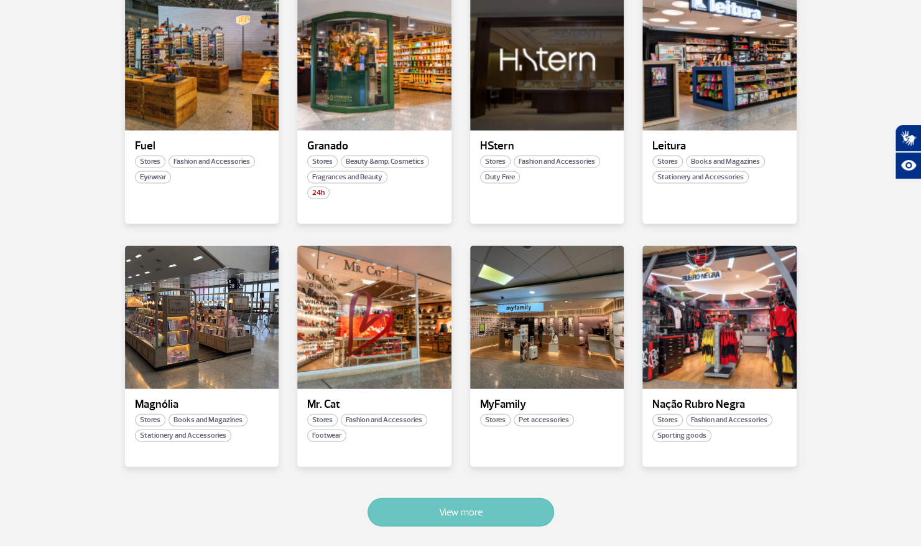
click at [475, 497] on button "View more" at bounding box center [461, 511] width 187 height 29
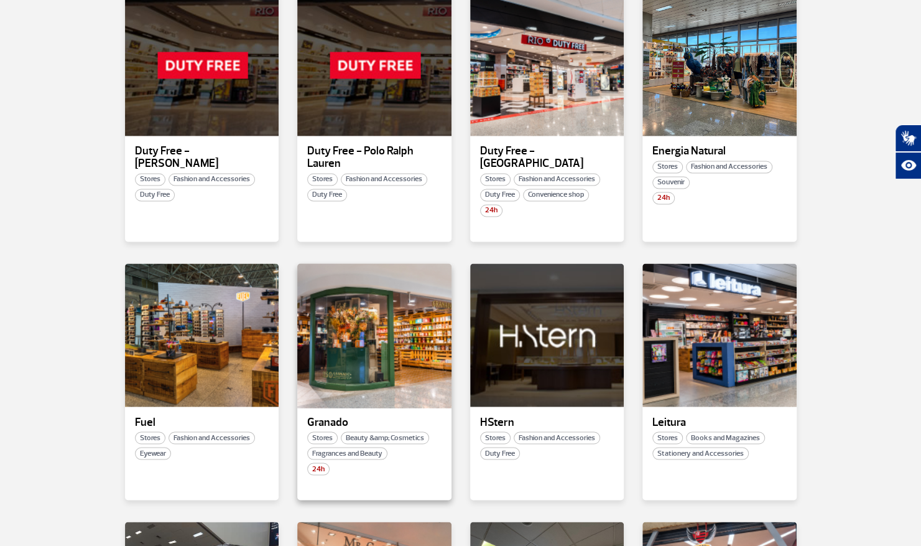
scroll to position [1072, 0]
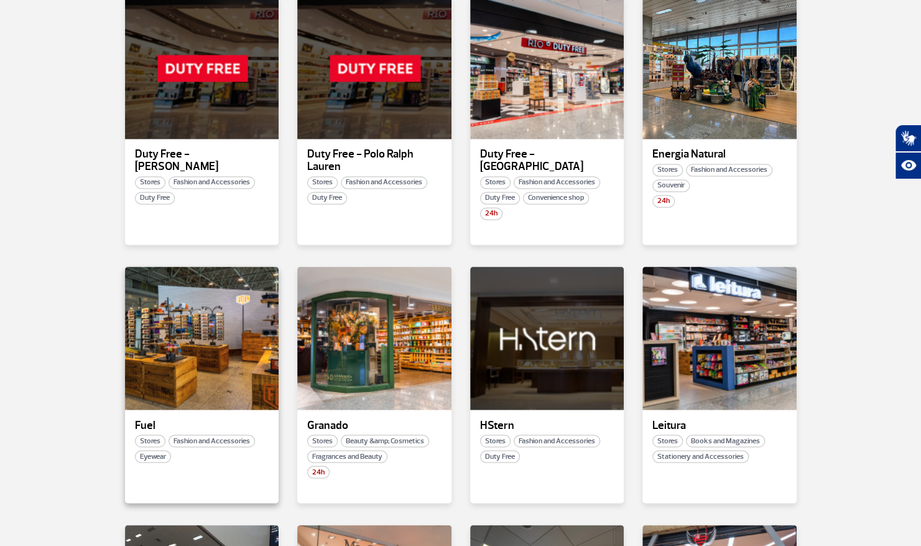
click at [198, 389] on div "Fuel Stores Fashion and Accessories Eyewear" at bounding box center [202, 384] width 154 height 236
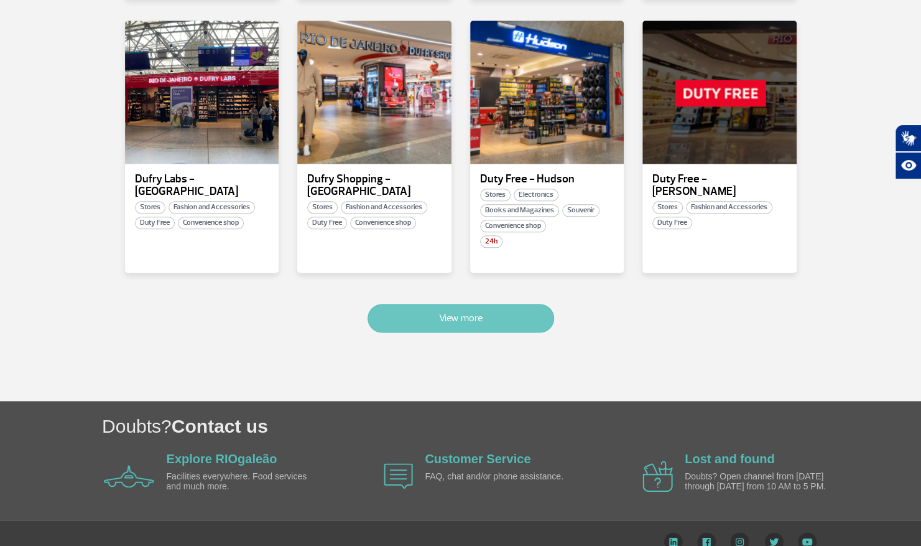
click at [425, 304] on button "View more" at bounding box center [461, 318] width 187 height 29
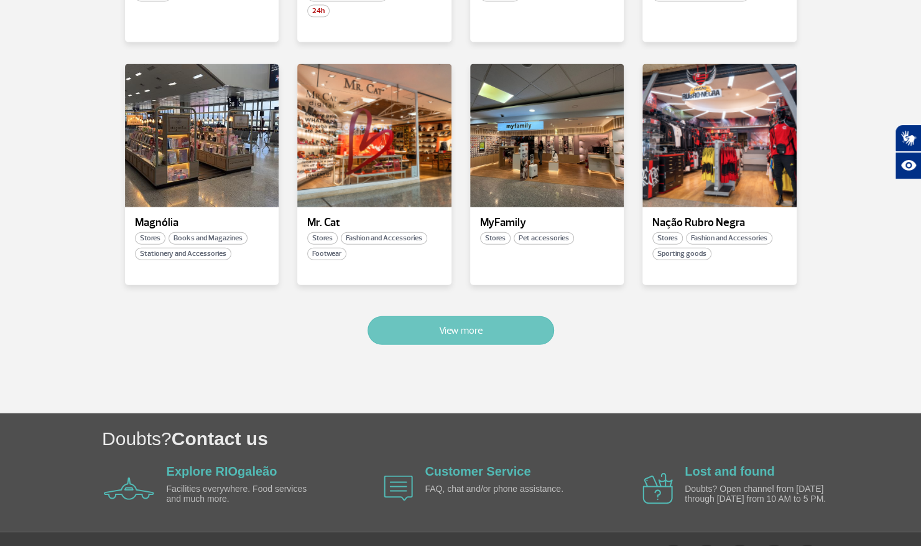
click at [411, 316] on button "View more" at bounding box center [461, 330] width 187 height 29
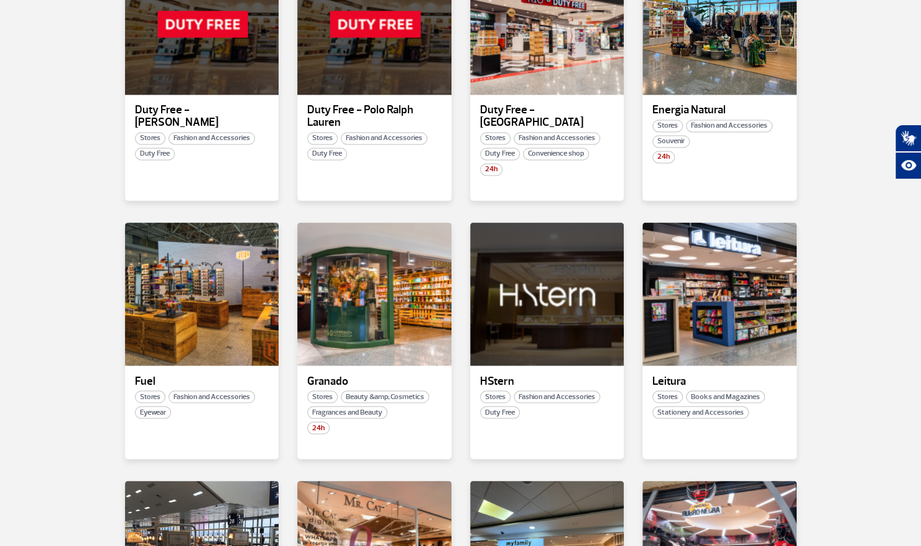
scroll to position [1109, 0]
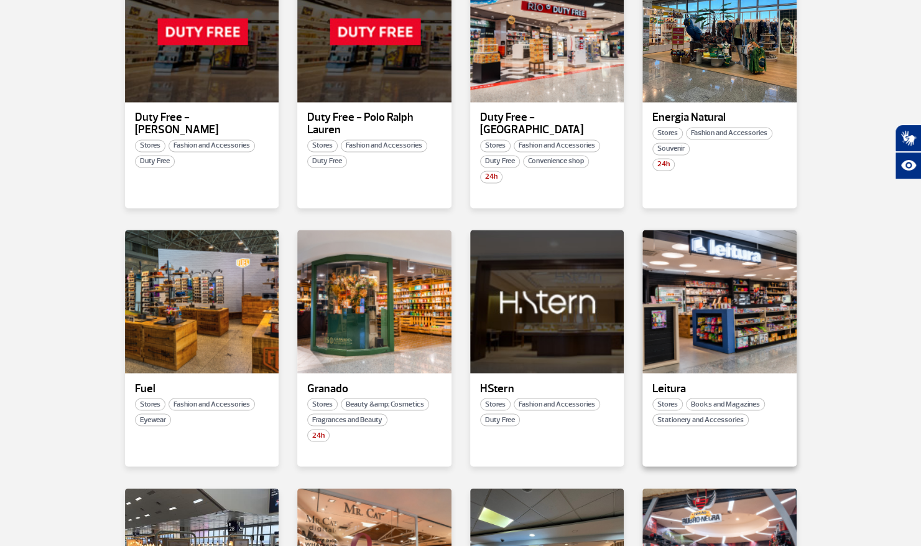
click at [685, 382] on p "Leitura" at bounding box center [720, 388] width 134 height 12
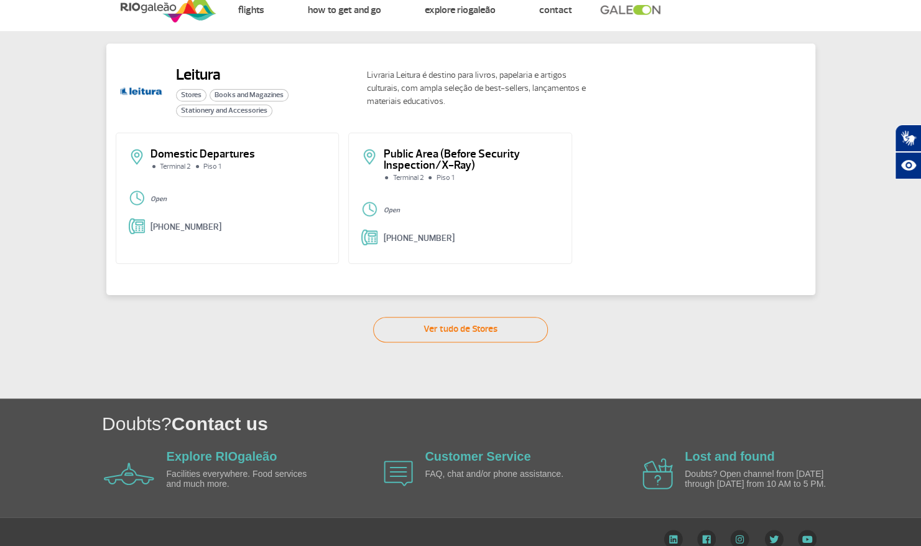
scroll to position [47, 0]
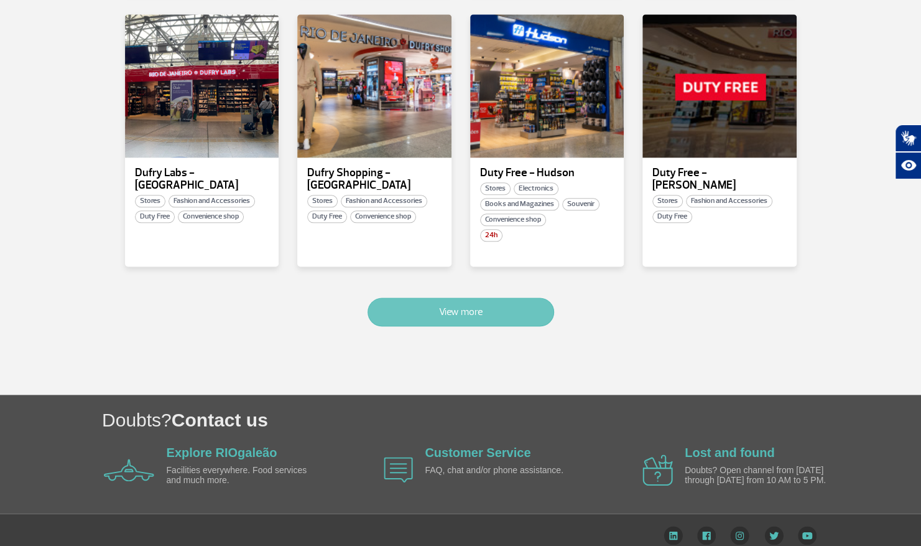
click at [449, 297] on button "View more" at bounding box center [461, 311] width 187 height 29
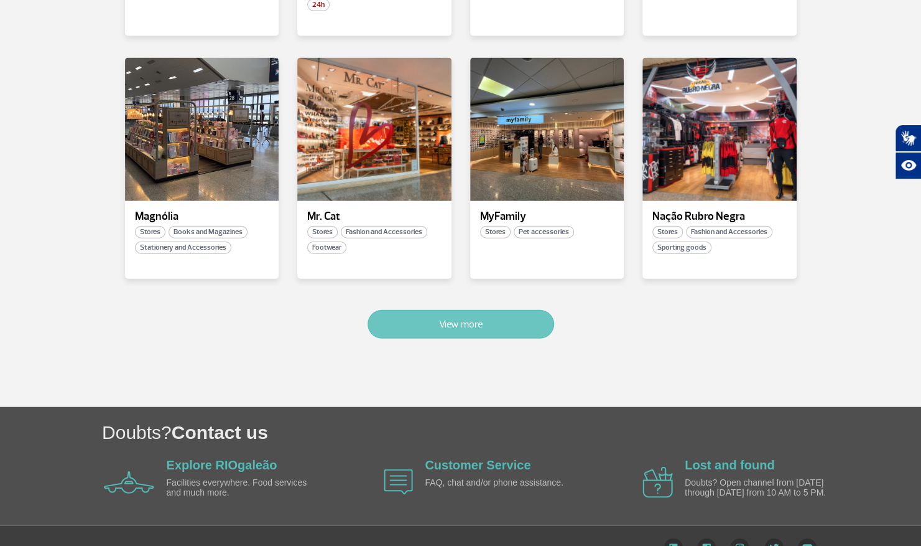
click at [447, 310] on button "View more" at bounding box center [461, 324] width 187 height 29
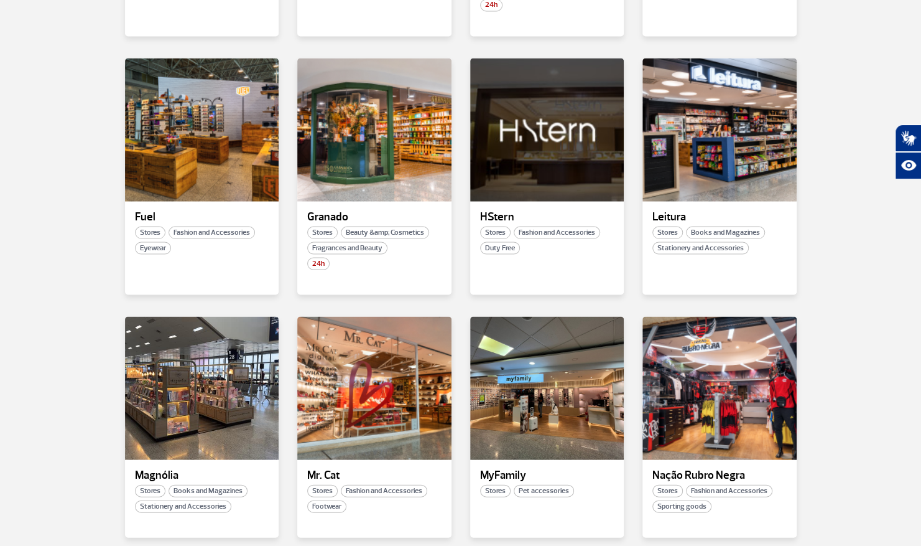
scroll to position [1248, 0]
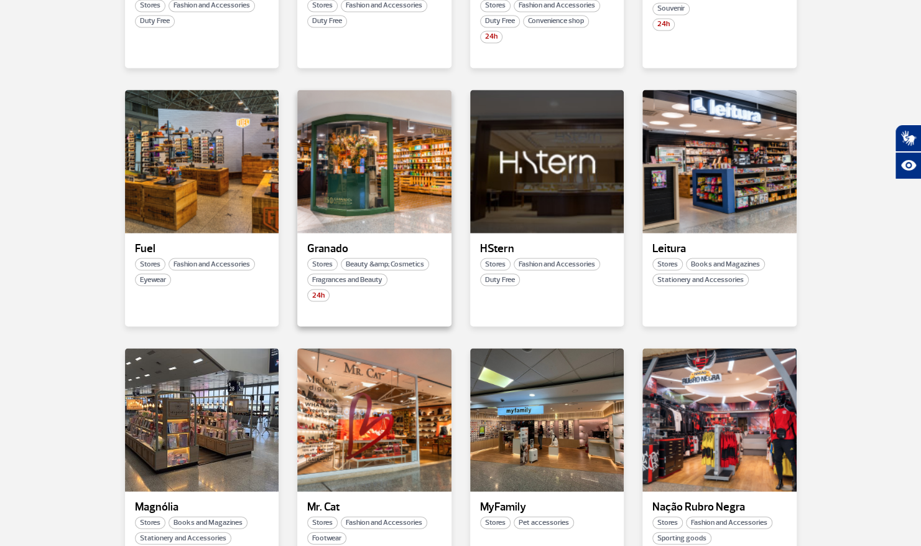
click at [391, 242] on p "Granado" at bounding box center [374, 248] width 134 height 12
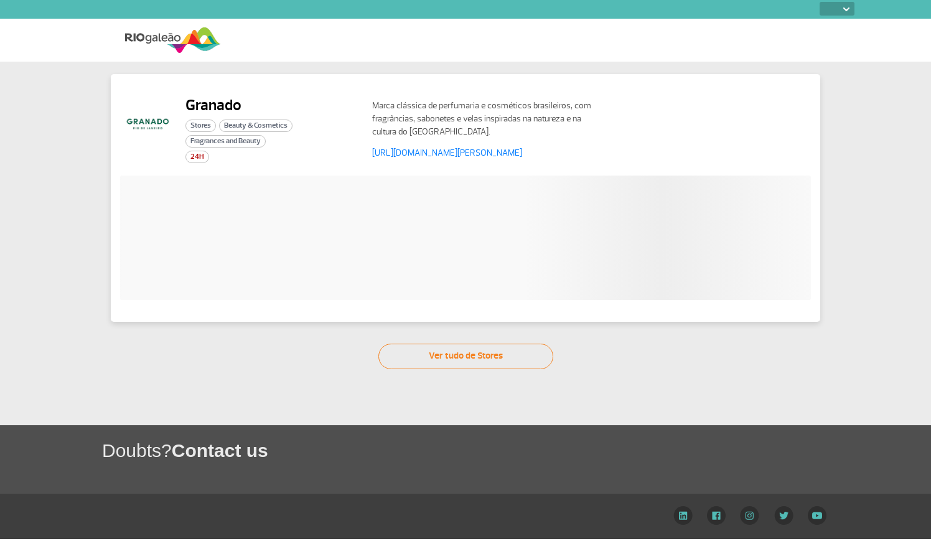
select select
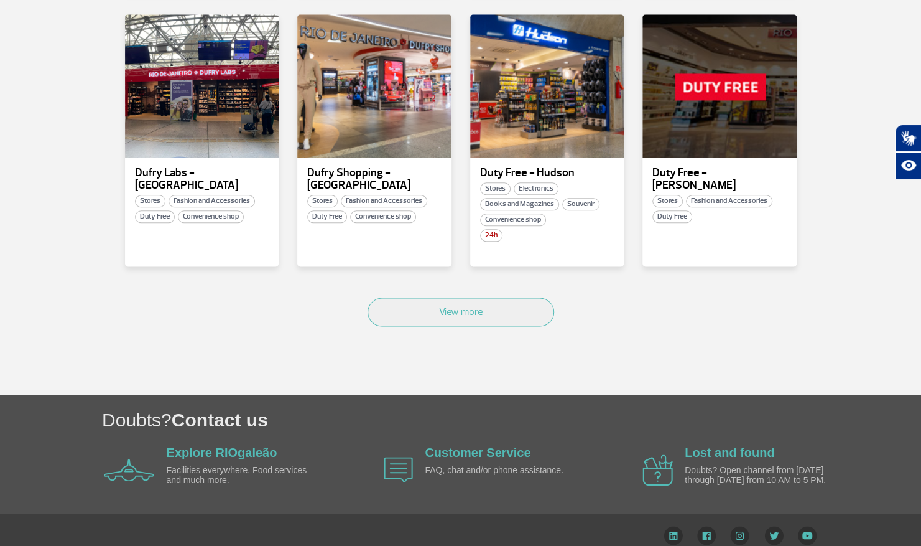
click at [403, 297] on button "View more" at bounding box center [461, 311] width 187 height 29
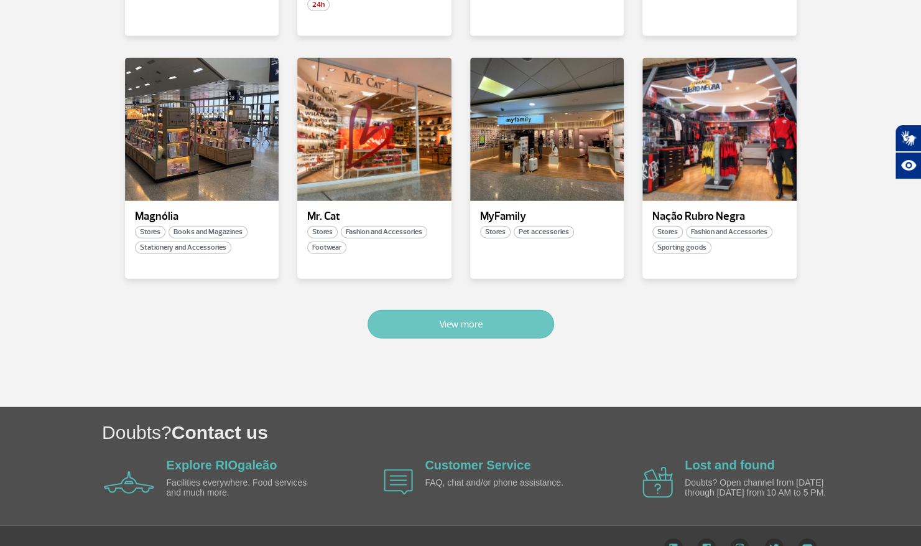
click at [401, 310] on button "View more" at bounding box center [461, 324] width 187 height 29
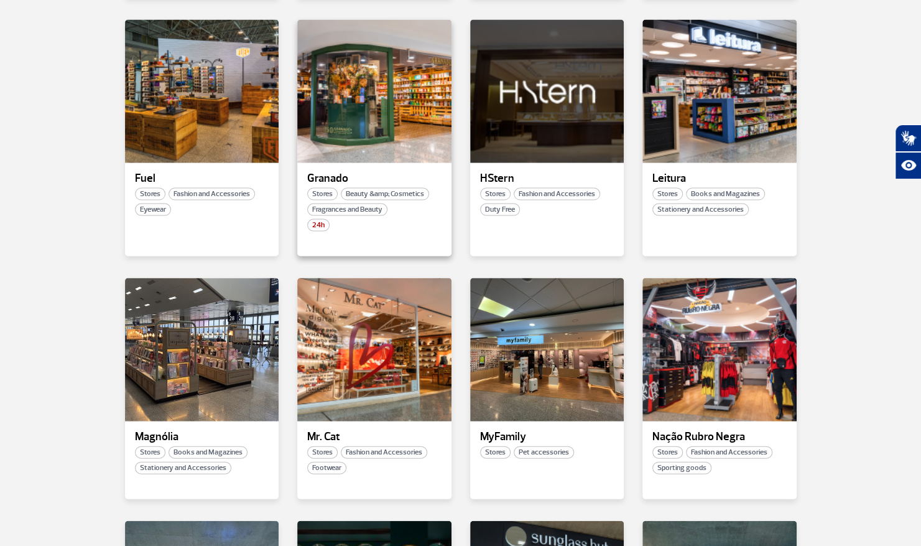
scroll to position [1309, 0]
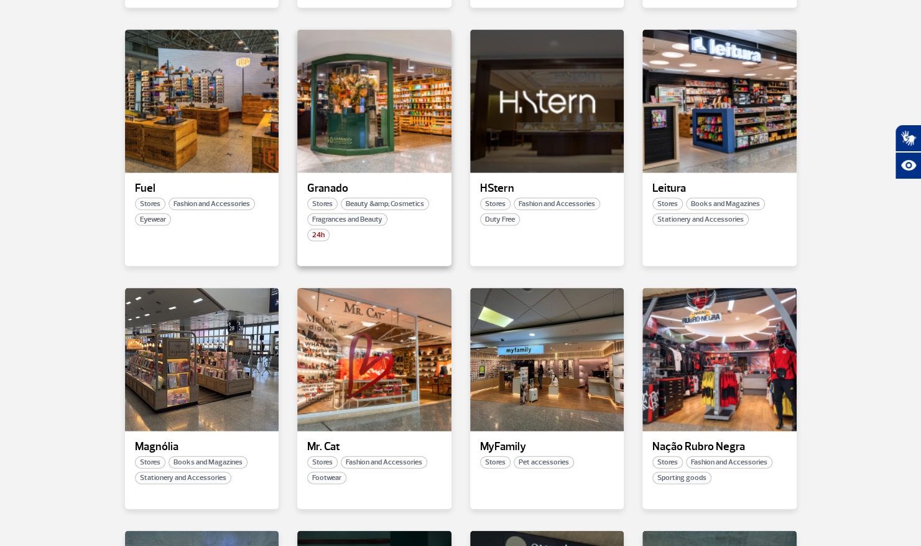
click at [344, 182] on p "Granado" at bounding box center [374, 188] width 134 height 12
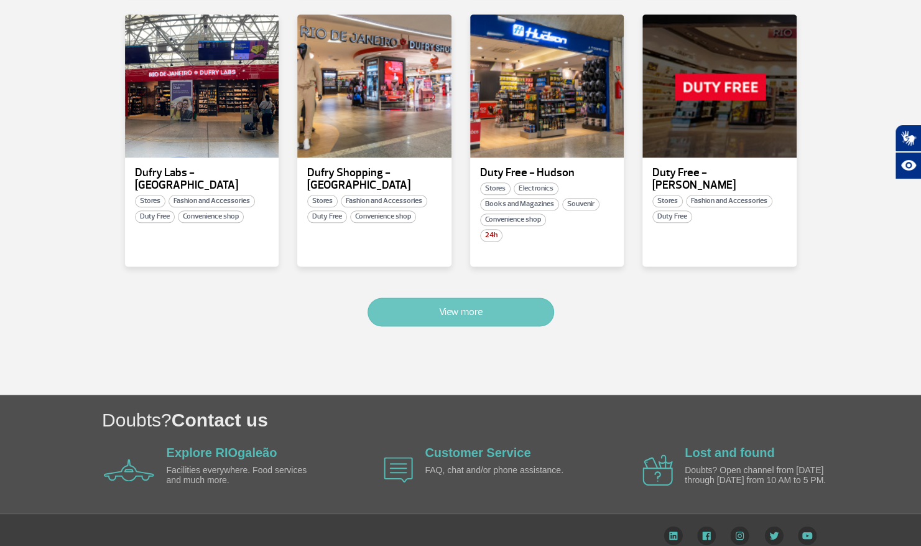
click at [473, 297] on button "View more" at bounding box center [461, 311] width 187 height 29
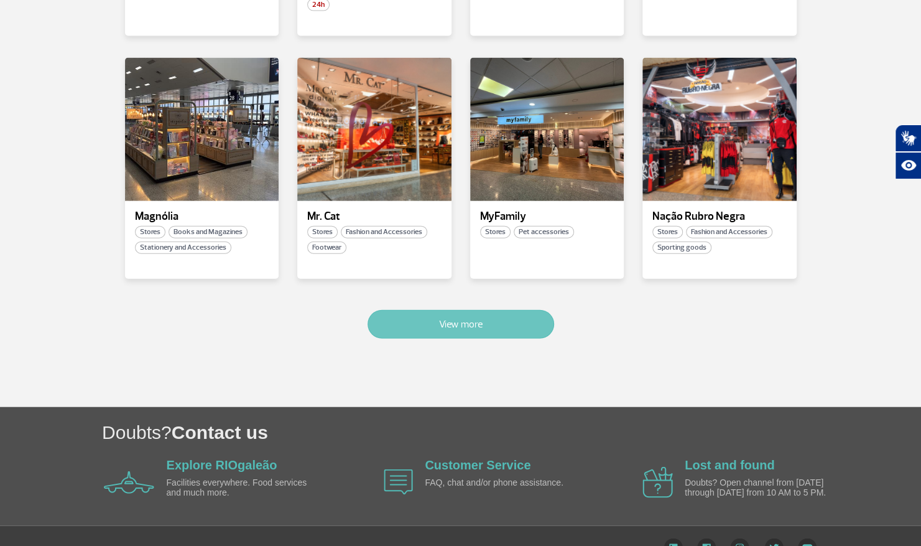
click at [469, 310] on button "View more" at bounding box center [461, 324] width 187 height 29
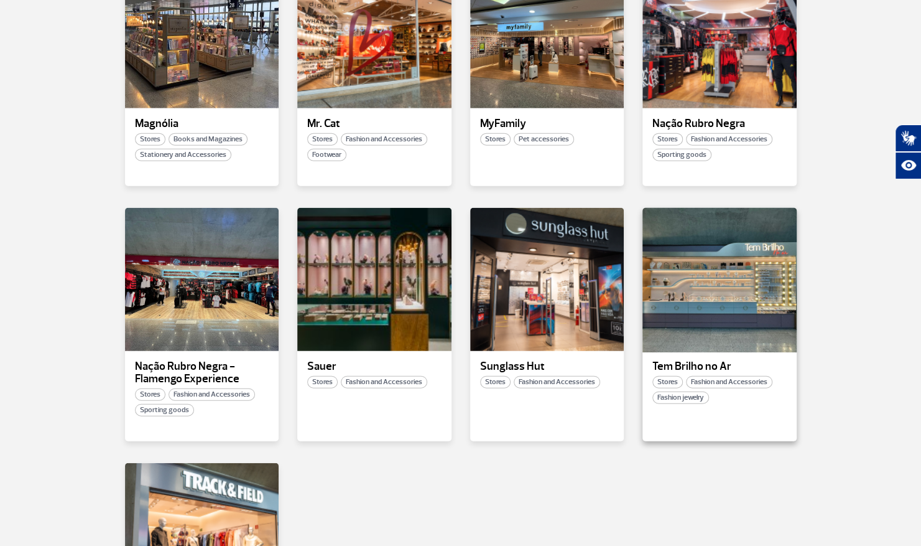
scroll to position [1635, 0]
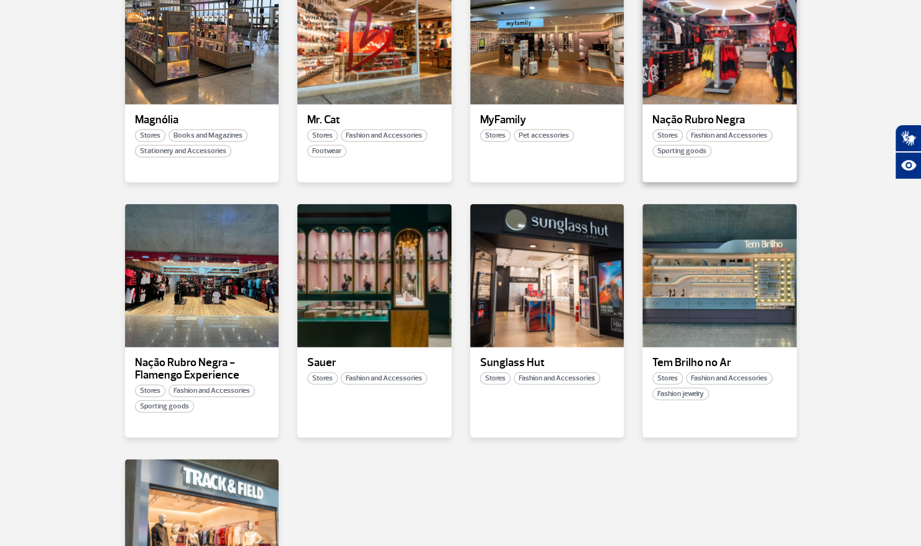
click at [756, 129] on div "Stores Fashion and Accessories Sporting goods" at bounding box center [720, 143] width 154 height 28
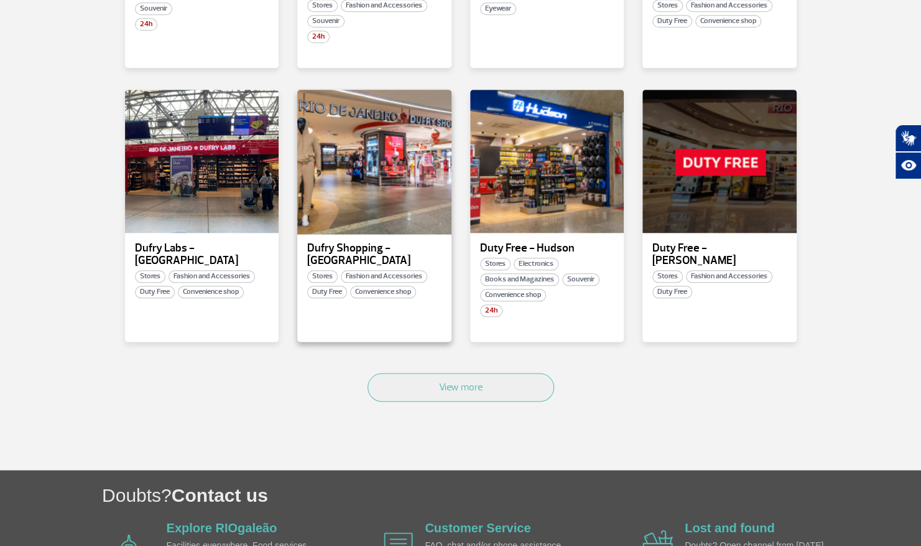
scroll to position [715, 0]
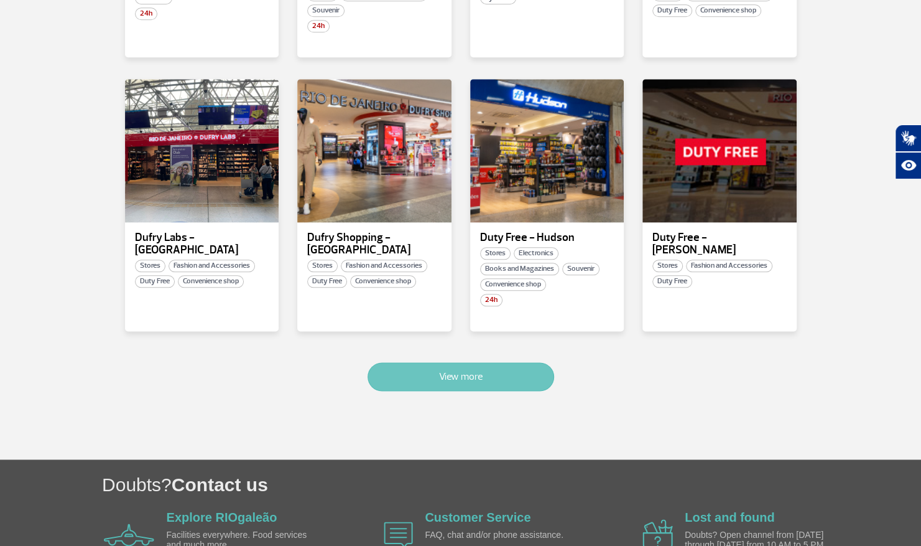
click at [436, 362] on button "View more" at bounding box center [461, 376] width 187 height 29
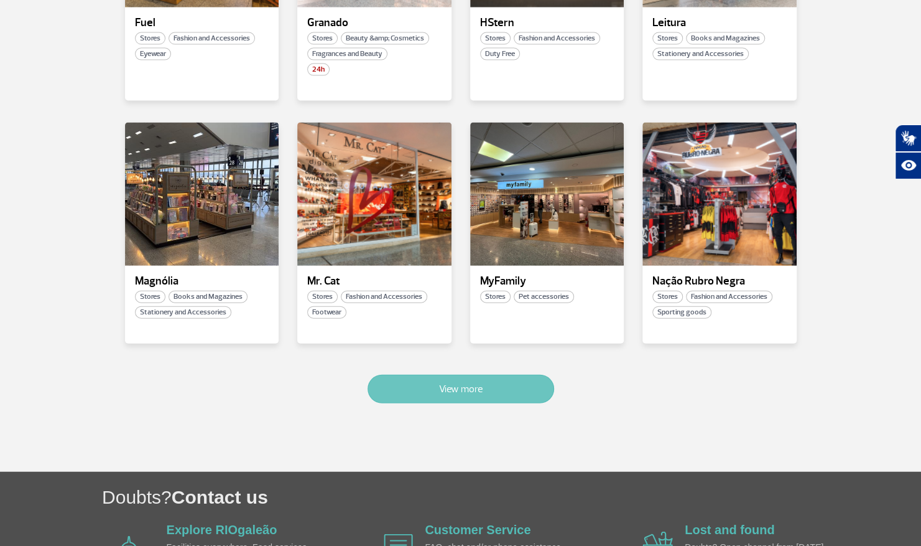
click at [431, 374] on button "View more" at bounding box center [461, 388] width 187 height 29
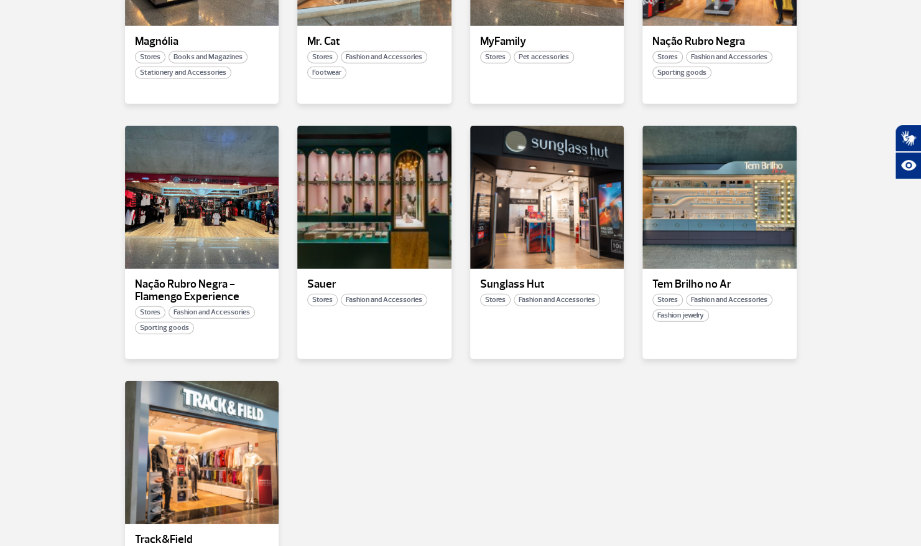
scroll to position [1584, 0]
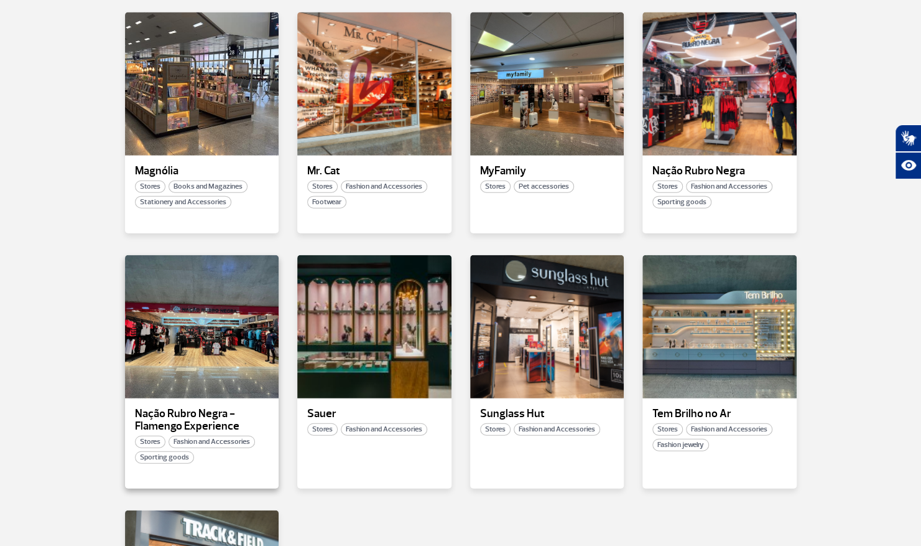
click at [212, 407] on p "Nação Rubro Negra - Flamengo Experience" at bounding box center [202, 419] width 134 height 25
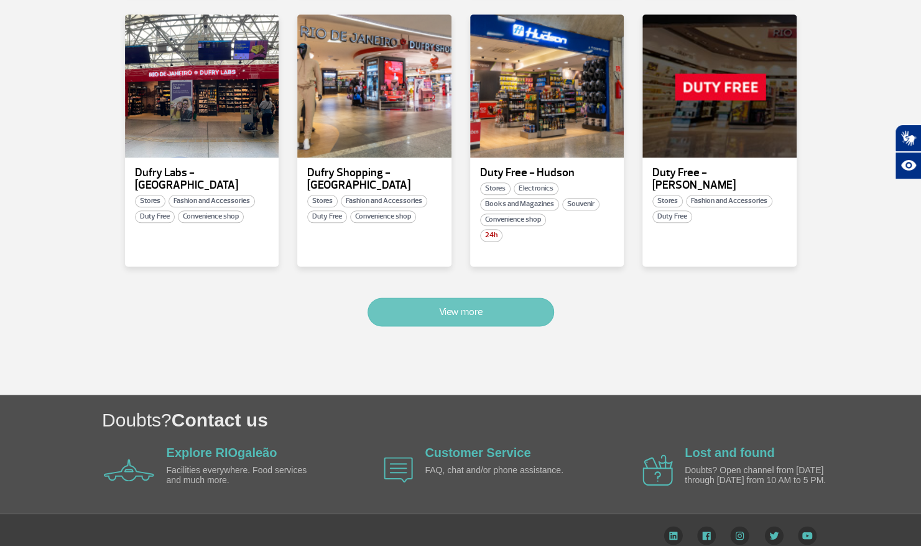
click at [479, 297] on button "View more" at bounding box center [461, 311] width 187 height 29
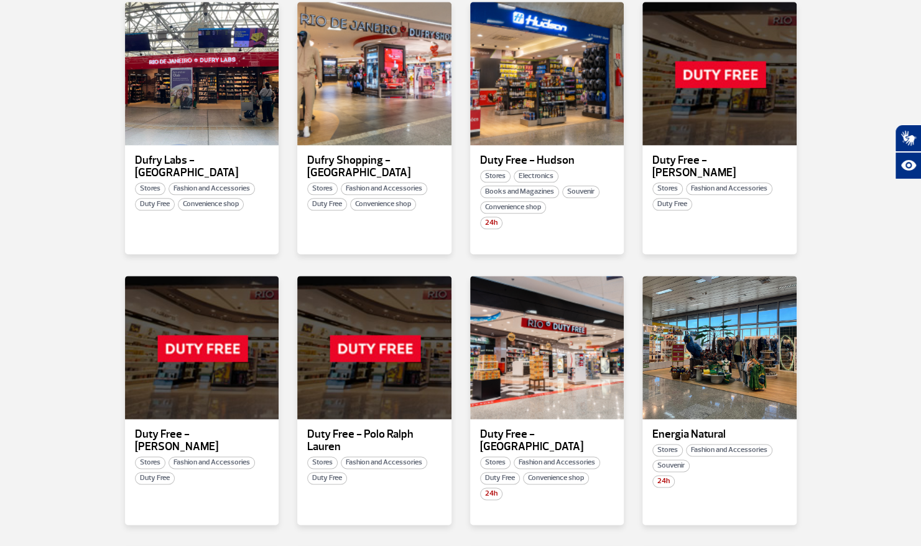
scroll to position [1538, 0]
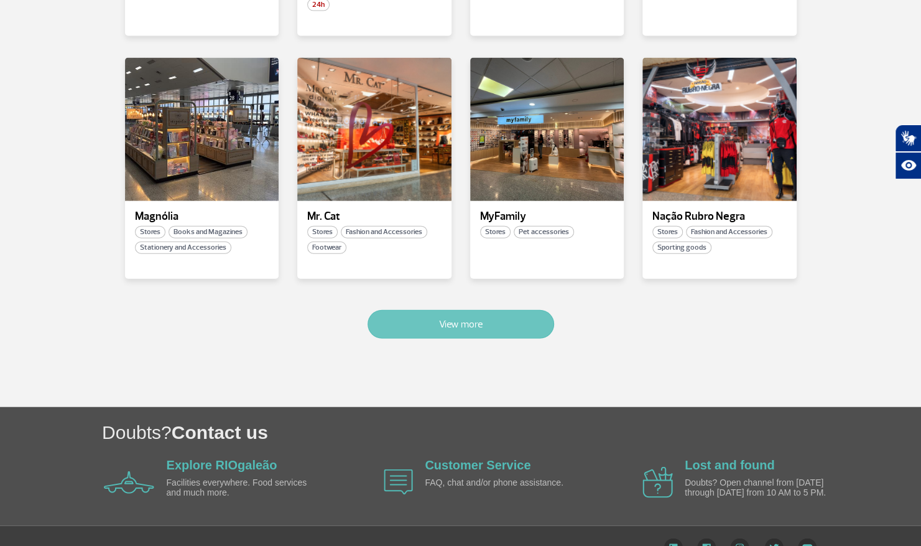
click at [477, 310] on button "View more" at bounding box center [461, 324] width 187 height 29
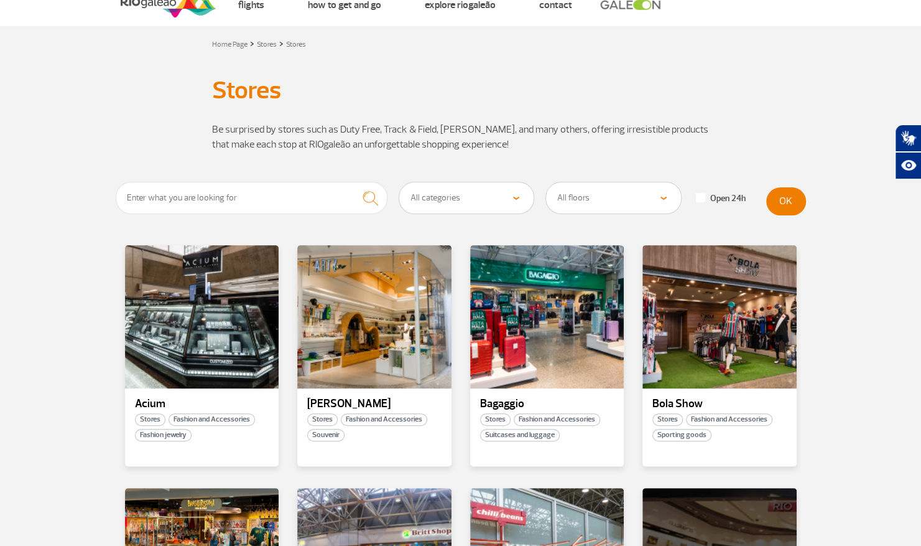
scroll to position [0, 0]
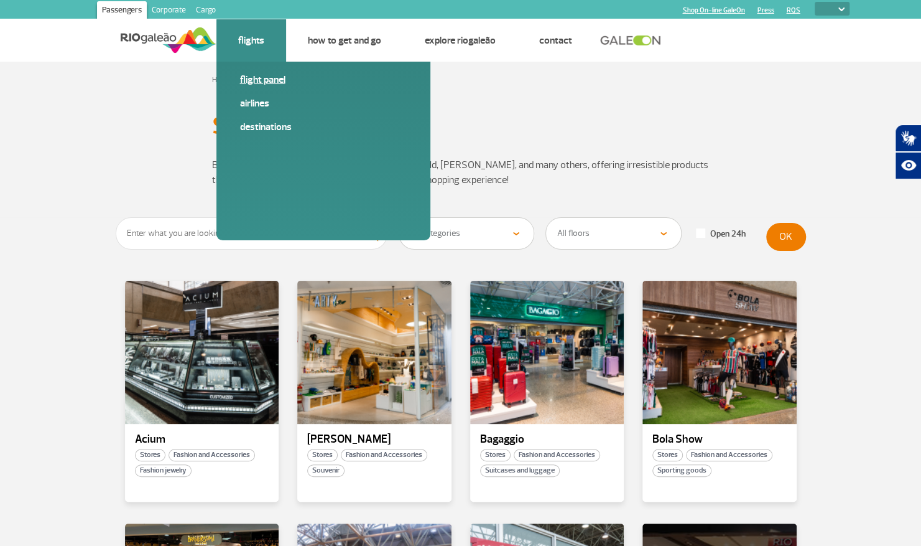
click at [250, 79] on link "Flight panel" at bounding box center [323, 80] width 167 height 14
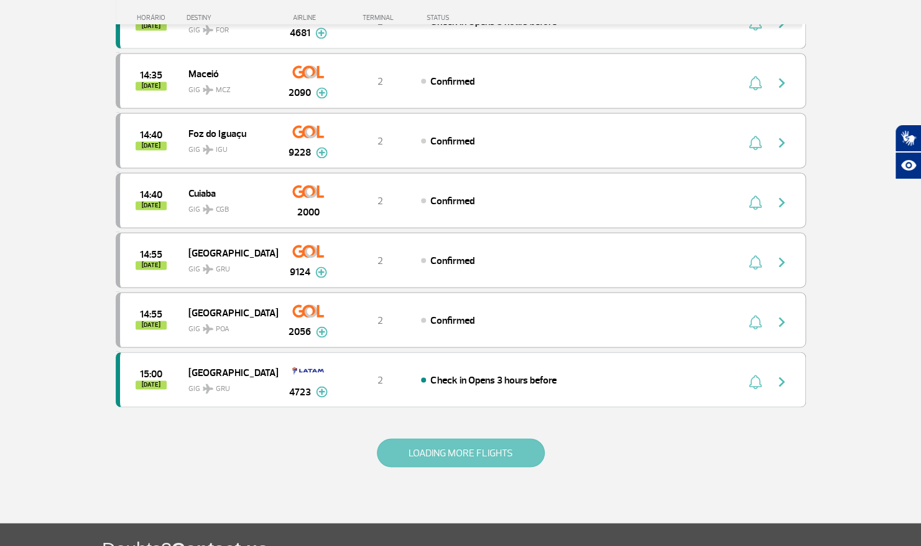
scroll to position [999, 0]
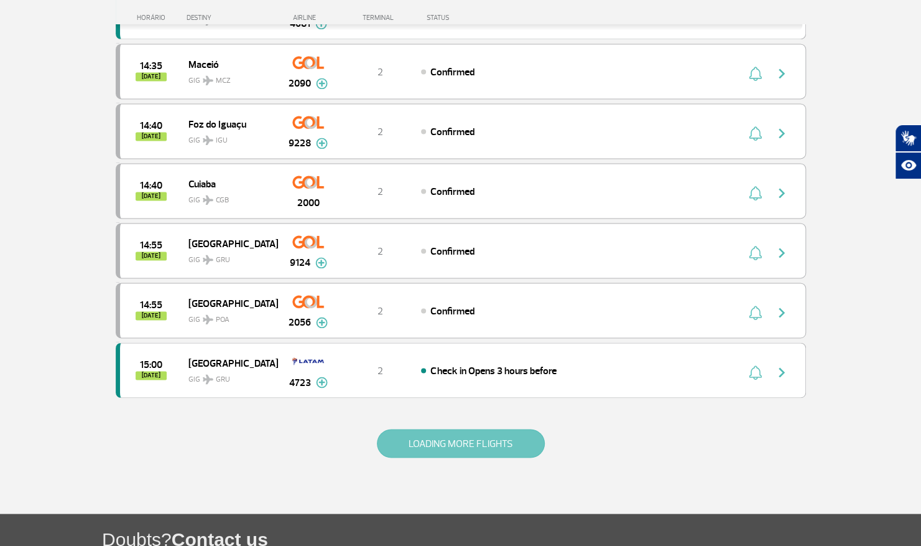
click at [427, 429] on button "LOADING MORE FLIGHTS" at bounding box center [461, 443] width 168 height 29
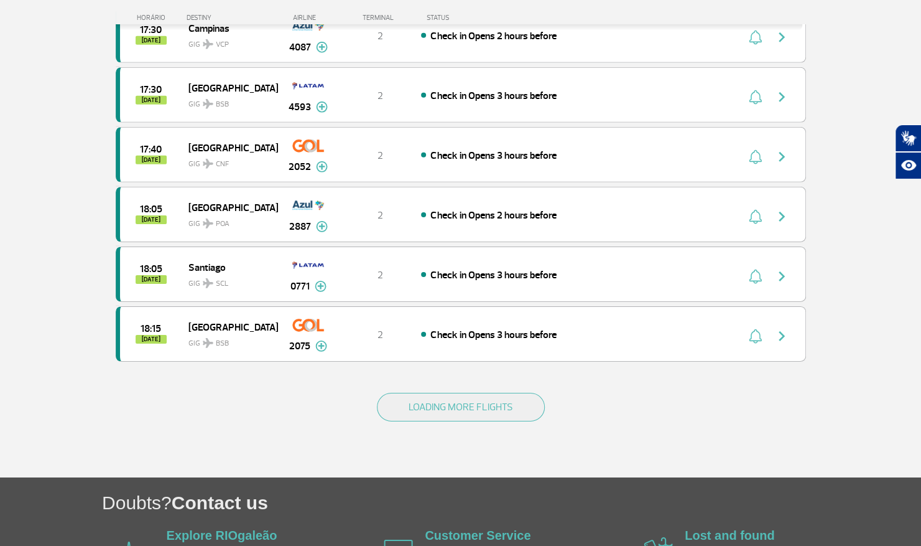
scroll to position [2231, 0]
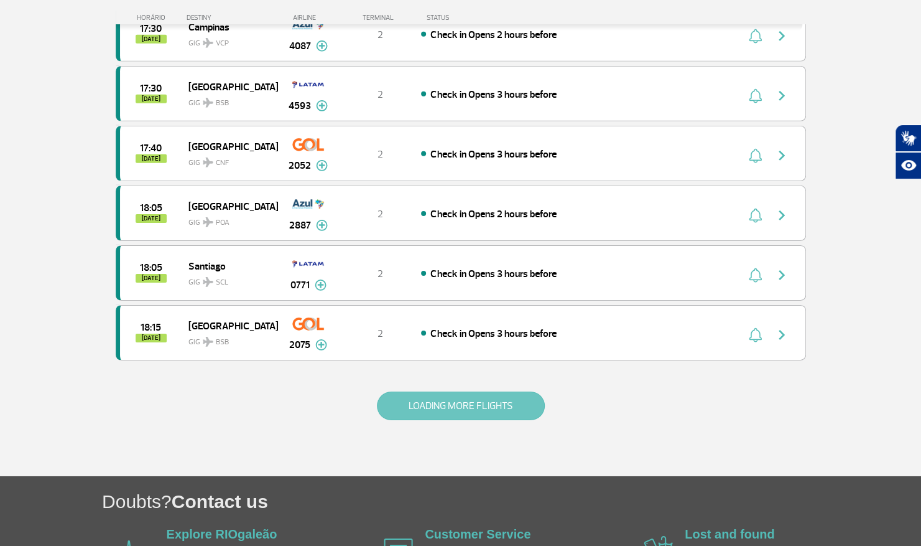
click at [397, 391] on button "LOADING MORE FLIGHTS" at bounding box center [461, 405] width 168 height 29
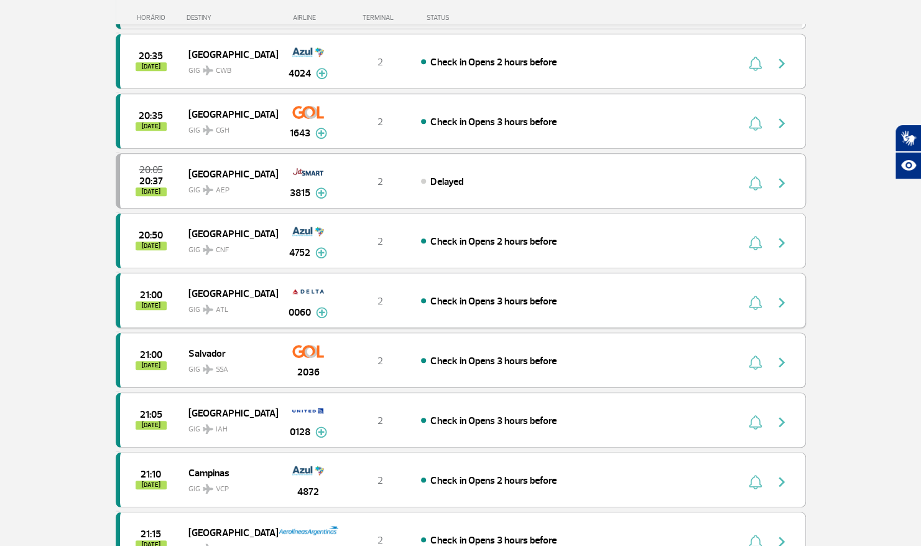
scroll to position [3373, 0]
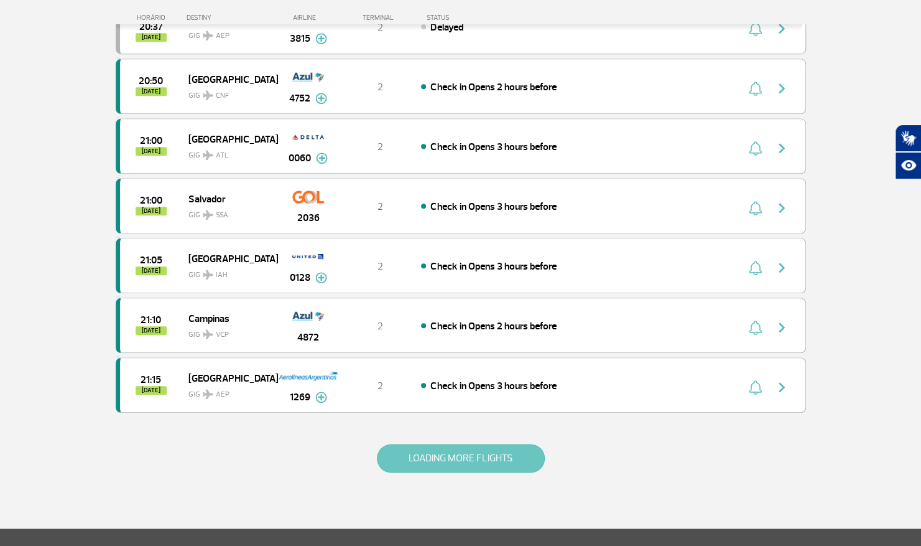
click at [413, 444] on button "LOADING MORE FLIGHTS" at bounding box center [461, 458] width 168 height 29
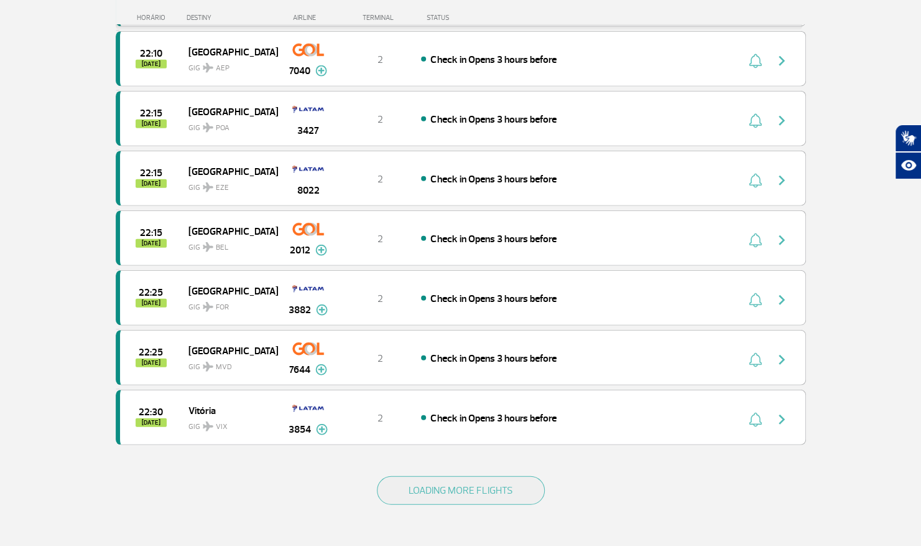
scroll to position [4541, 0]
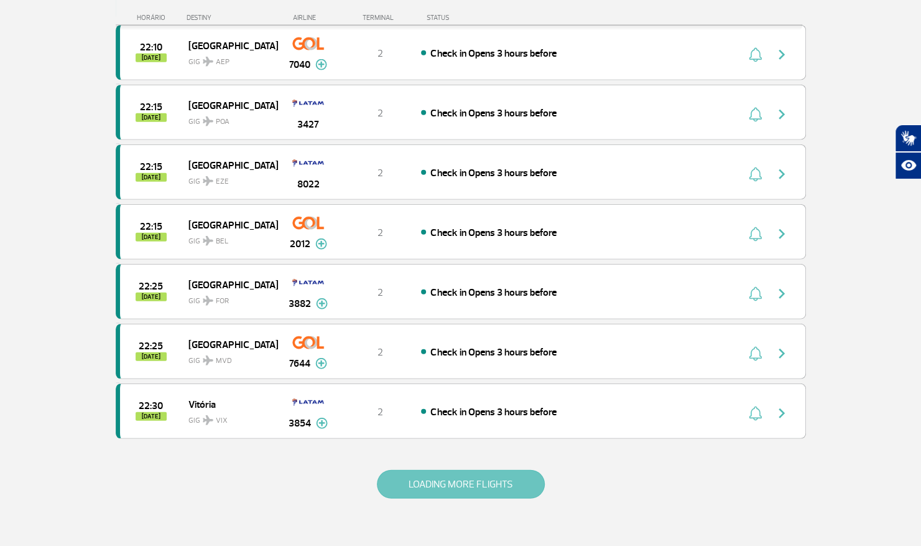
click at [447, 470] on button "LOADING MORE FLIGHTS" at bounding box center [461, 484] width 168 height 29
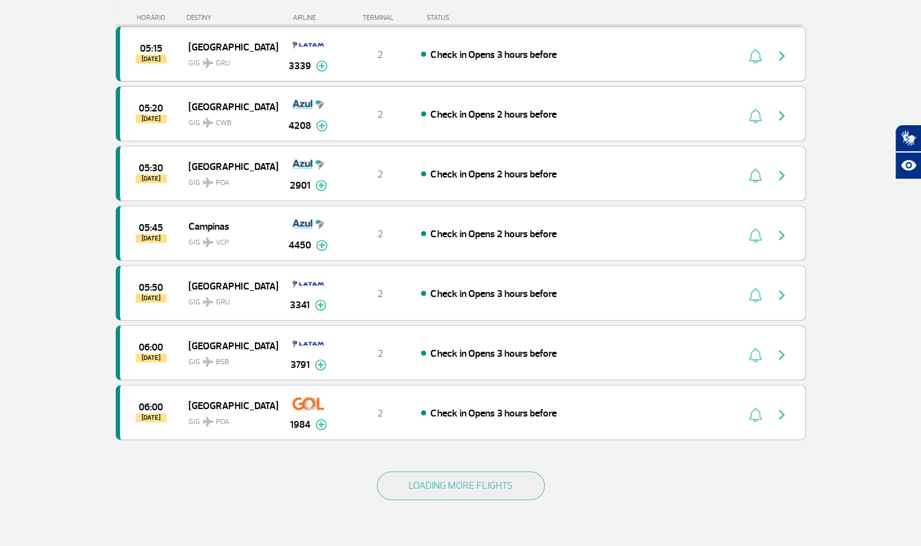
scroll to position [5826, 0]
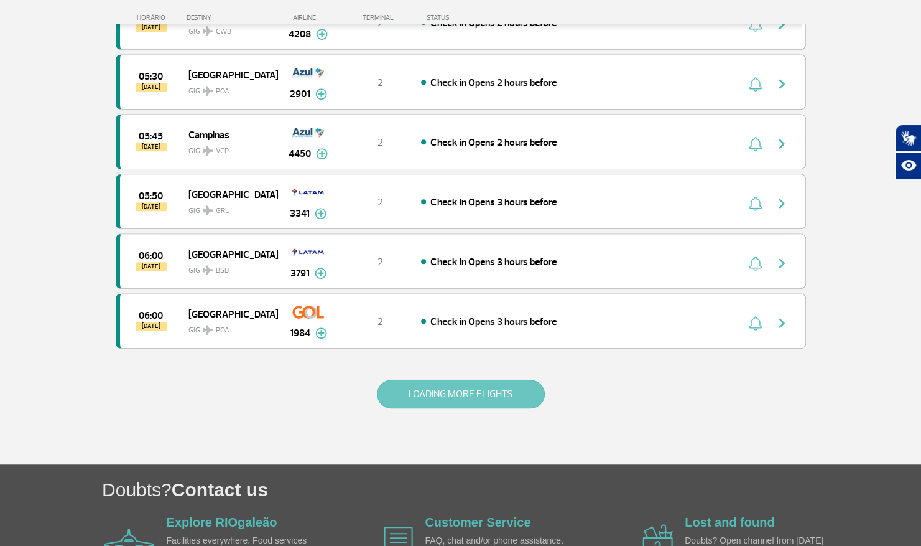
click at [398, 379] on button "LOADING MORE FLIGHTS" at bounding box center [461, 393] width 168 height 29
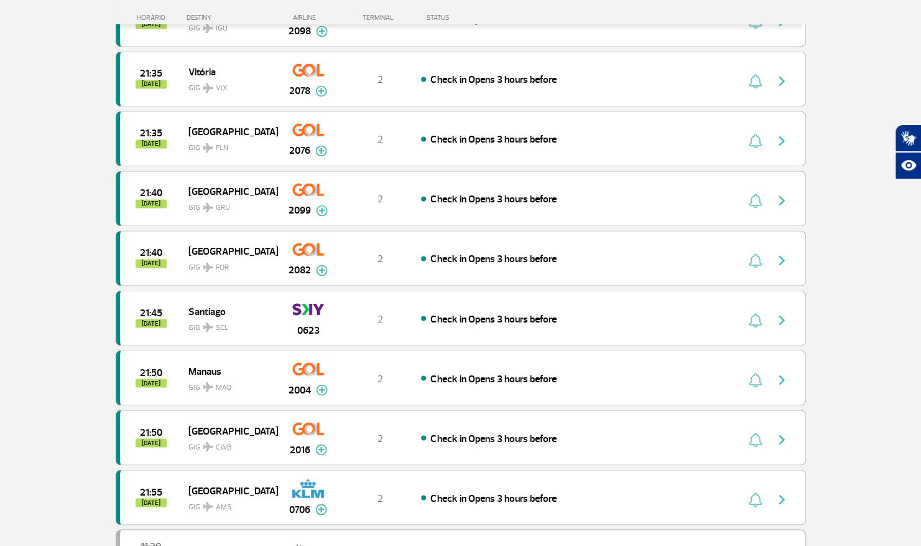
scroll to position [3481, 0]
